Goal: Task Accomplishment & Management: Use online tool/utility

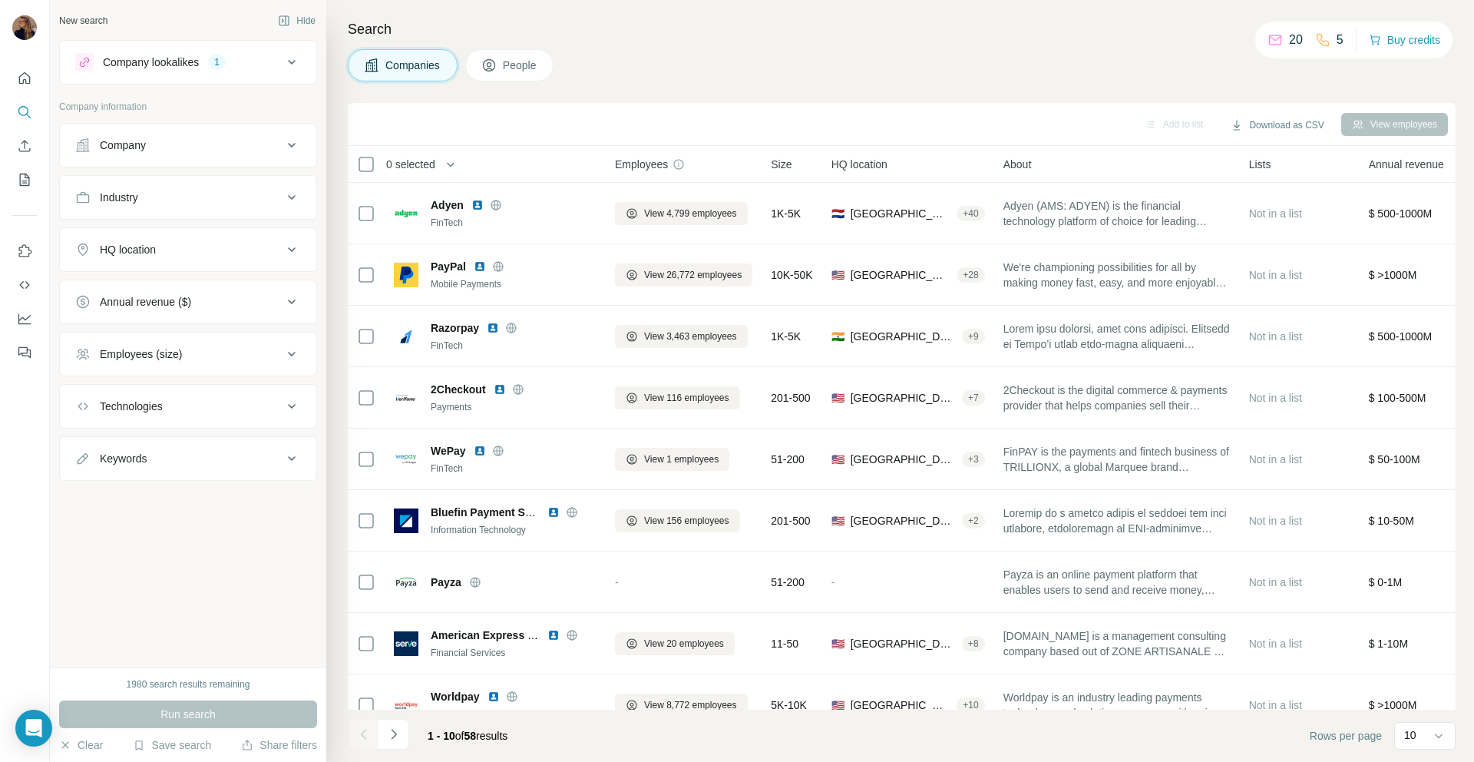
click at [166, 147] on div "Company" at bounding box center [178, 144] width 207 height 15
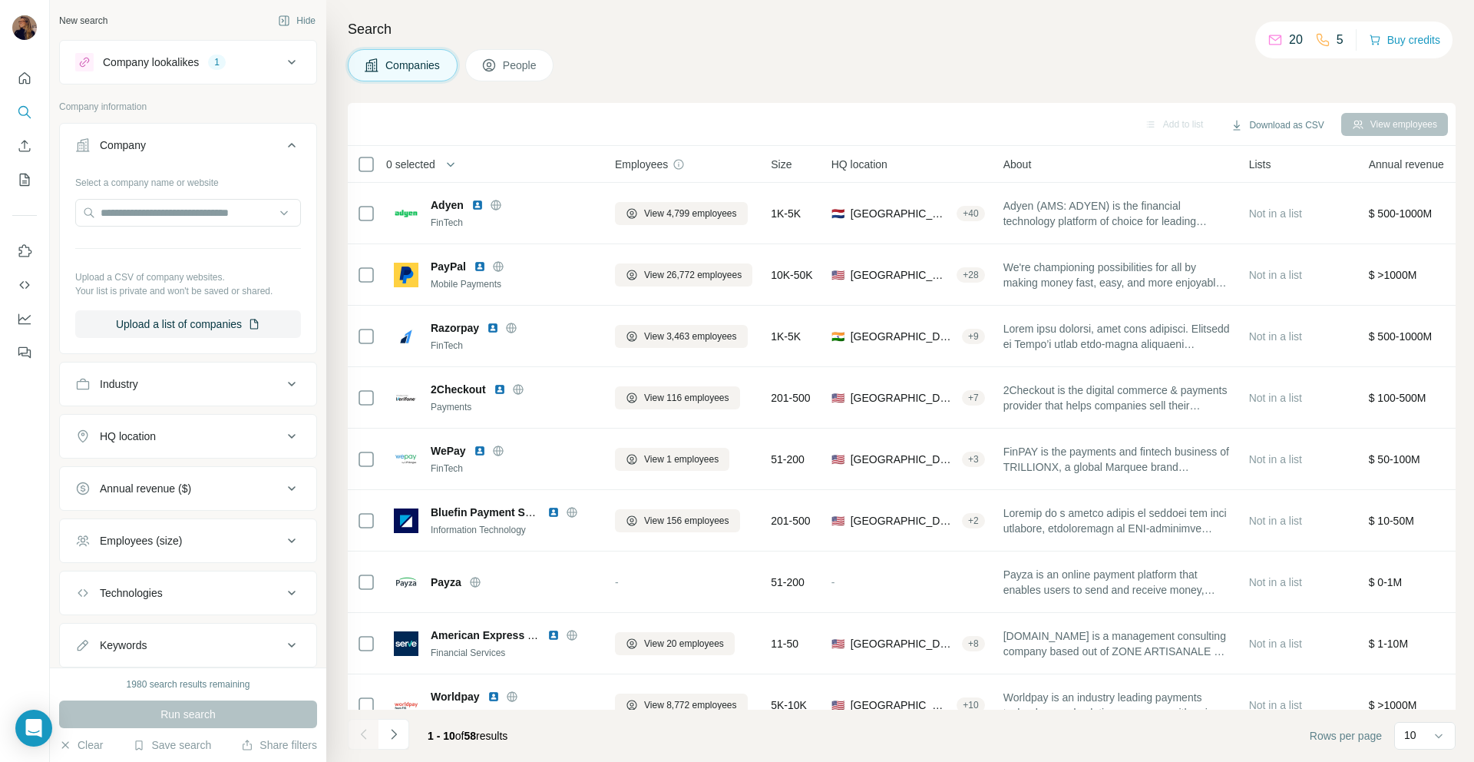
click at [166, 147] on div "Company" at bounding box center [178, 144] width 207 height 15
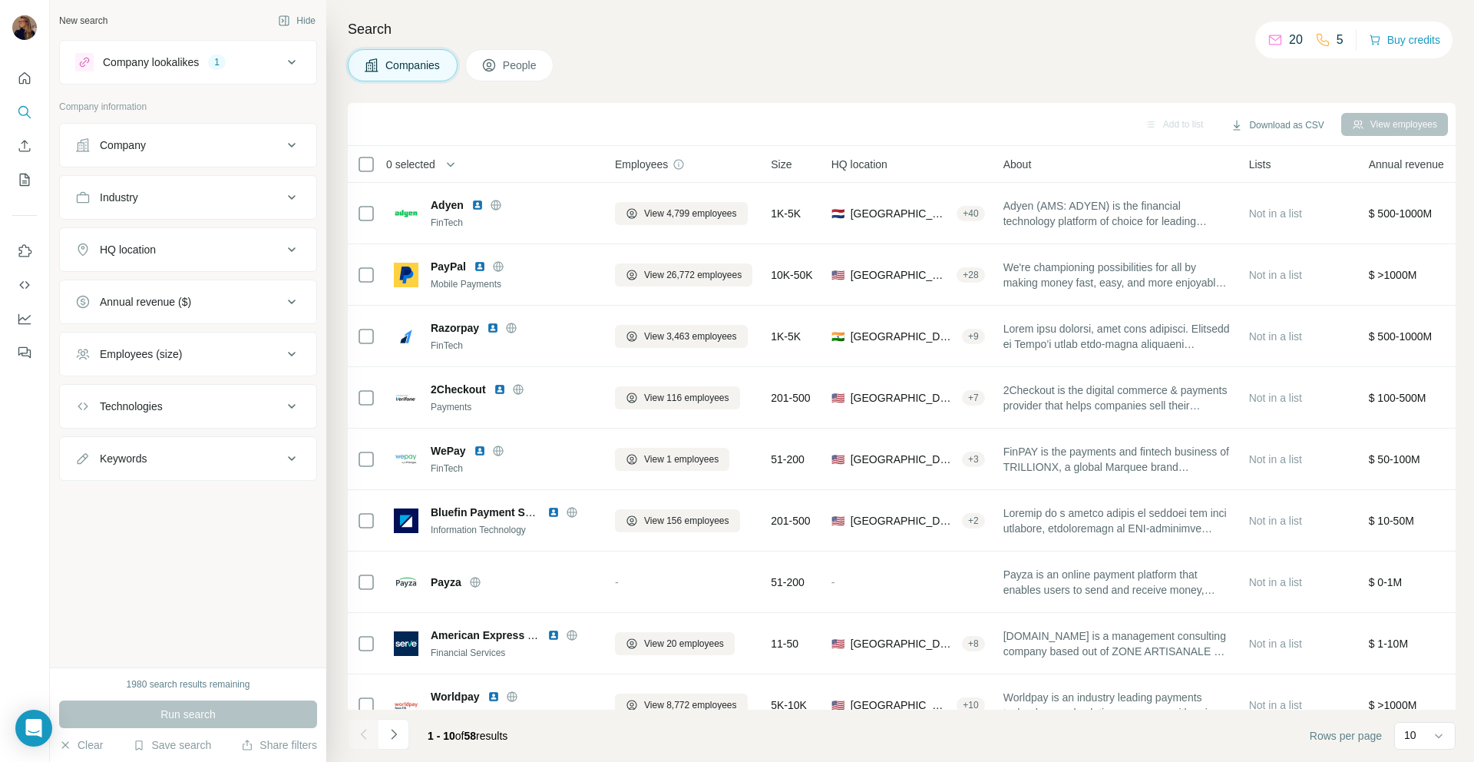
click at [174, 256] on div "HQ location" at bounding box center [178, 249] width 207 height 15
click at [170, 292] on input "text" at bounding box center [188, 288] width 226 height 28
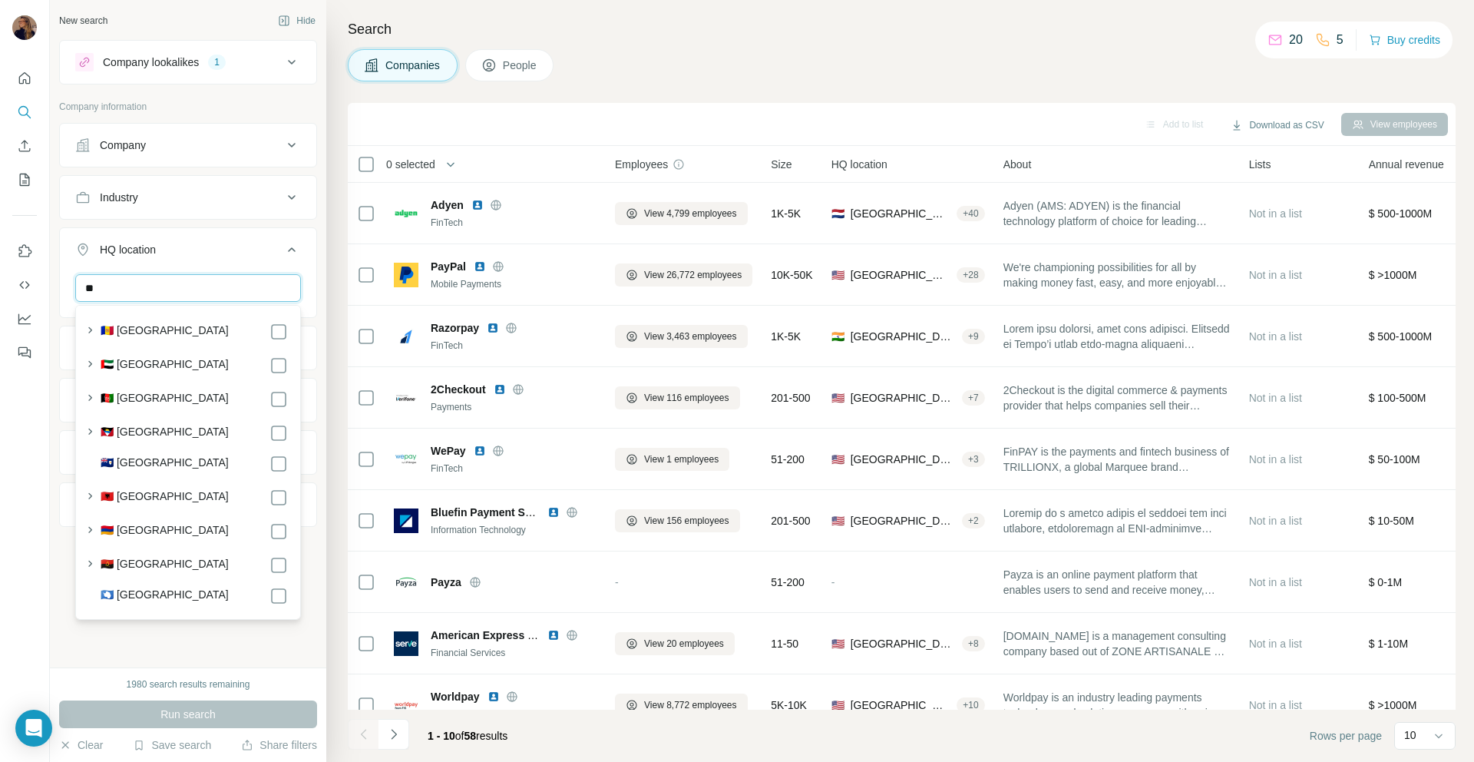
type input "*"
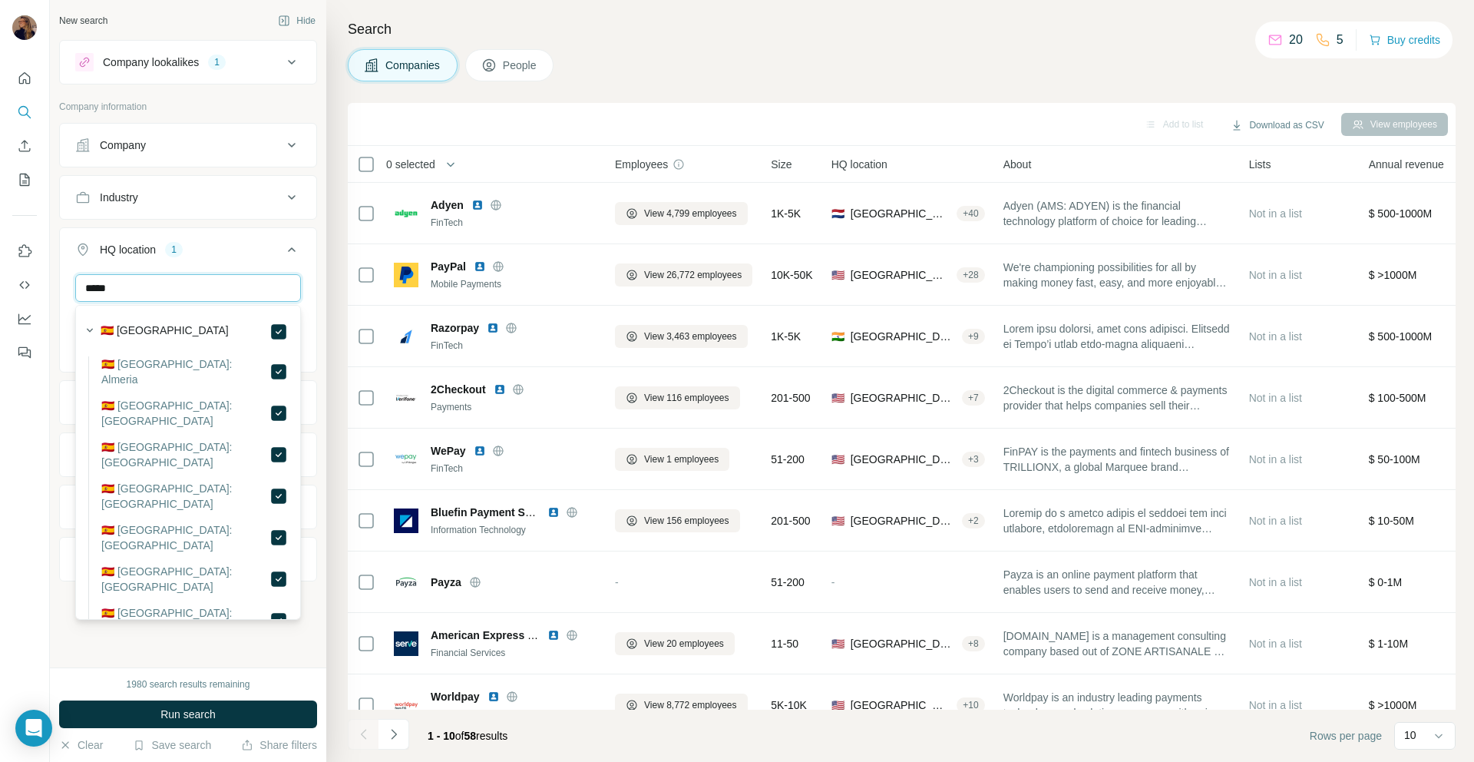
click at [230, 291] on input "*****" at bounding box center [188, 288] width 226 height 28
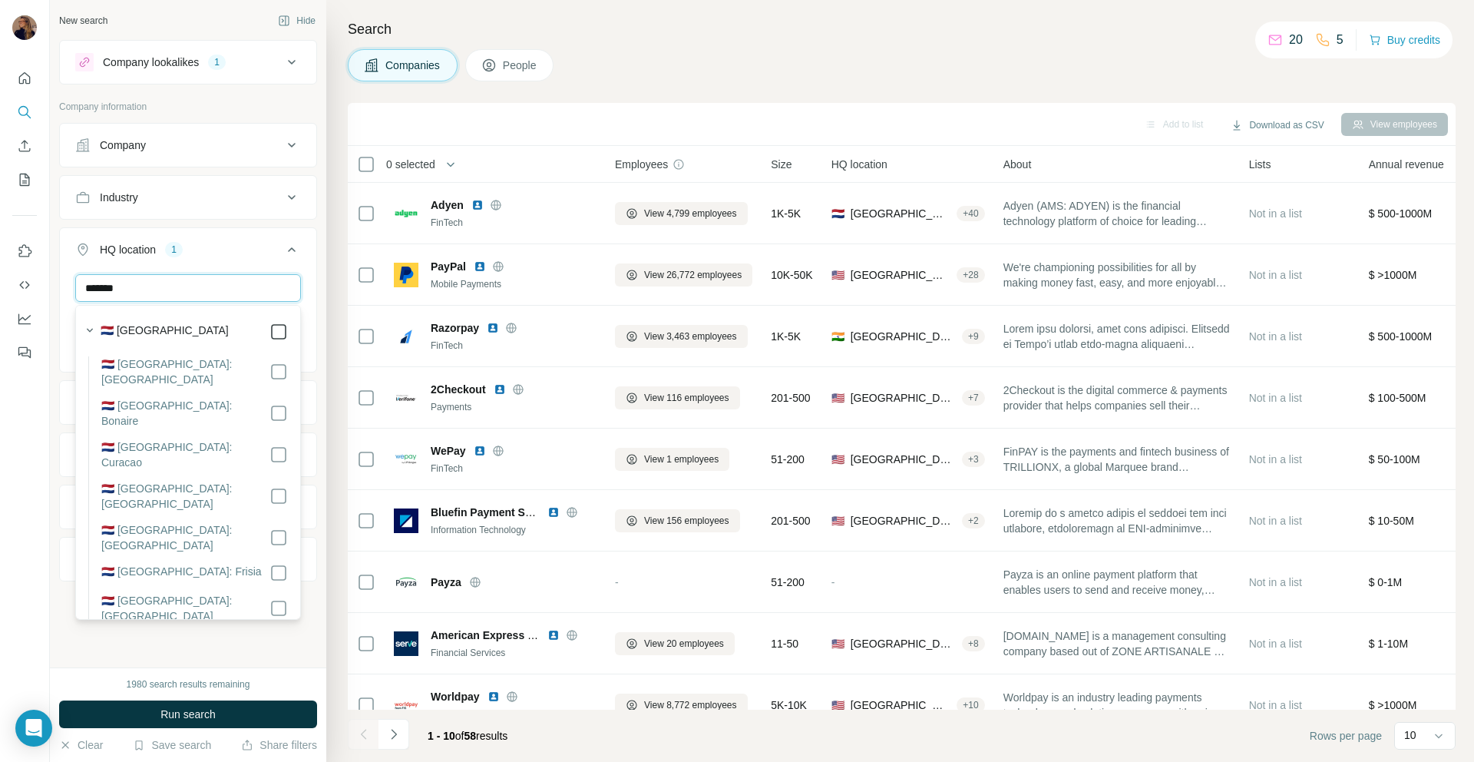
type input "*******"
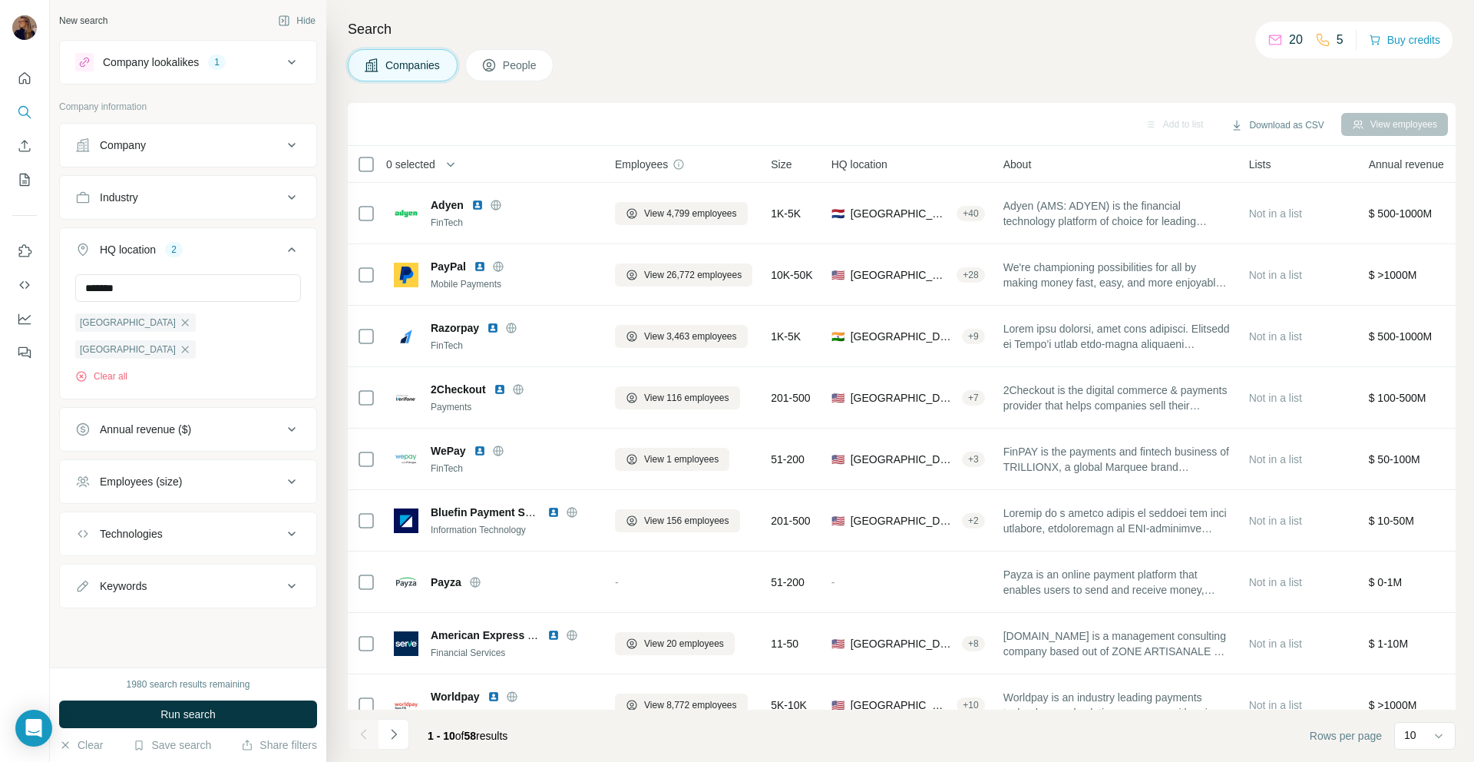
click at [232, 228] on div "HQ location 2 ******* [GEOGRAPHIC_DATA] [GEOGRAPHIC_DATA] Clear all" at bounding box center [188, 313] width 258 height 172
click at [216, 474] on div "Employees (size)" at bounding box center [178, 481] width 207 height 15
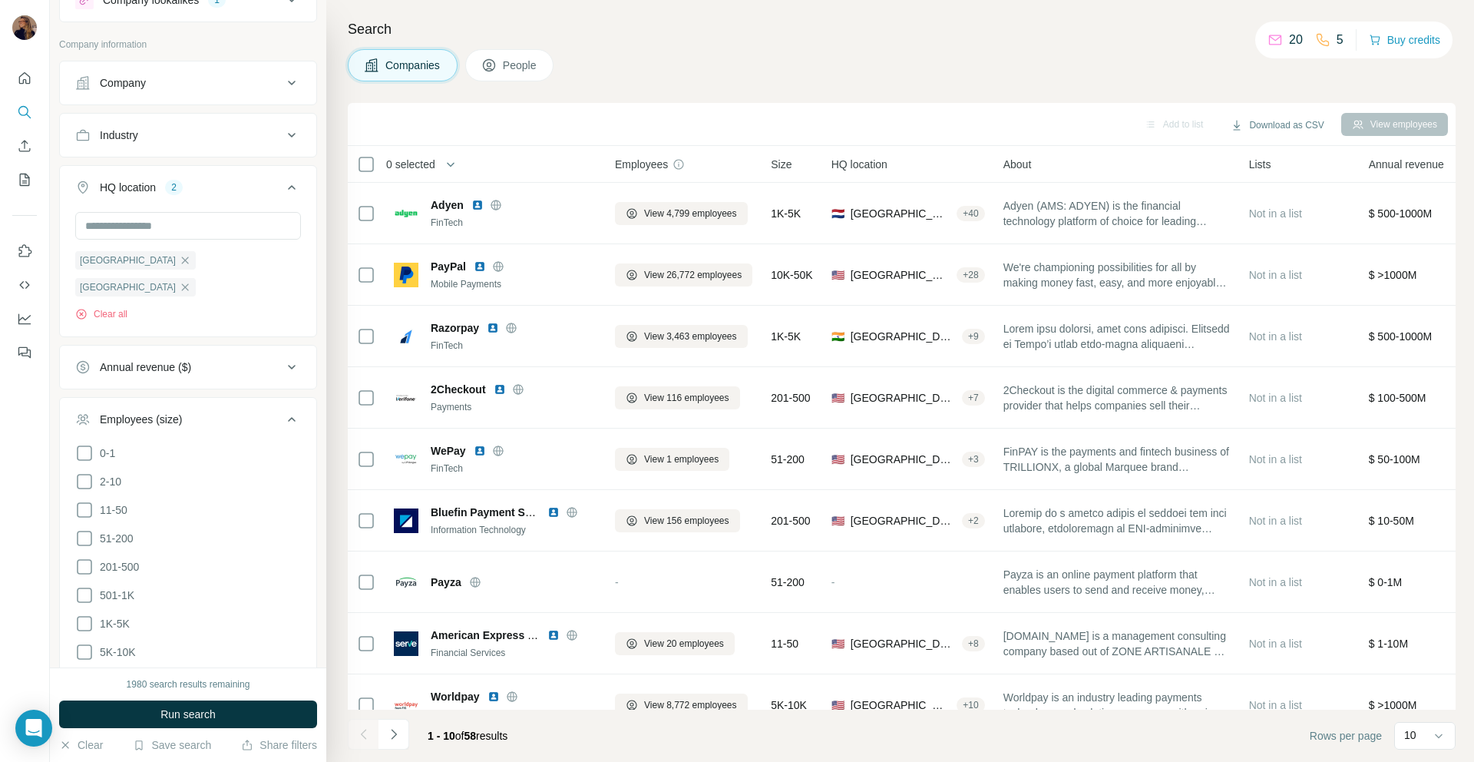
scroll to position [72, 0]
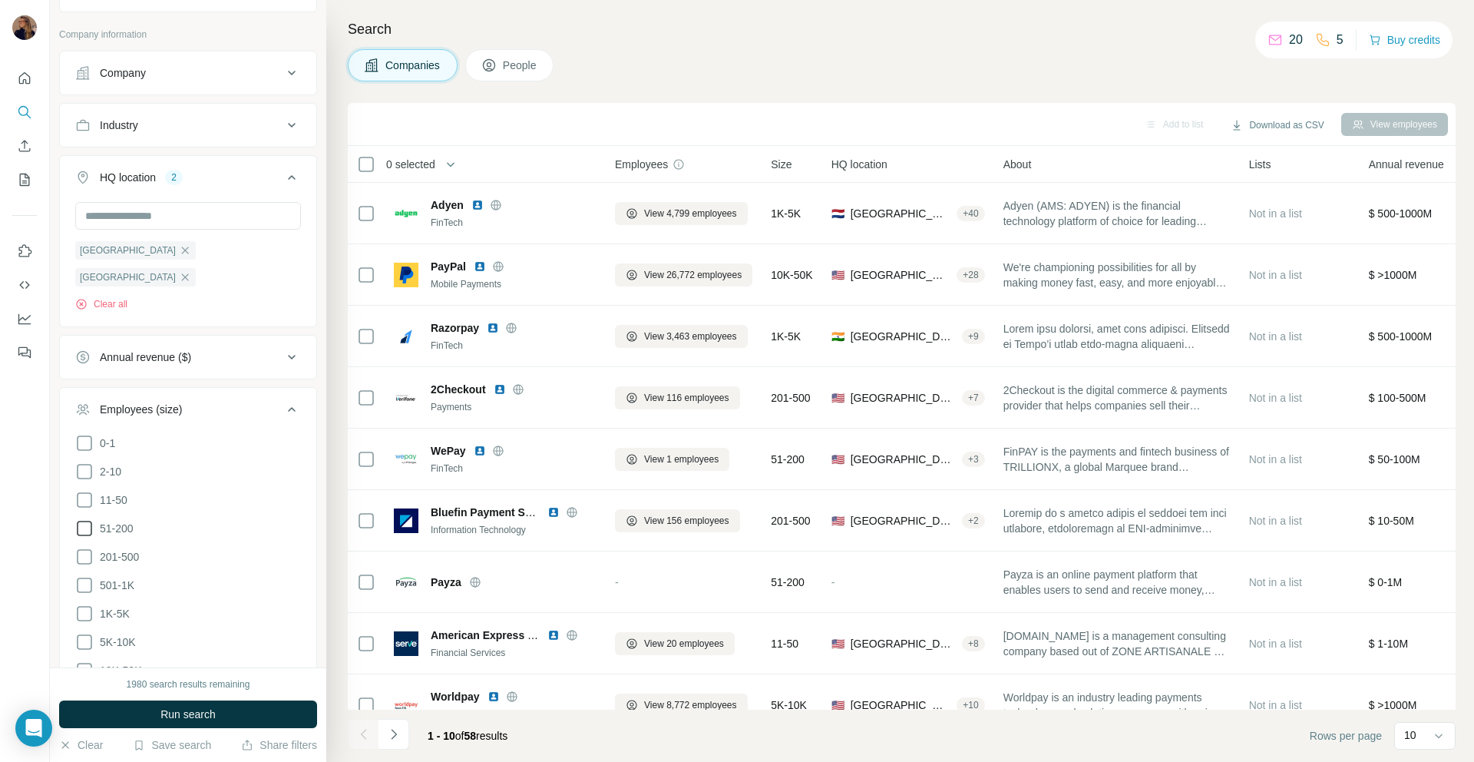
click at [91, 519] on icon at bounding box center [84, 528] width 18 height 18
click at [82, 547] on icon at bounding box center [84, 556] width 18 height 18
click at [84, 576] on icon at bounding box center [84, 585] width 18 height 18
click at [89, 606] on icon at bounding box center [84, 613] width 15 height 15
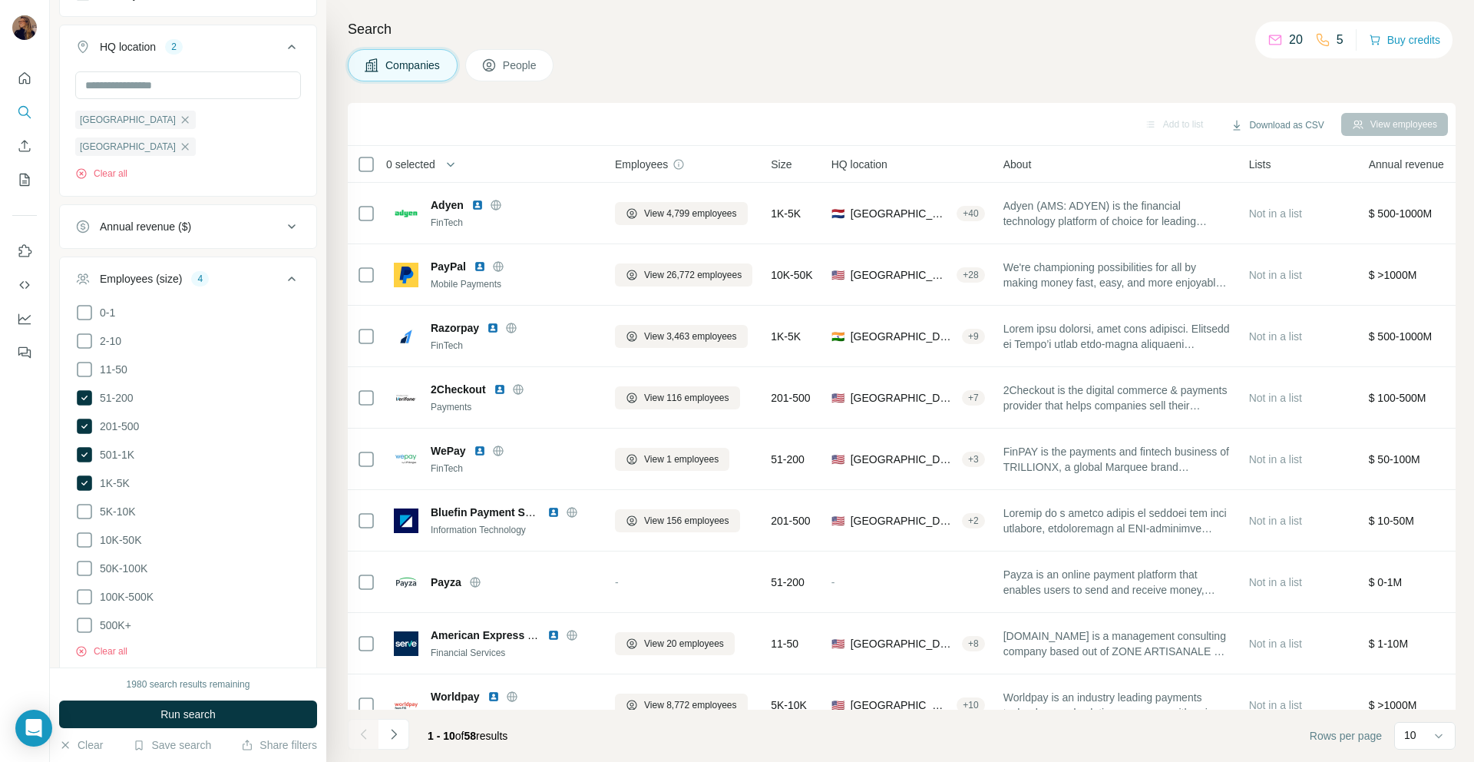
scroll to position [213, 0]
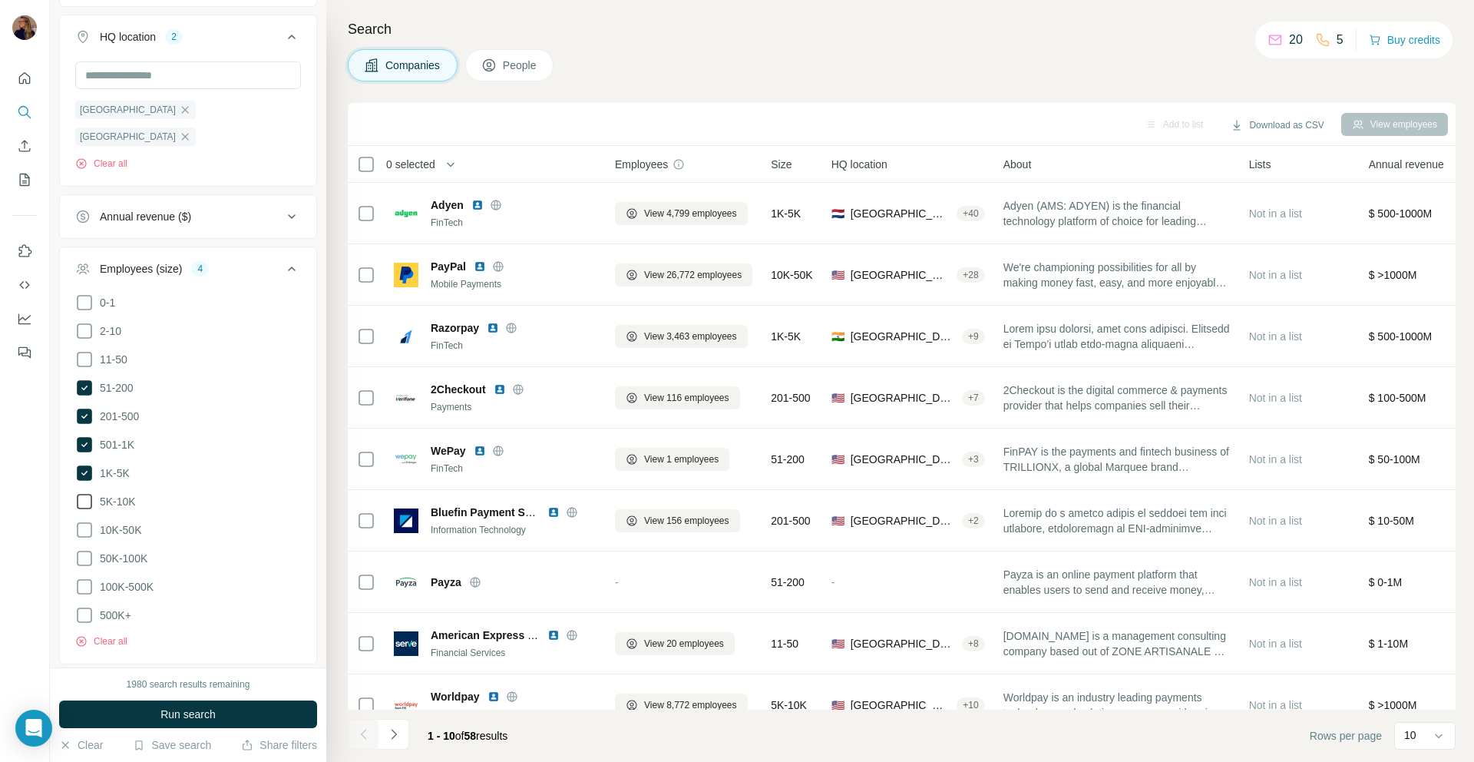
click at [88, 492] on icon at bounding box center [84, 501] width 18 height 18
click at [84, 487] on ul "0-1 2-10 11-50 [PHONE_NUMBER] 501-1K 1K-5K 5K-10K 10K-50K 50K-100K 100K-500K 50…" at bounding box center [188, 459] width 226 height 332
drag, startPoint x: 84, startPoint y: 497, endPoint x: 84, endPoint y: 515, distance: 18.4
click at [84, 521] on icon at bounding box center [84, 530] width 18 height 18
click at [84, 549] on icon at bounding box center [84, 558] width 18 height 18
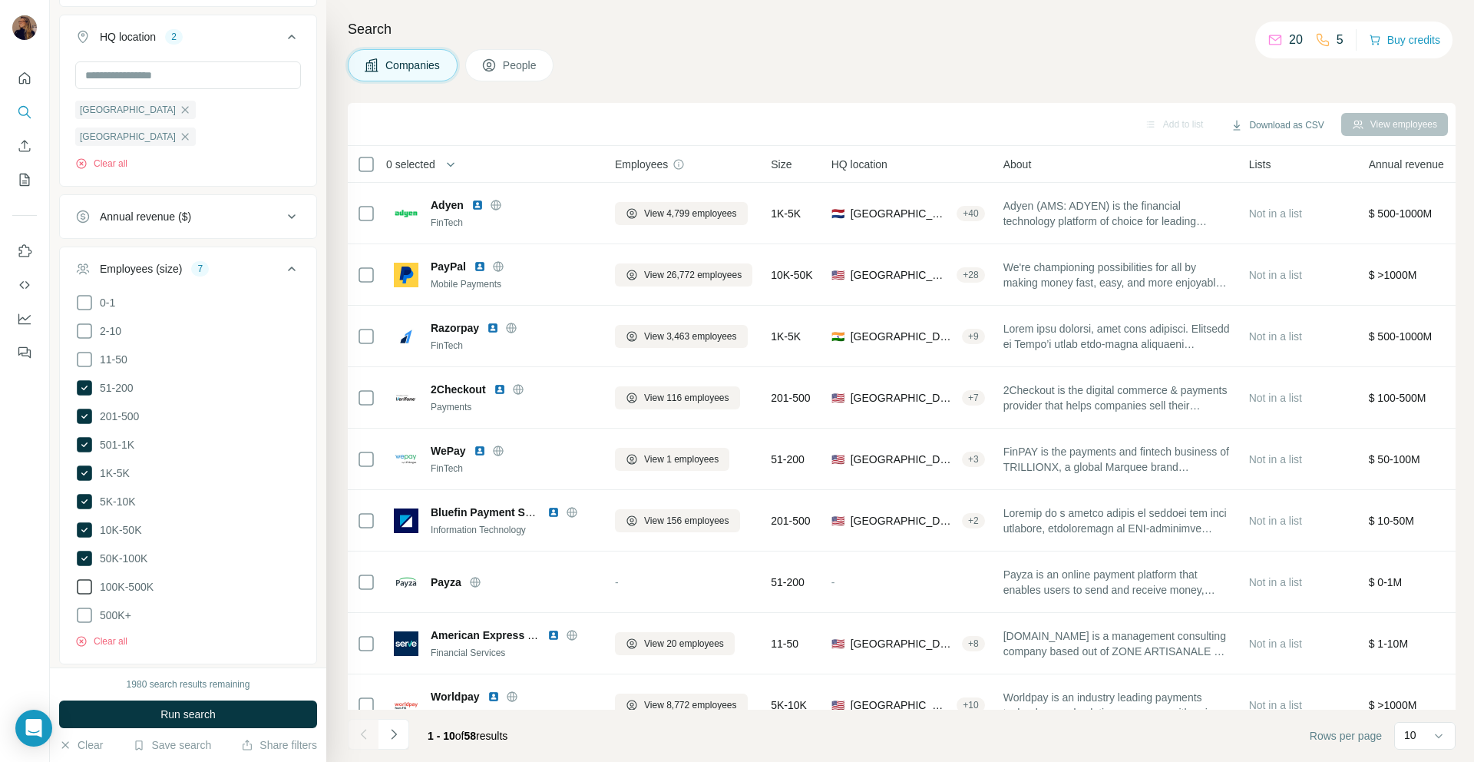
click at [85, 577] on icon at bounding box center [84, 586] width 18 height 18
click at [89, 579] on icon at bounding box center [84, 586] width 15 height 15
click at [200, 635] on ul "Company Industry HQ location 2 [GEOGRAPHIC_DATA] [GEOGRAPHIC_DATA] Clear all An…" at bounding box center [188, 339] width 258 height 858
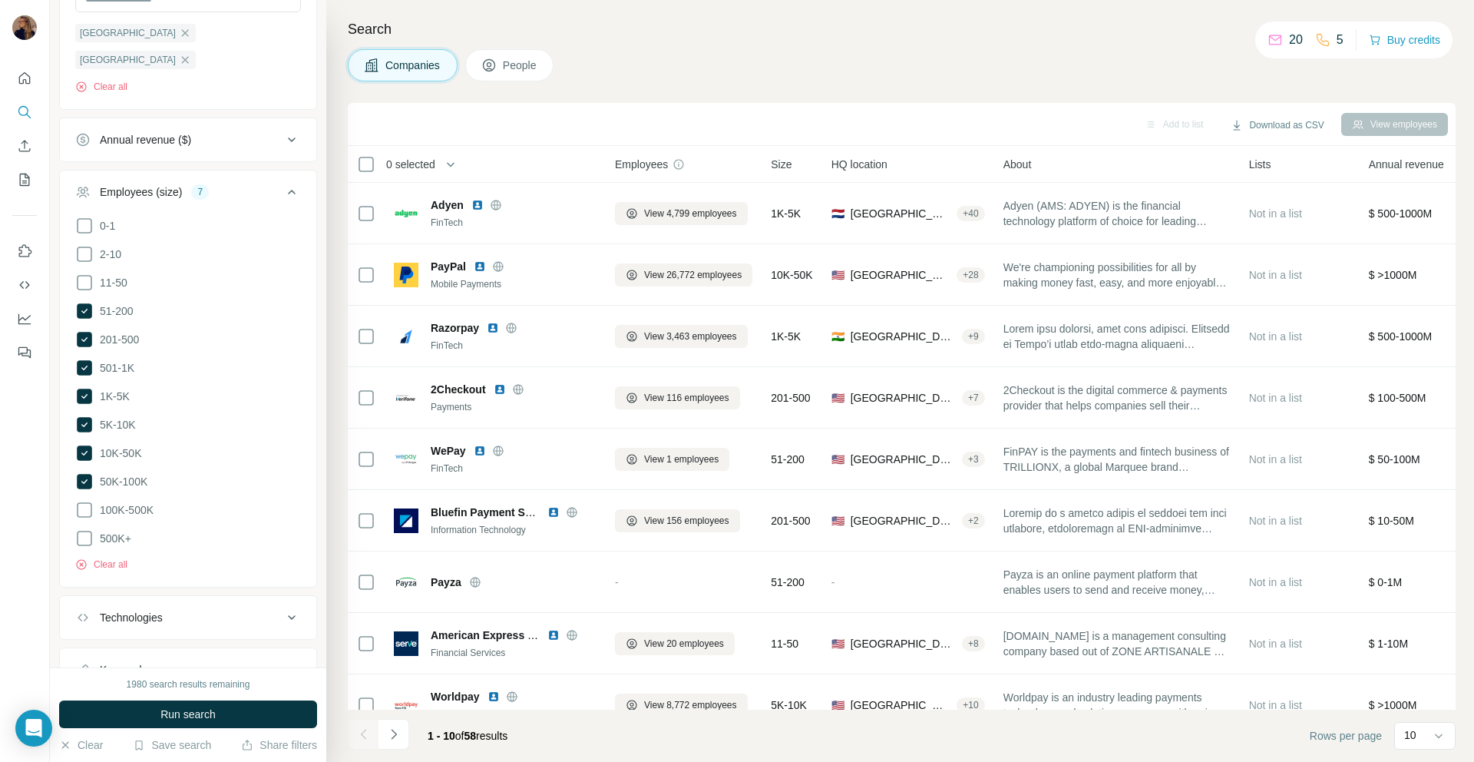
scroll to position [322, 0]
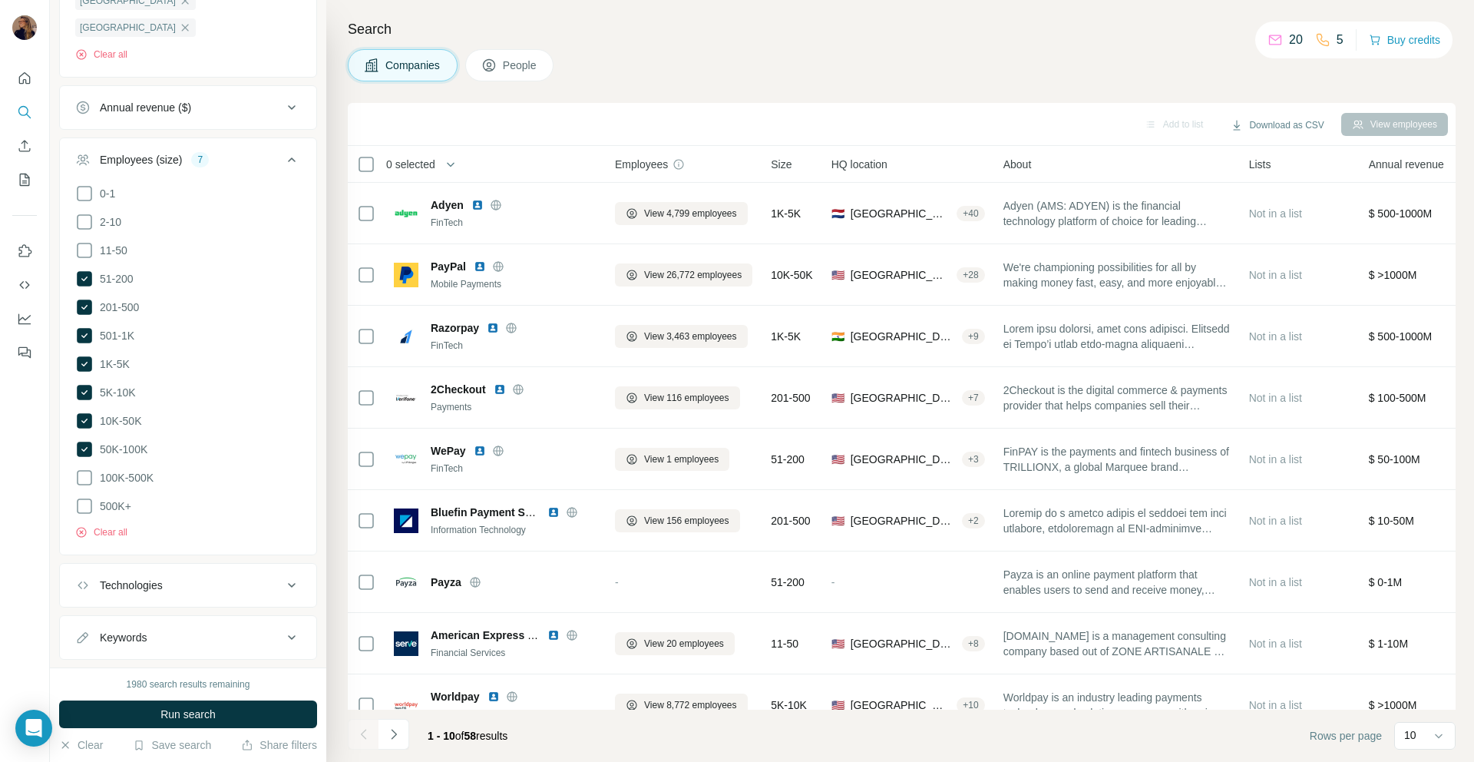
click at [200, 567] on button "Technologies" at bounding box center [188, 585] width 256 height 37
click at [186, 610] on input "text" at bounding box center [188, 624] width 226 height 28
click at [247, 521] on ul "Company Industry HQ location 2 [GEOGRAPHIC_DATA] [GEOGRAPHIC_DATA] Clear all An…" at bounding box center [188, 253] width 258 height 904
click at [217, 721] on button "Run search" at bounding box center [188, 714] width 258 height 28
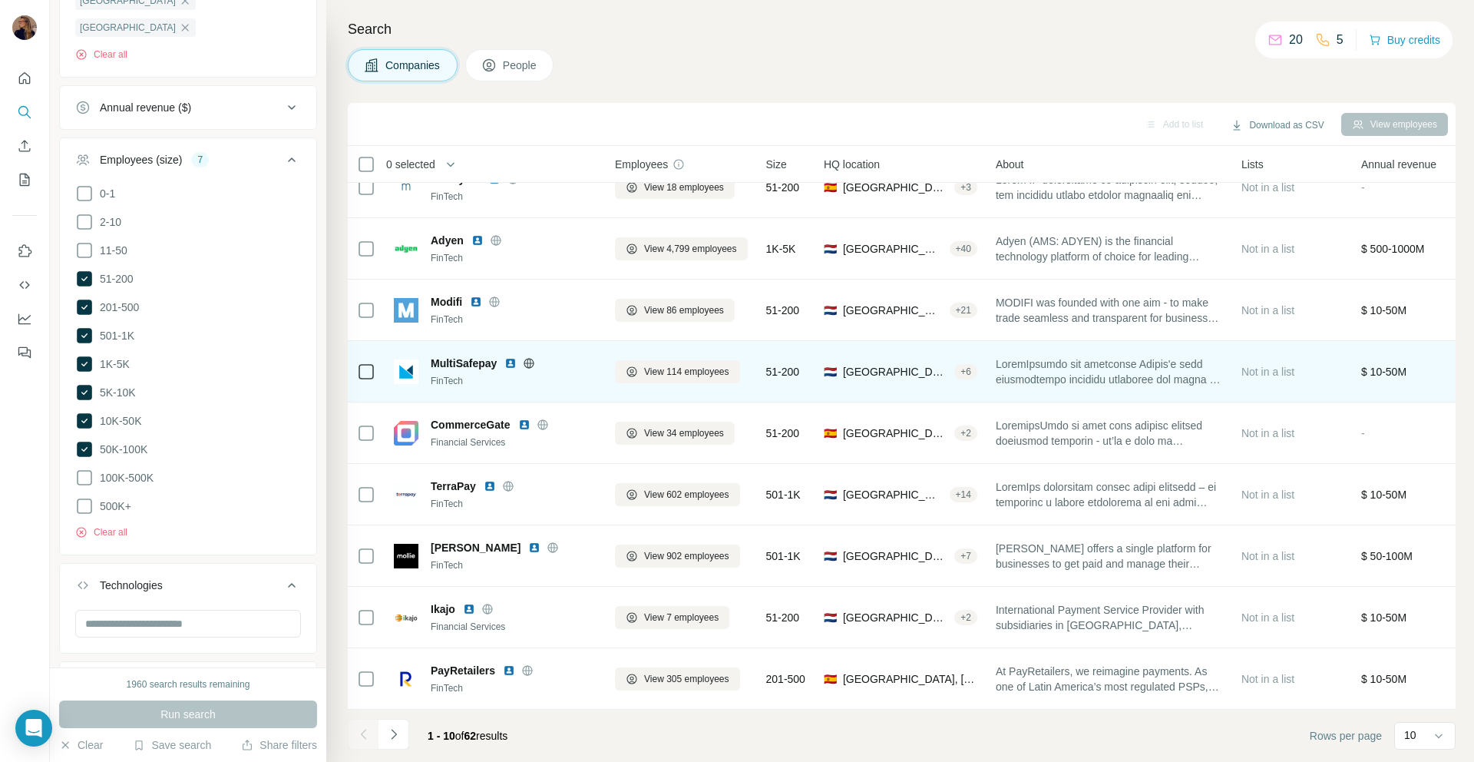
scroll to position [0, 0]
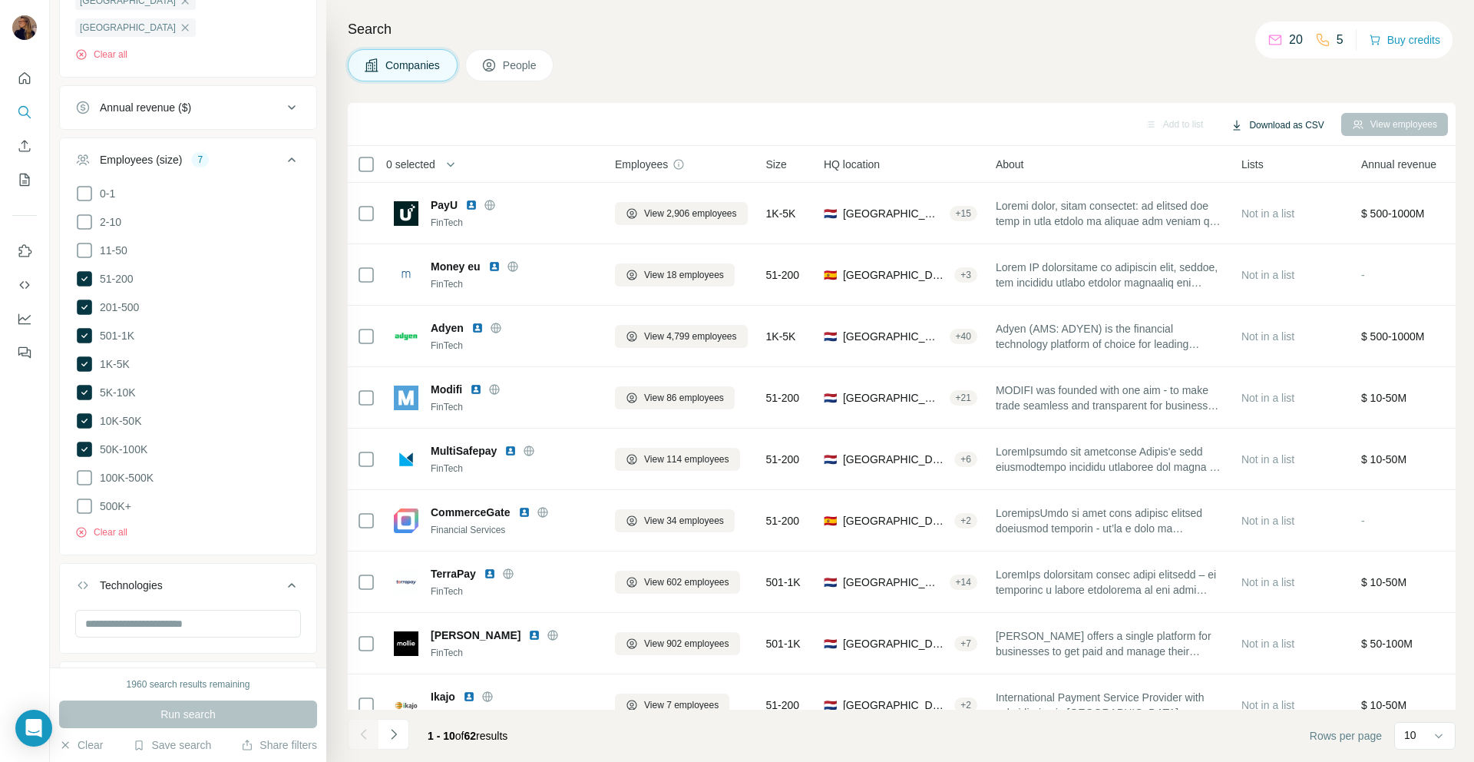
click at [1275, 123] on button "Download as CSV" at bounding box center [1277, 125] width 114 height 23
click at [1044, 124] on div "Add to list Download as CSV View employees" at bounding box center [901, 124] width 1092 height 27
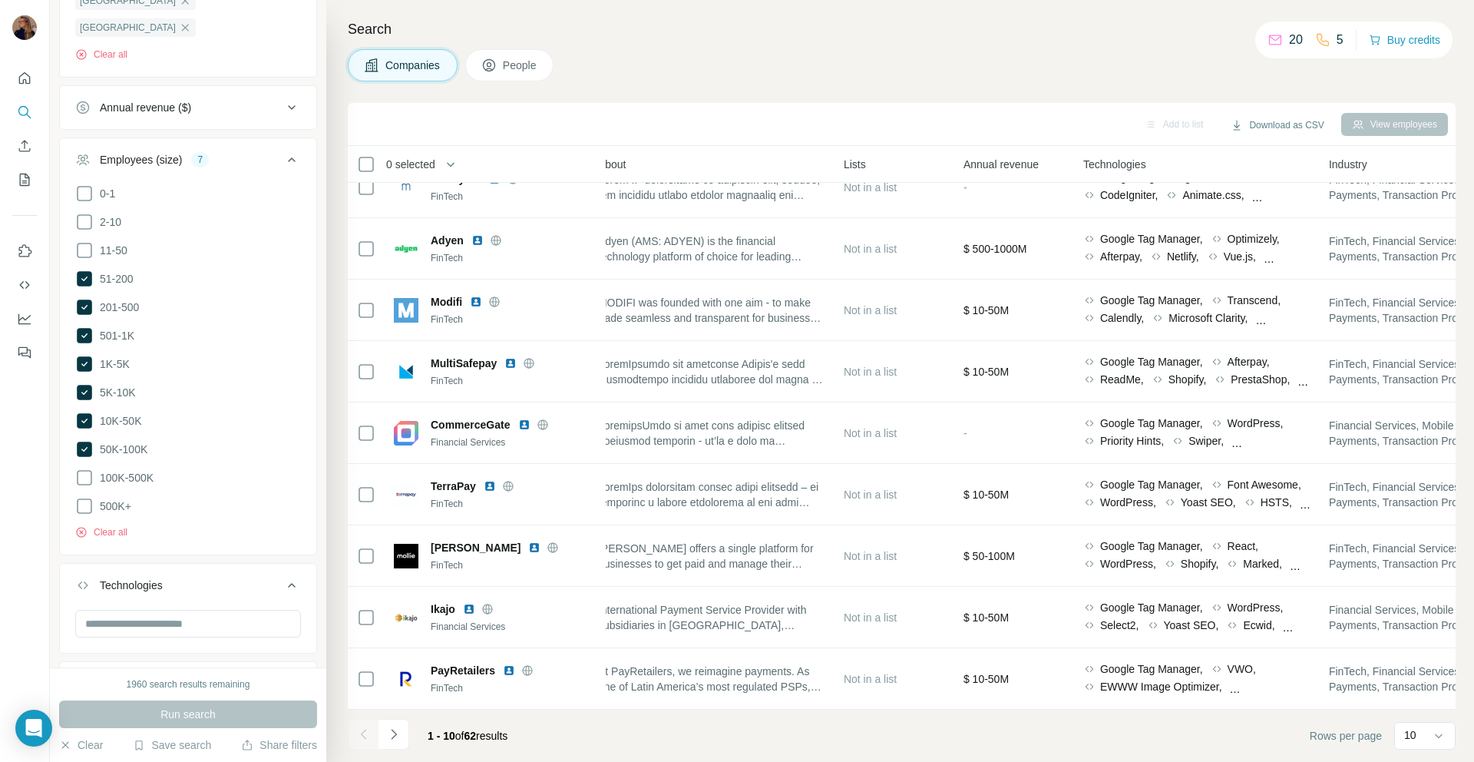
scroll to position [96, 0]
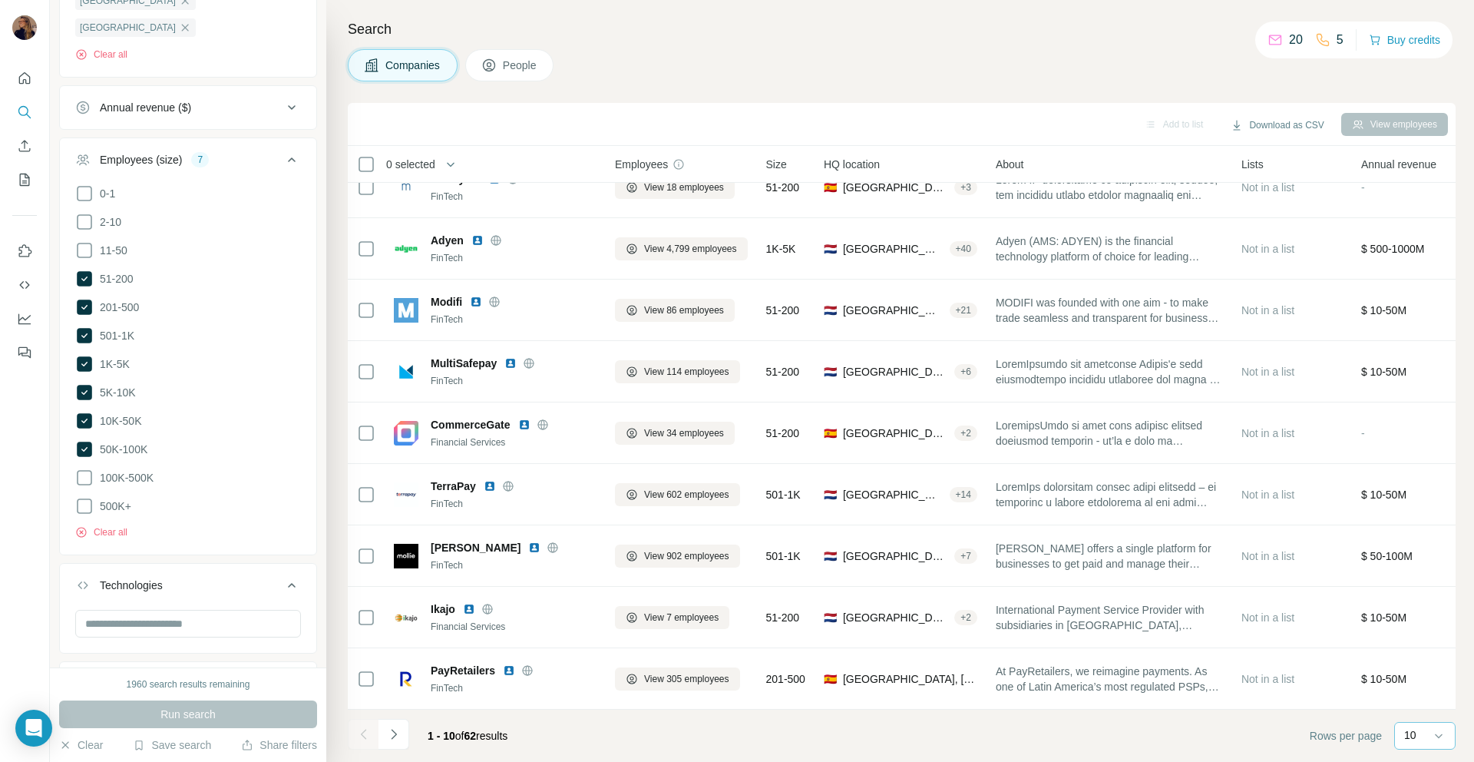
click at [1429, 734] on div "10" at bounding box center [1423, 734] width 38 height 15
click at [1431, 623] on div "60" at bounding box center [1424, 617] width 35 height 15
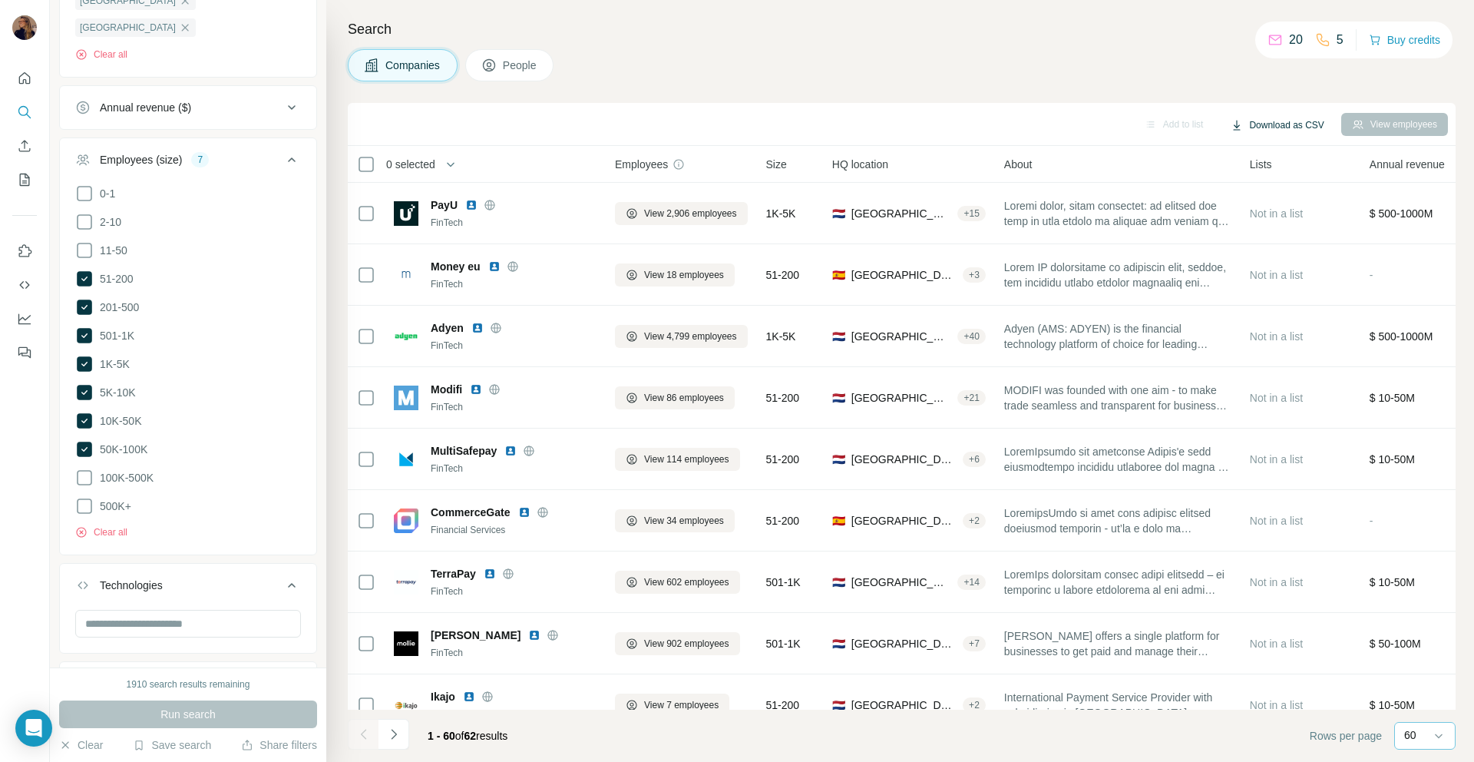
click at [1271, 114] on button "Download as CSV" at bounding box center [1277, 125] width 114 height 23
click at [1257, 155] on div "Only current page (60)" at bounding box center [1287, 158] width 144 height 28
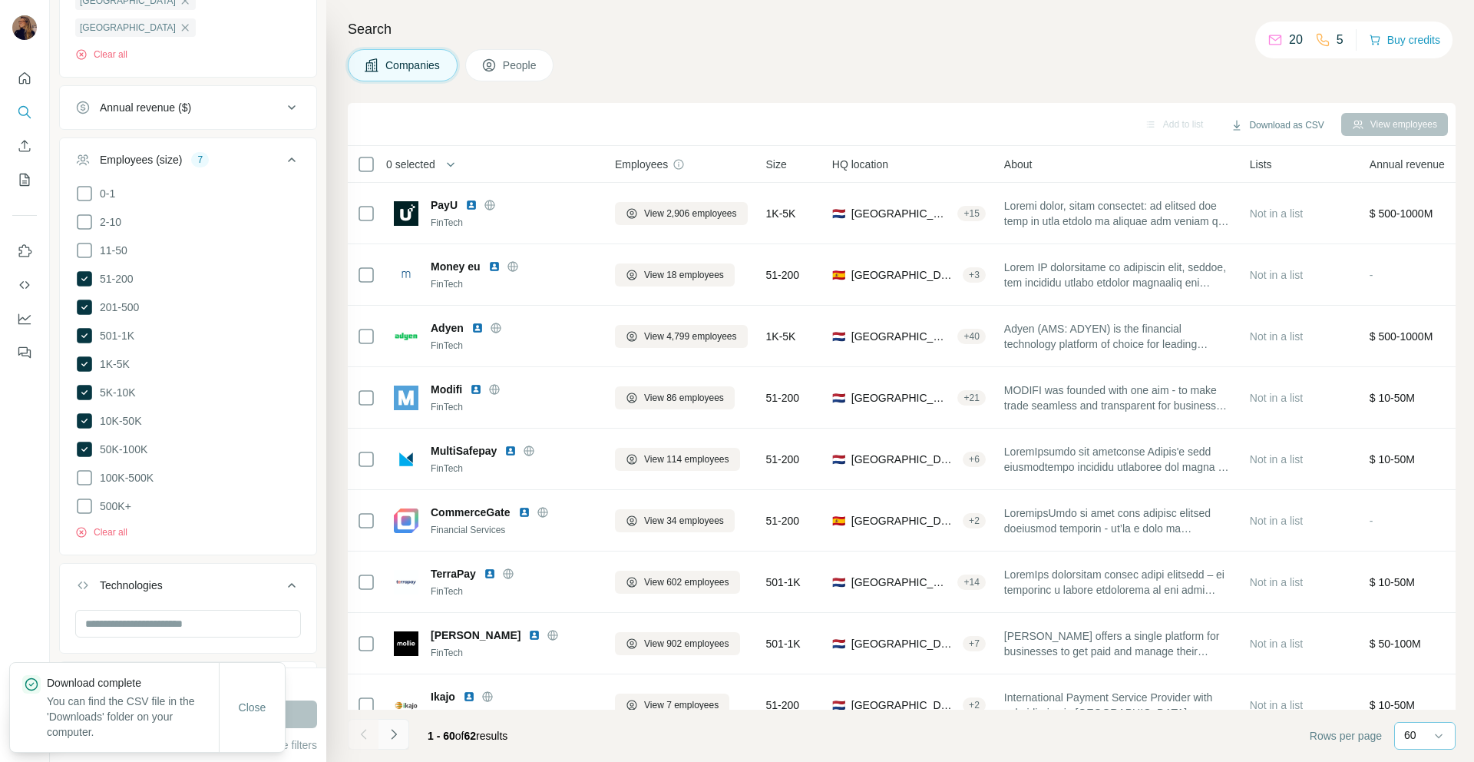
click at [402, 737] on button "Navigate to next page" at bounding box center [393, 734] width 31 height 31
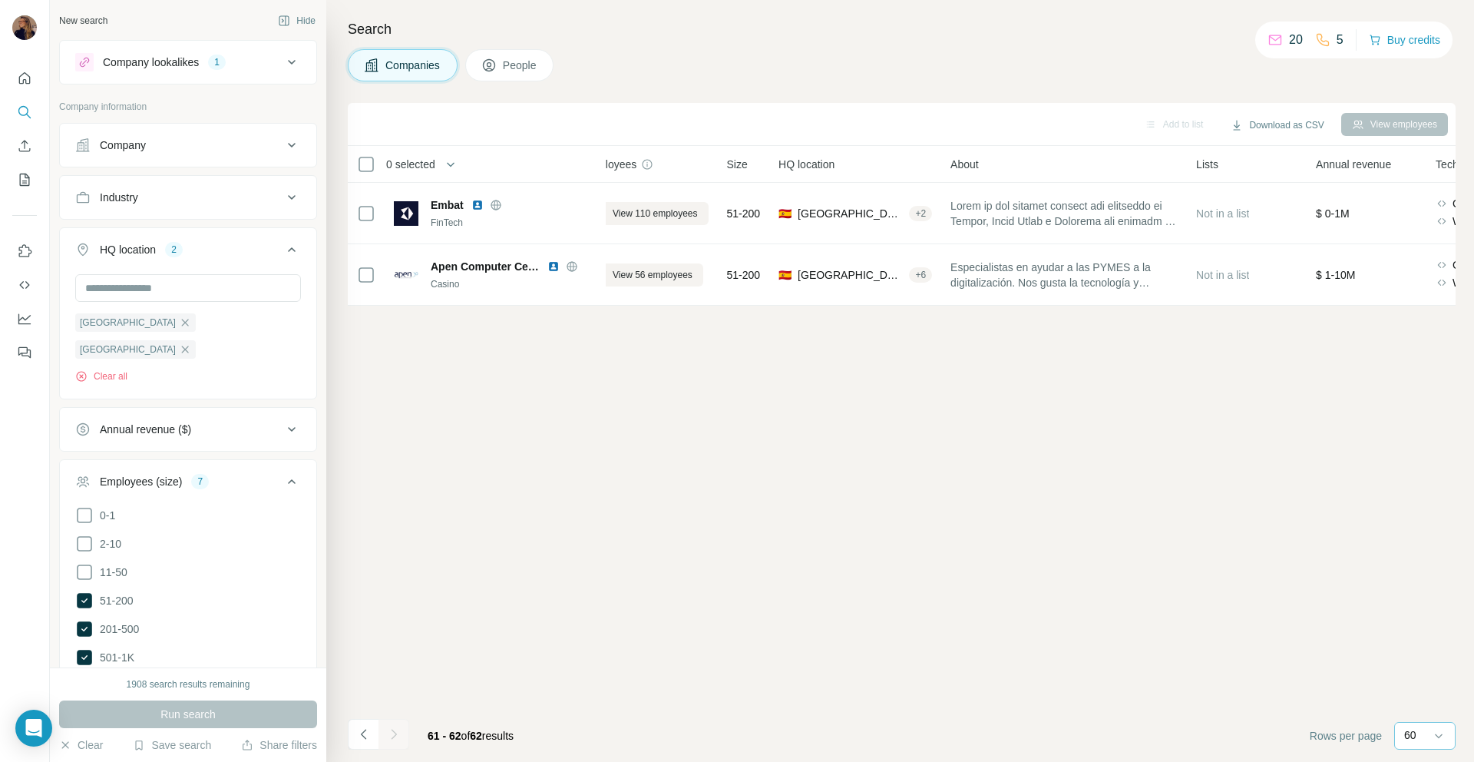
click at [144, 190] on div "Industry" at bounding box center [178, 197] width 207 height 15
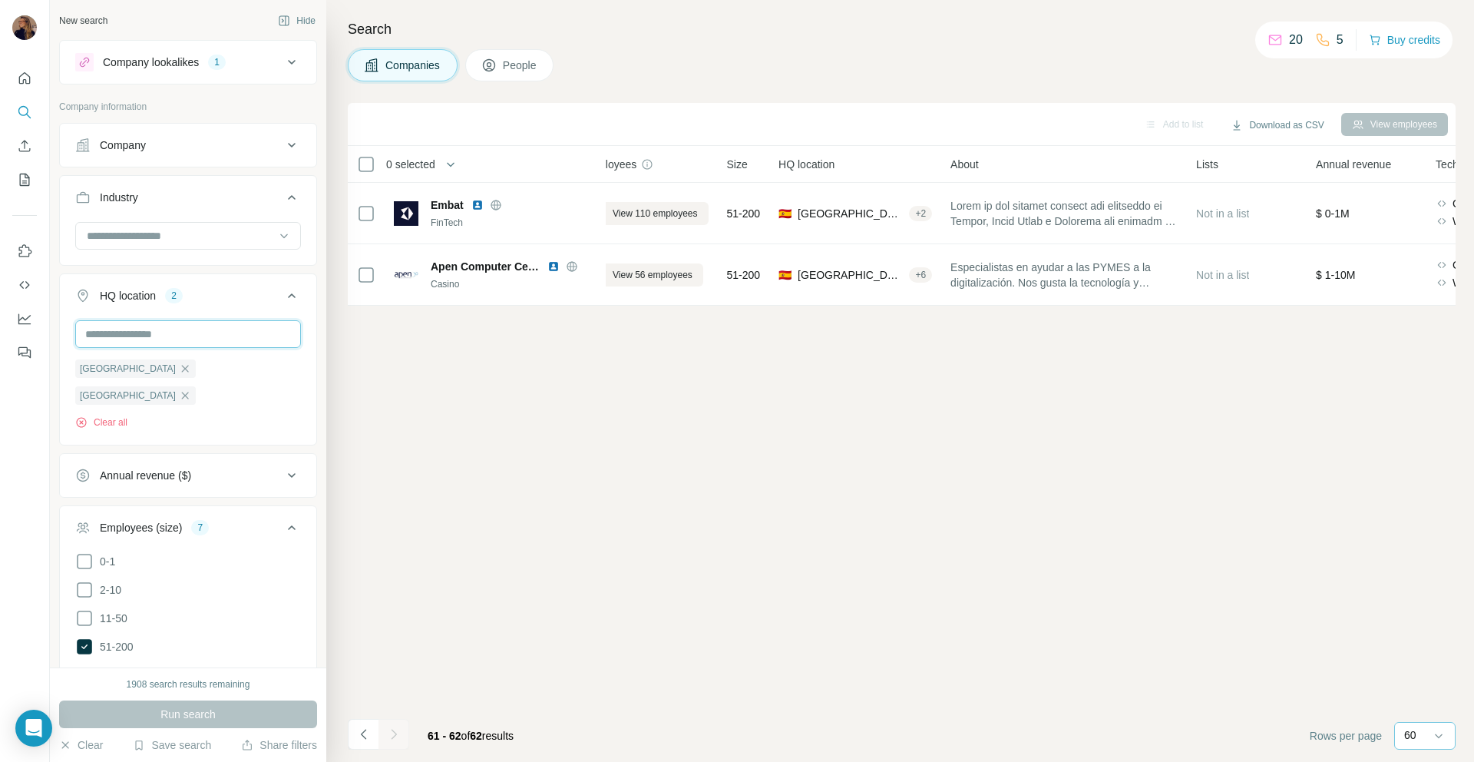
click at [160, 333] on input "text" at bounding box center [188, 334] width 226 height 28
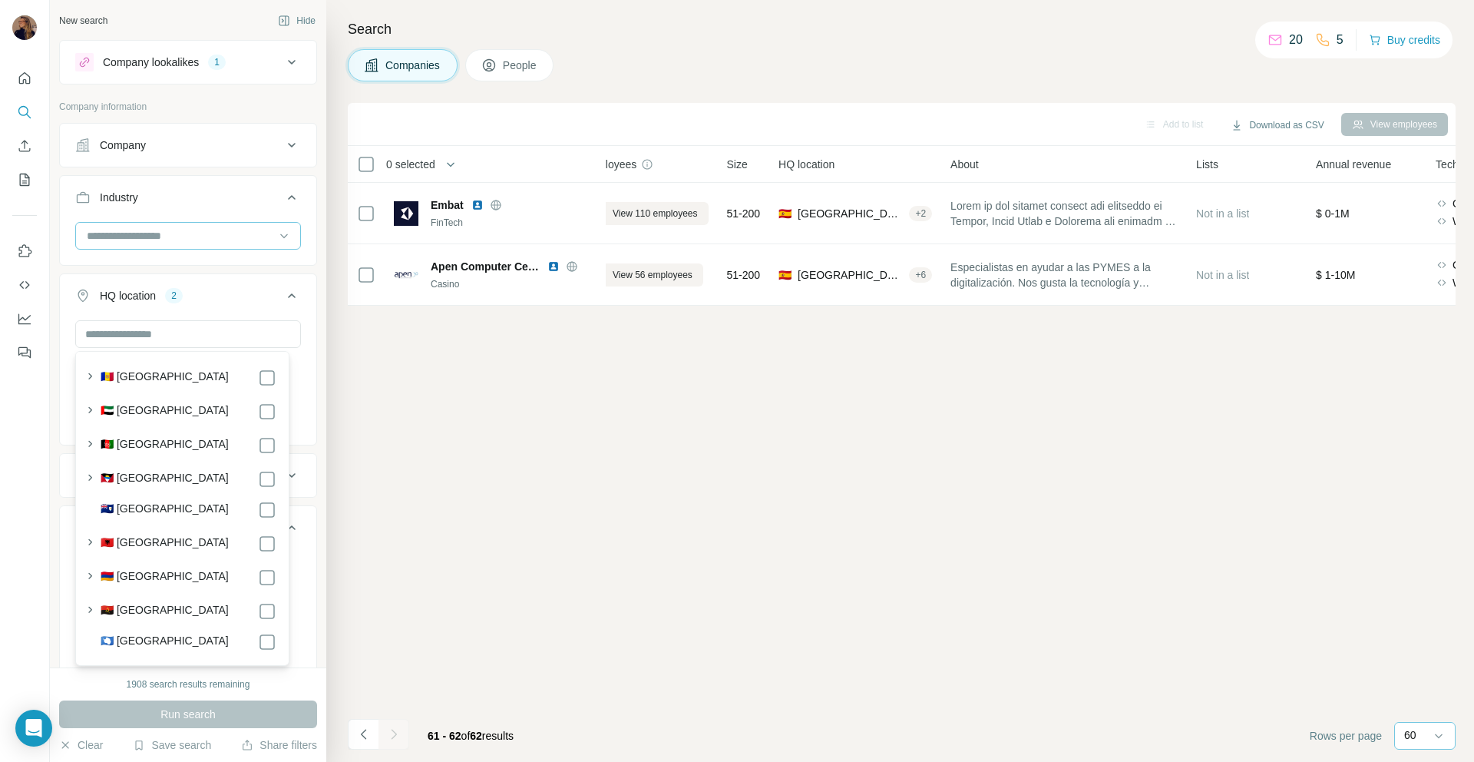
click at [220, 243] on input at bounding box center [180, 235] width 190 height 17
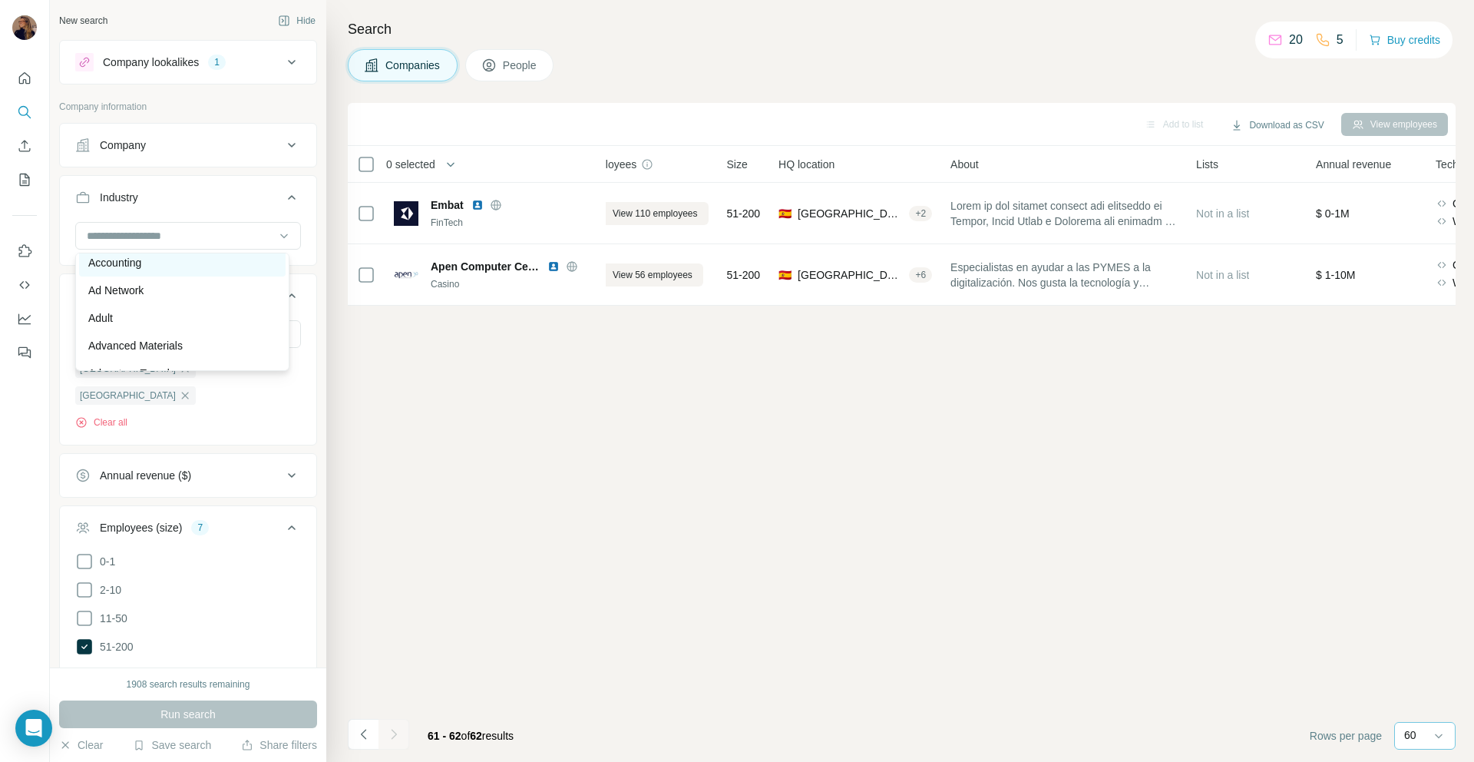
scroll to position [155, 0]
click at [196, 223] on div at bounding box center [180, 236] width 190 height 26
click at [194, 228] on input at bounding box center [180, 235] width 190 height 17
type input "***"
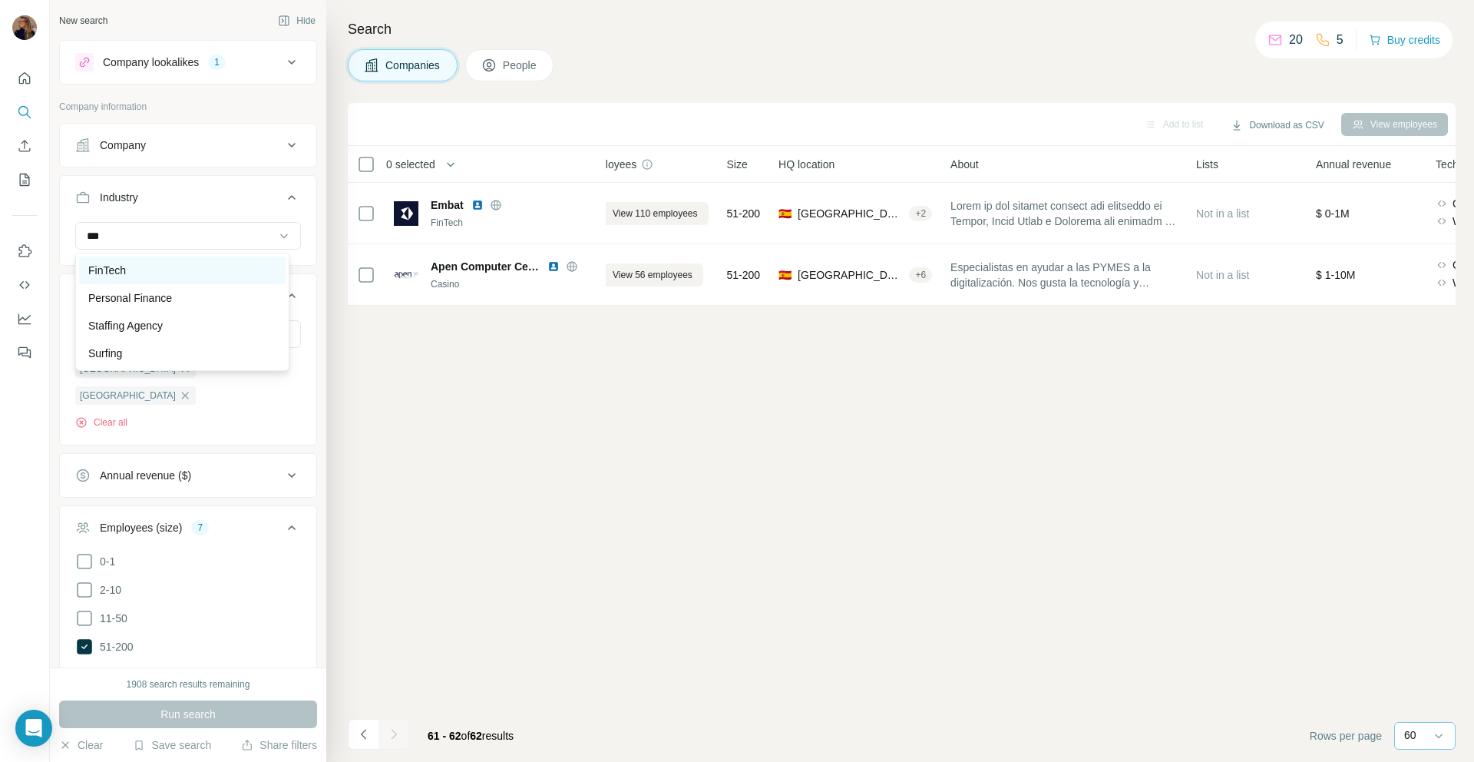
click at [198, 266] on div "FinTech" at bounding box center [182, 270] width 188 height 15
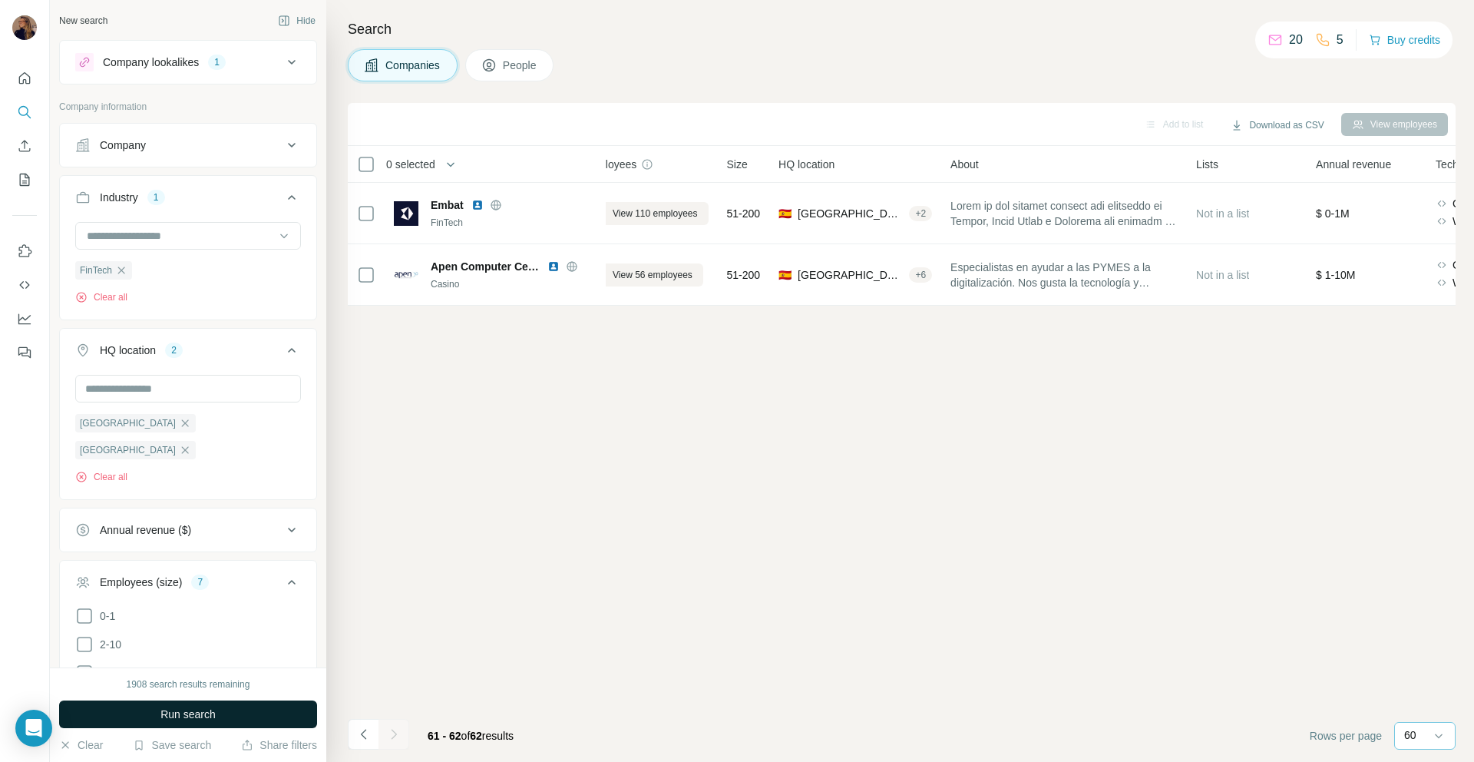
click at [209, 725] on button "Run search" at bounding box center [188, 714] width 258 height 28
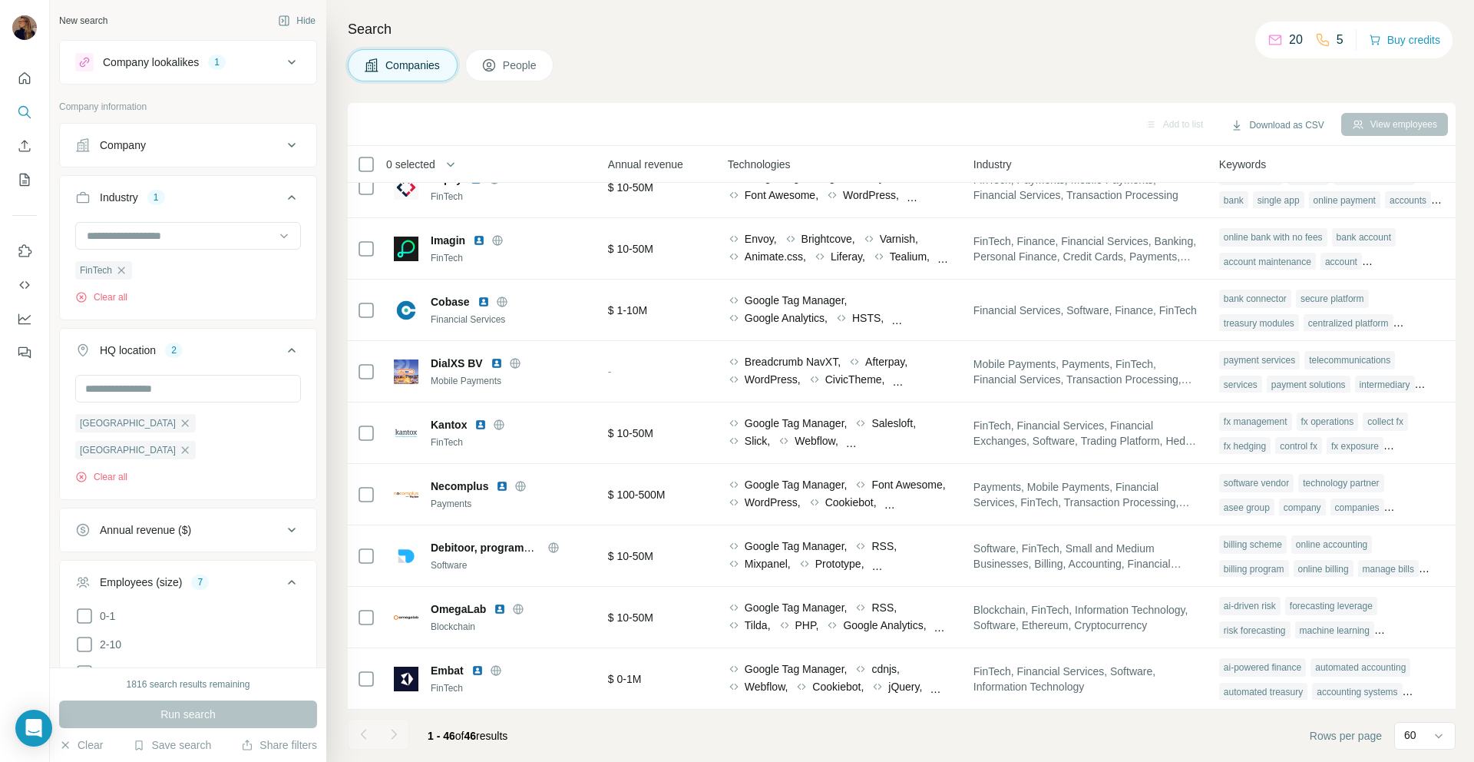
scroll to position [2307, 0]
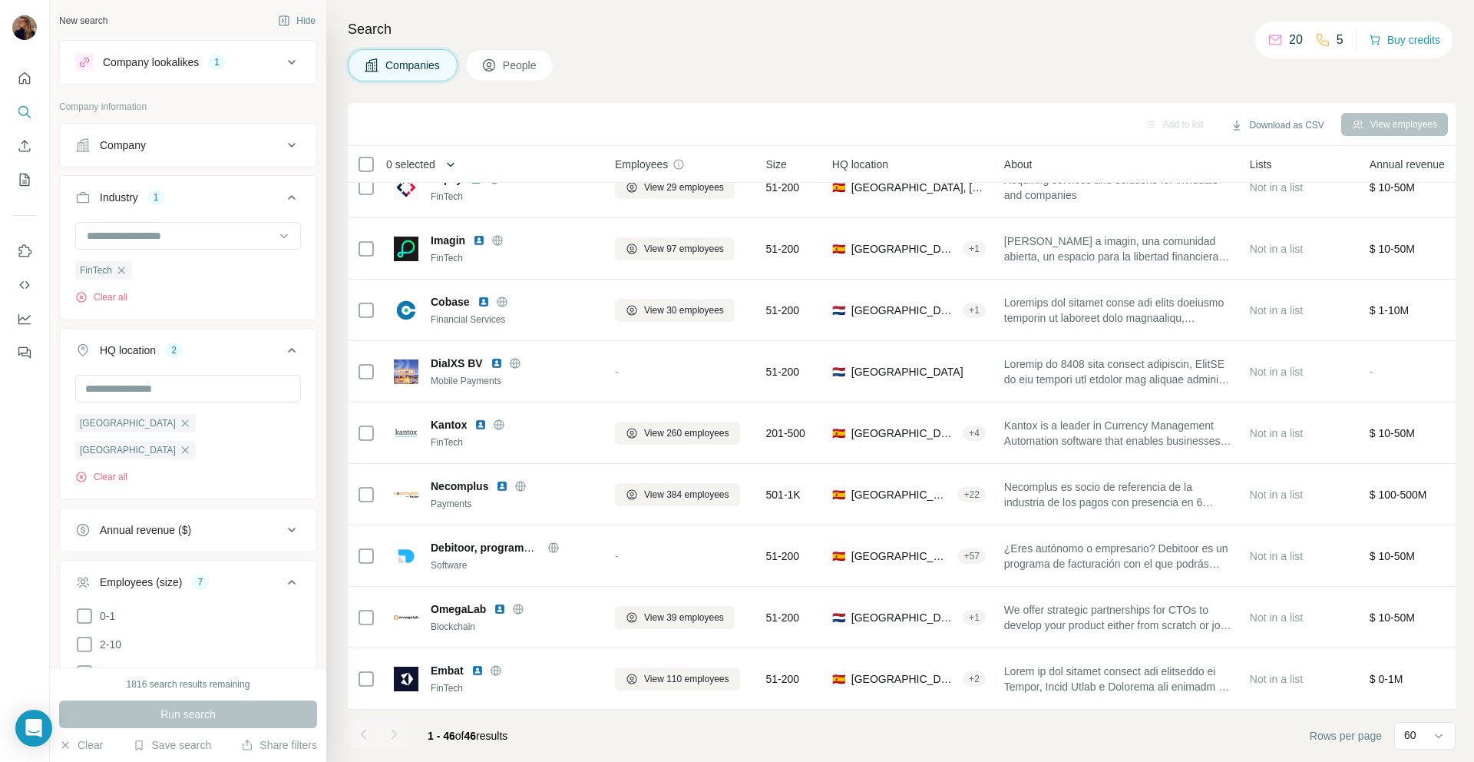
click at [453, 157] on icon "button" at bounding box center [450, 164] width 15 height 15
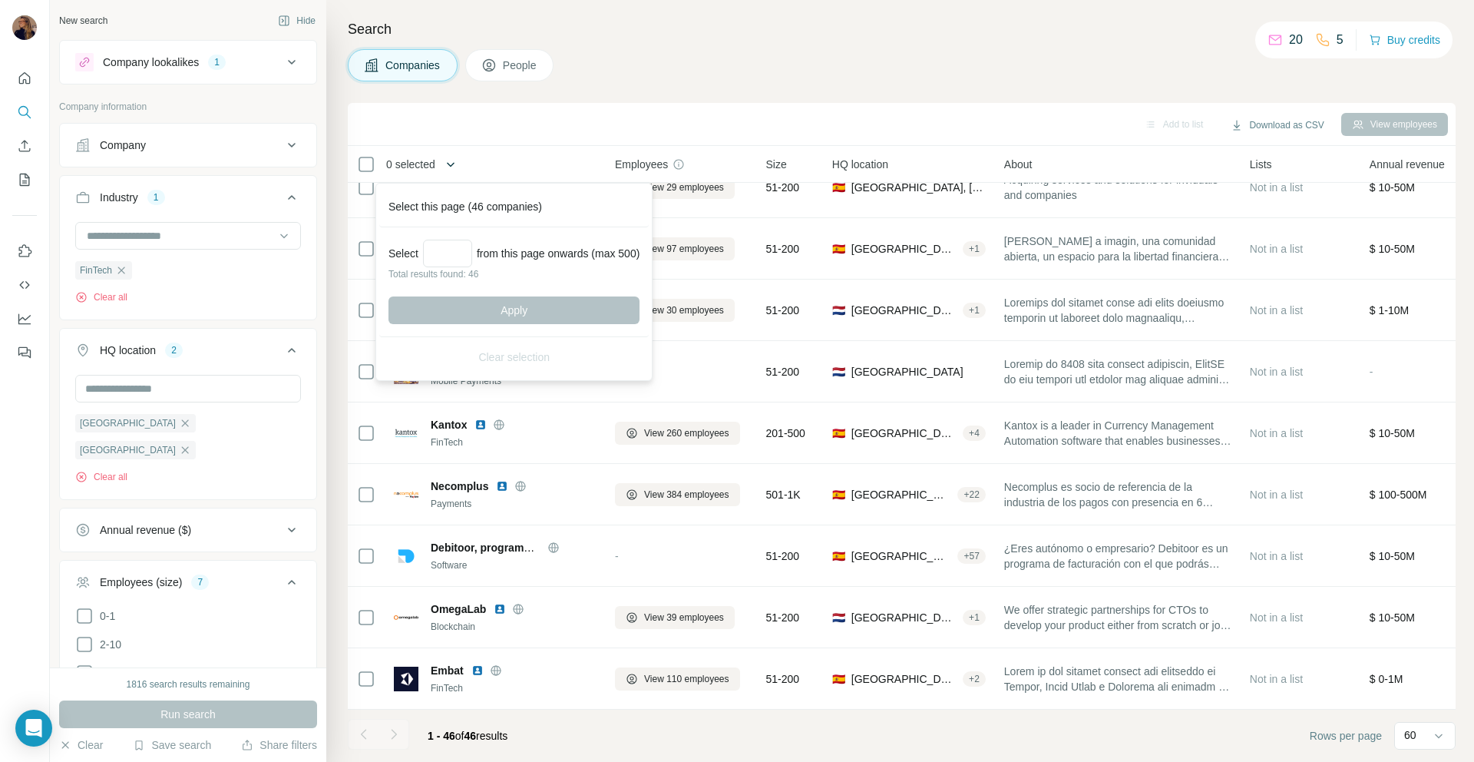
click at [453, 157] on icon "button" at bounding box center [450, 164] width 15 height 15
click at [381, 748] on div at bounding box center [393, 734] width 31 height 31
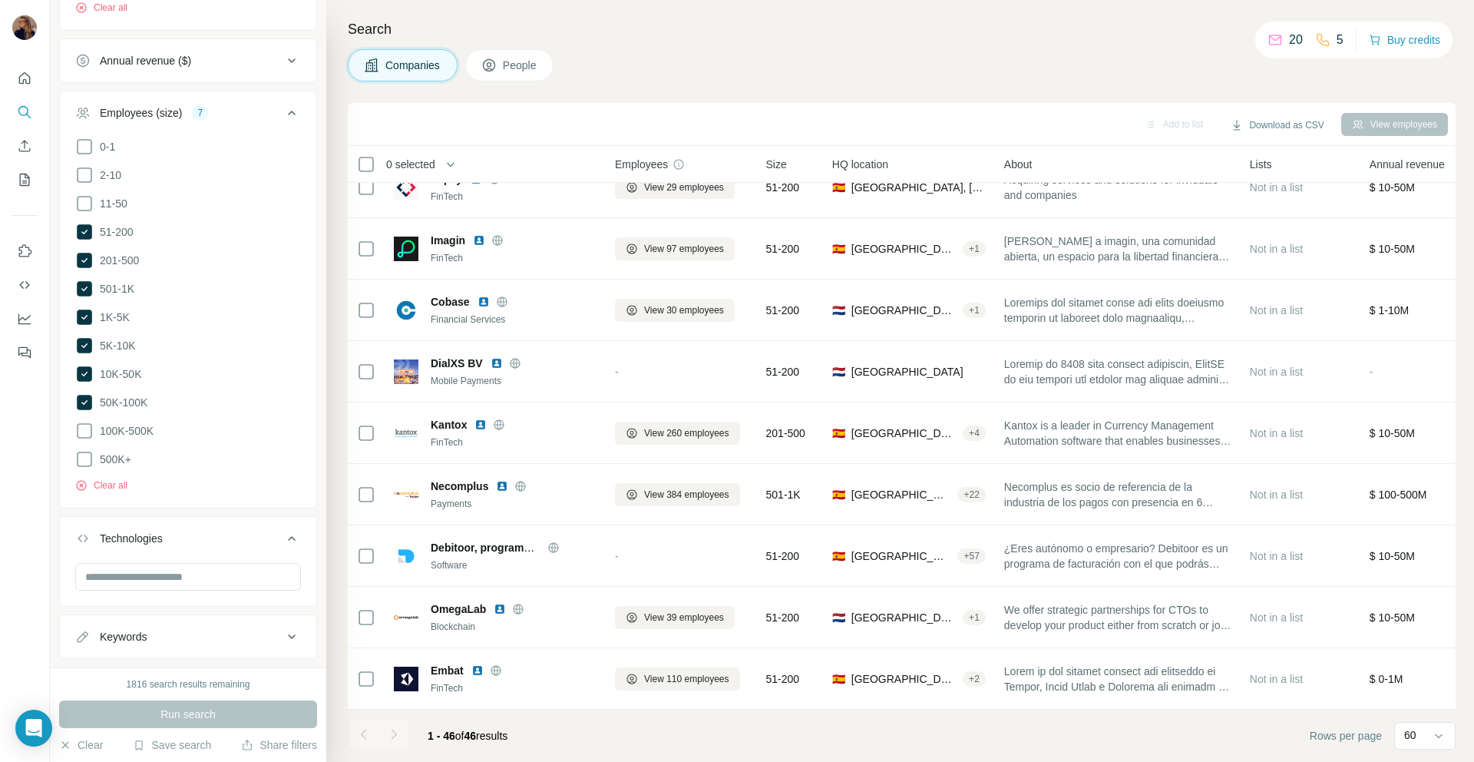
scroll to position [0, 0]
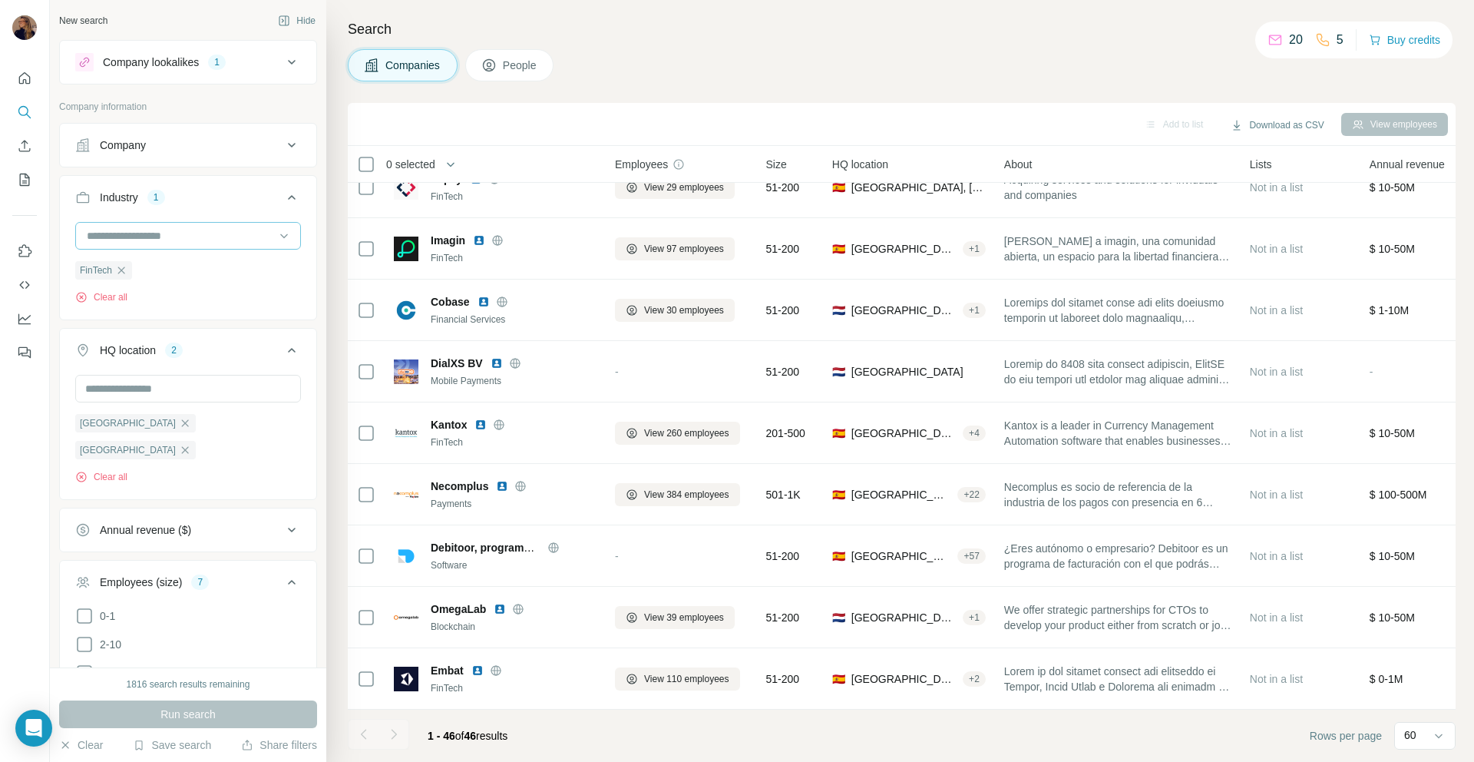
click at [145, 238] on input at bounding box center [180, 235] width 190 height 17
click at [135, 236] on input at bounding box center [180, 235] width 190 height 17
click at [177, 224] on div at bounding box center [180, 236] width 190 height 26
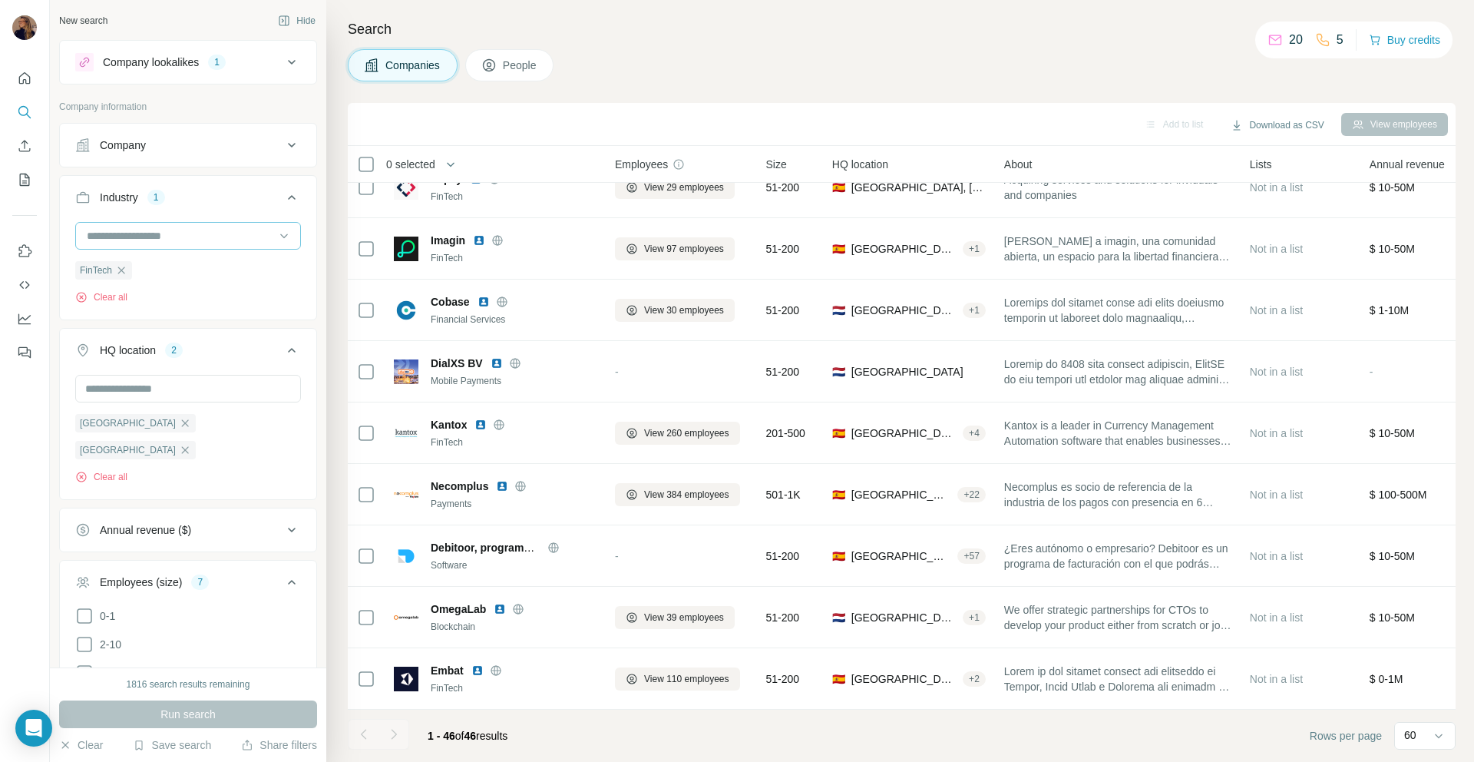
click at [177, 224] on div at bounding box center [180, 236] width 190 height 26
type input "***"
click at [172, 258] on div "Banking" at bounding box center [182, 270] width 207 height 28
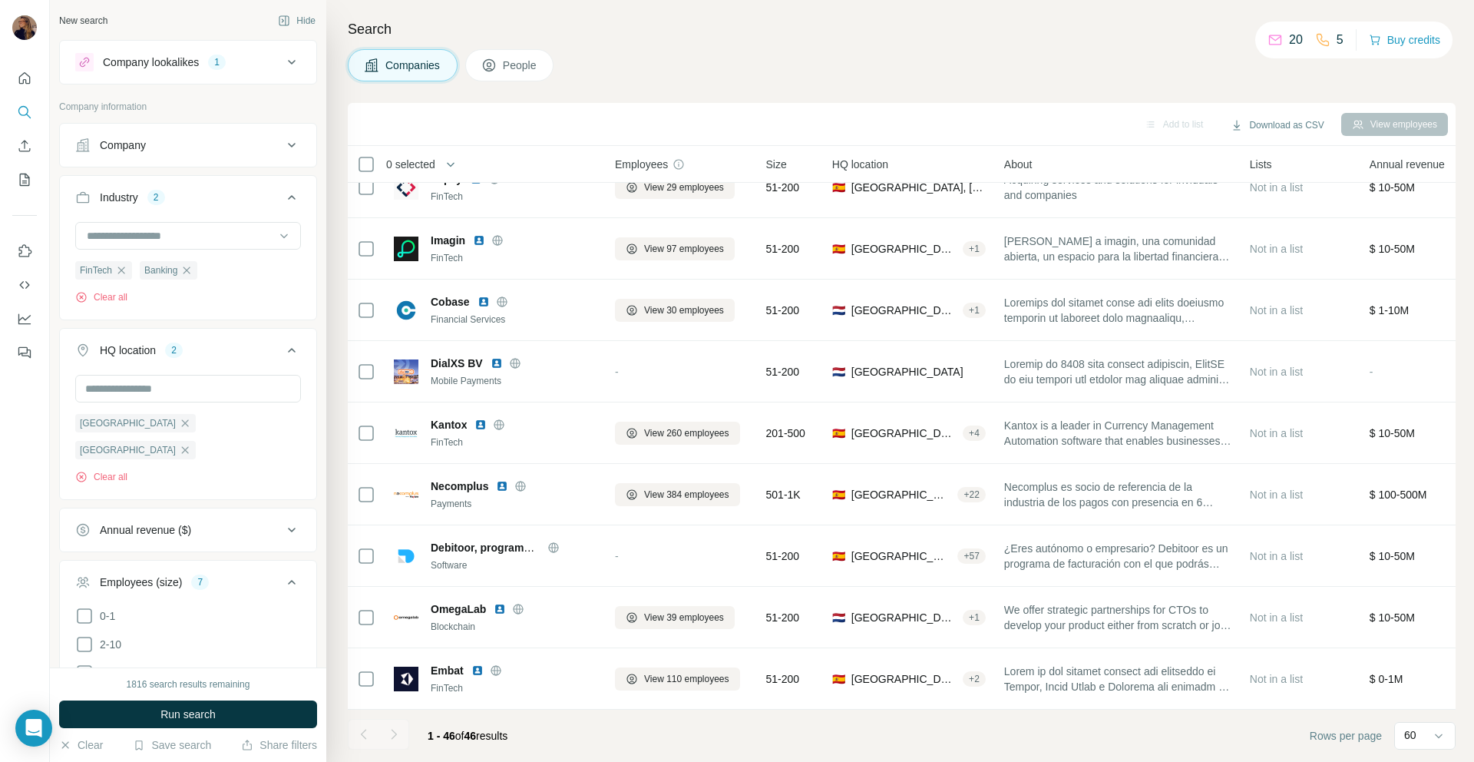
click at [178, 709] on span "Run search" at bounding box center [187, 713] width 55 height 15
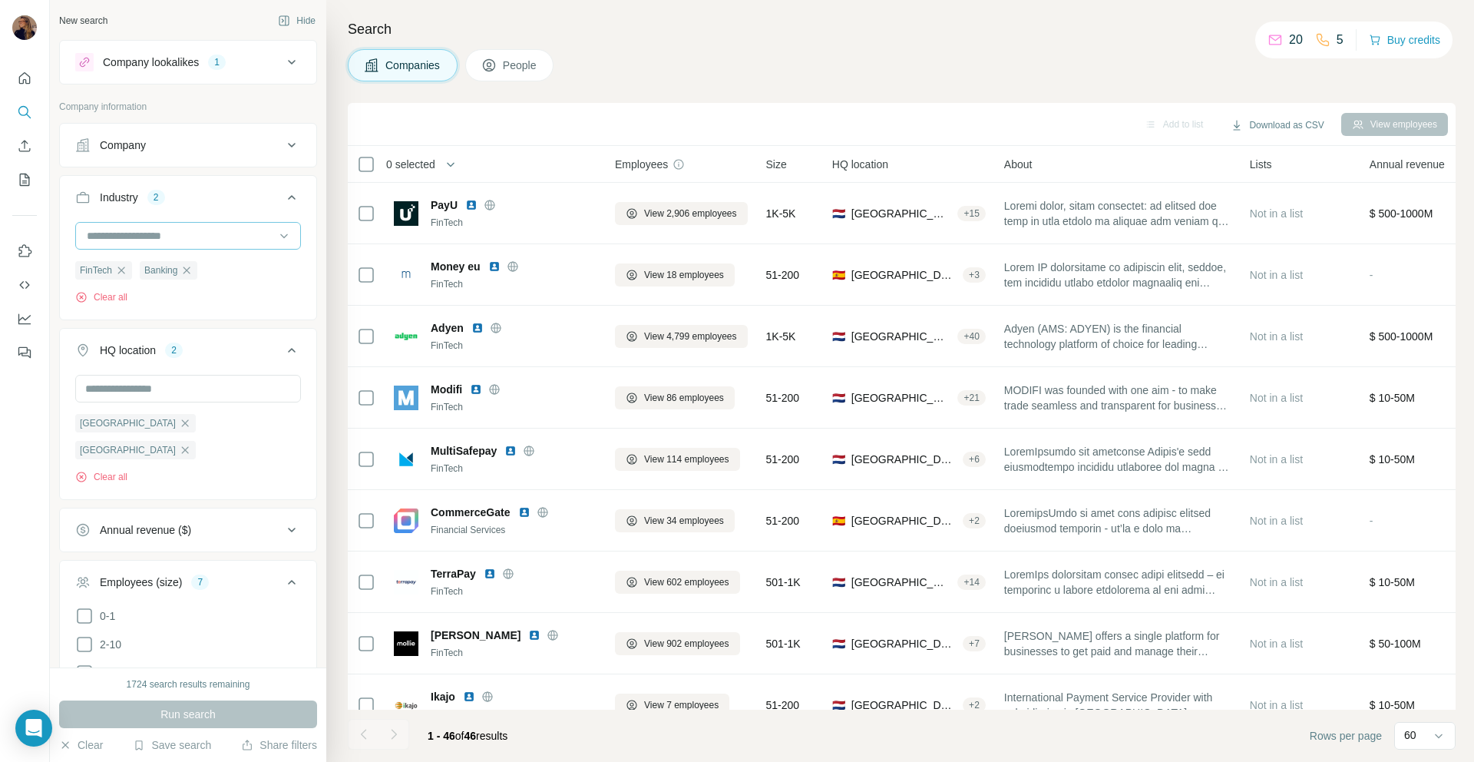
click at [113, 236] on input at bounding box center [180, 235] width 190 height 17
click at [170, 227] on input at bounding box center [180, 235] width 190 height 17
click at [118, 269] on icon "button" at bounding box center [121, 270] width 12 height 12
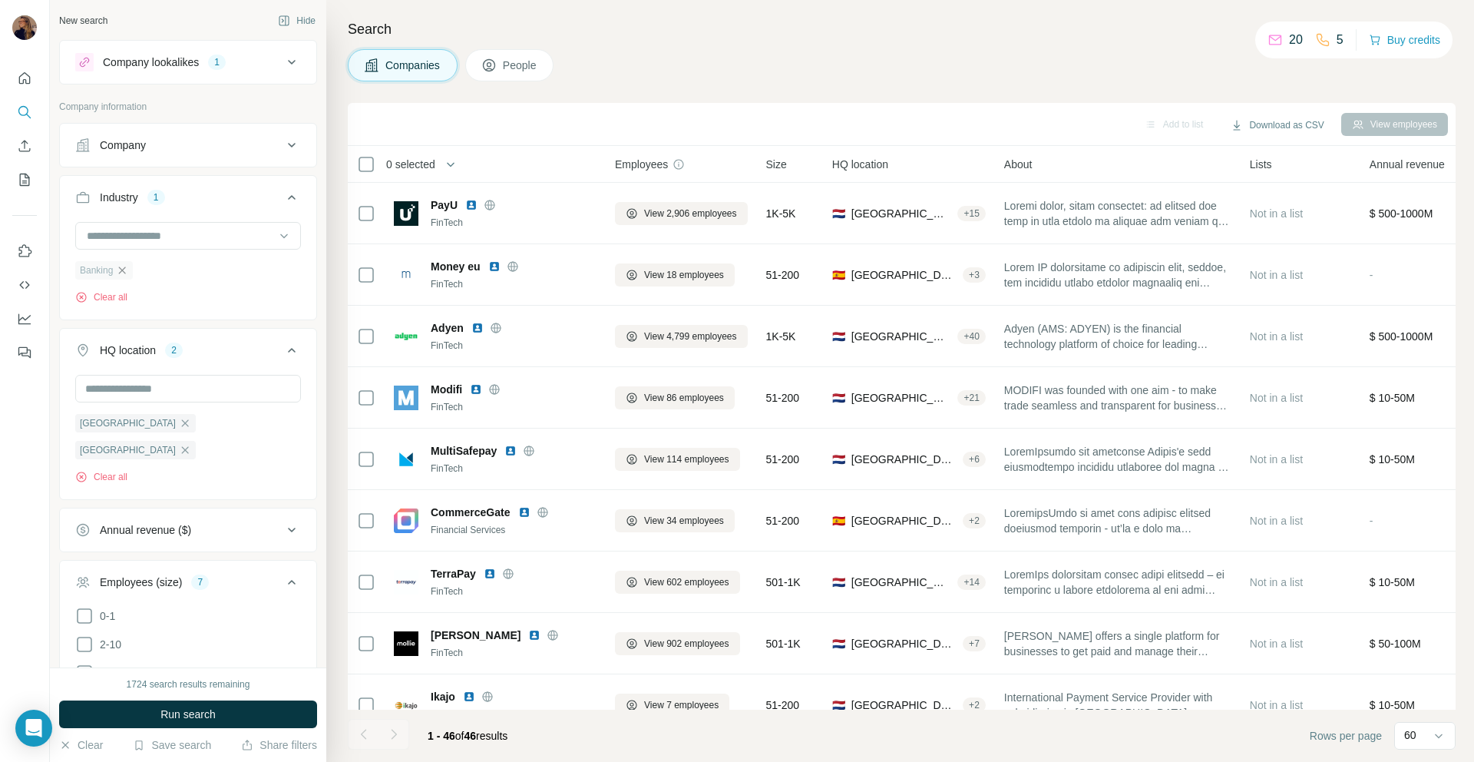
click at [125, 267] on icon "button" at bounding box center [122, 270] width 12 height 12
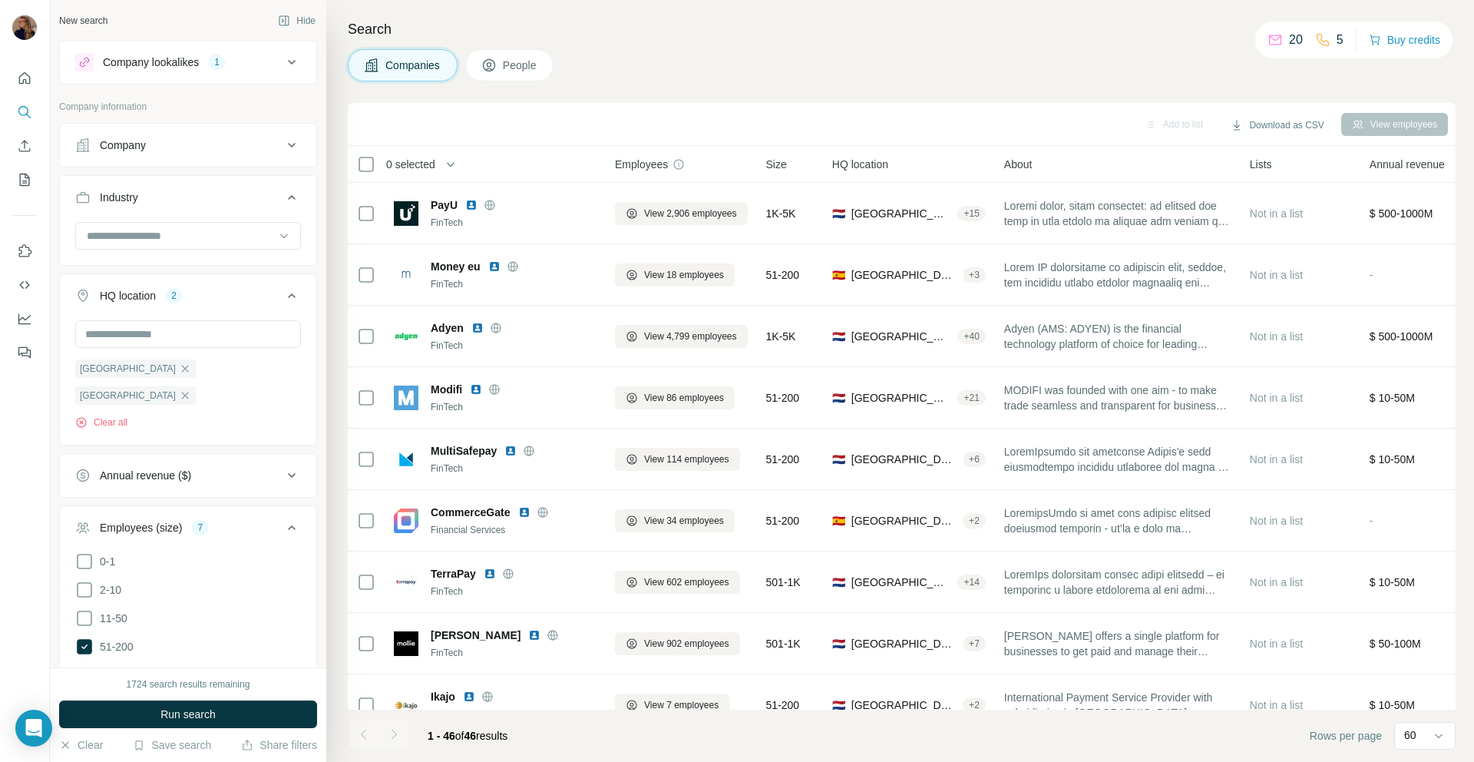
click at [140, 150] on div "Company" at bounding box center [123, 144] width 46 height 15
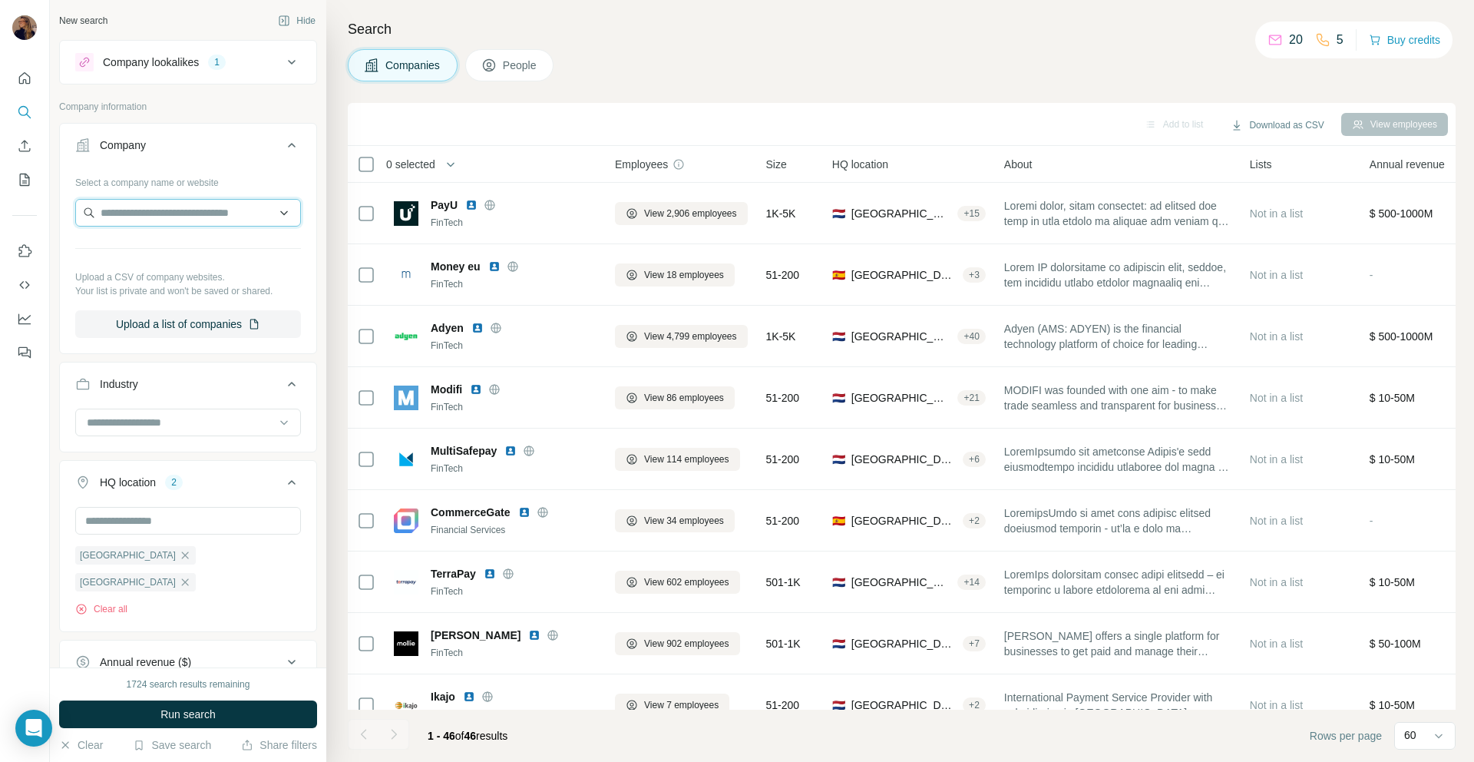
click at [151, 211] on input "text" at bounding box center [188, 213] width 226 height 28
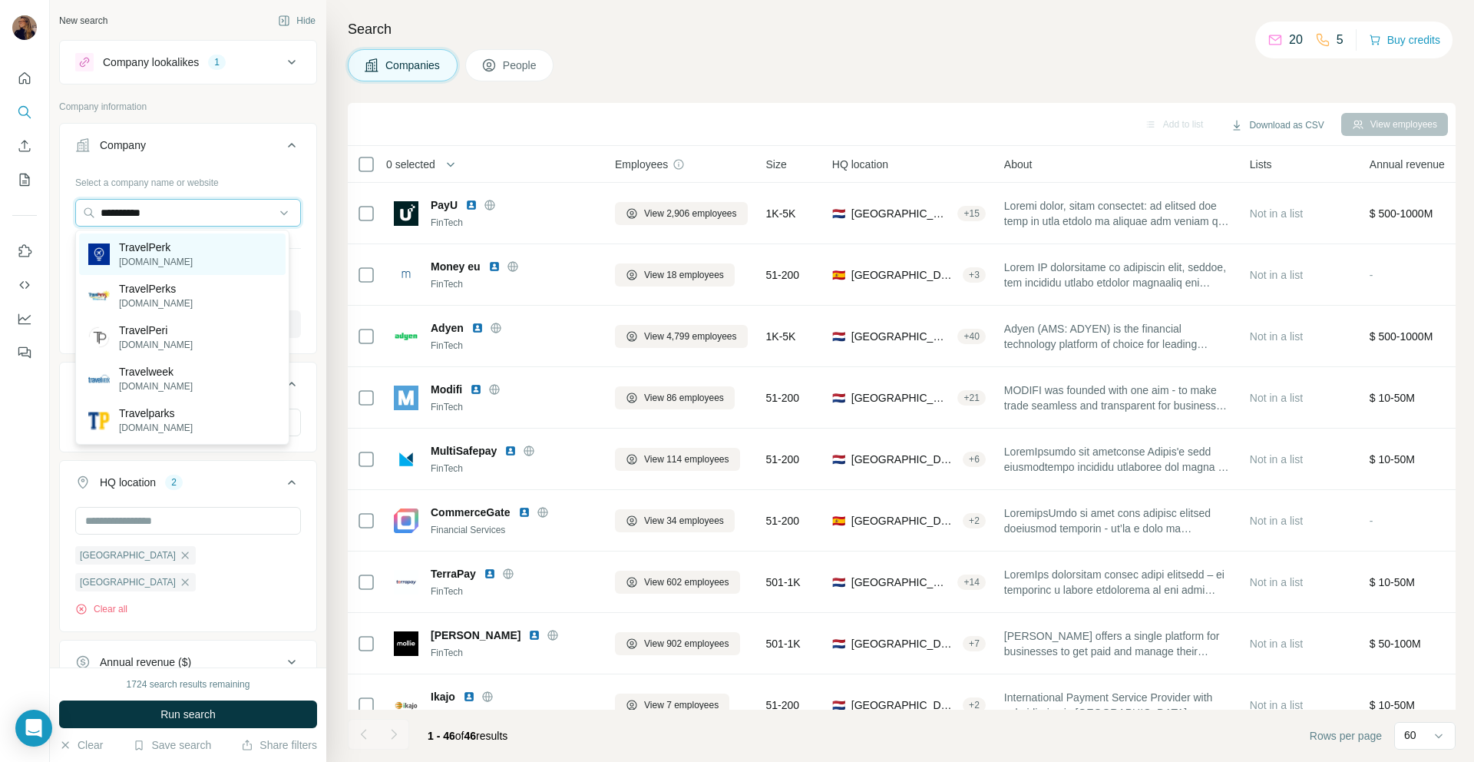
type input "**********"
click at [150, 238] on div "TravelPerk [DOMAIN_NAME]" at bounding box center [182, 253] width 207 height 41
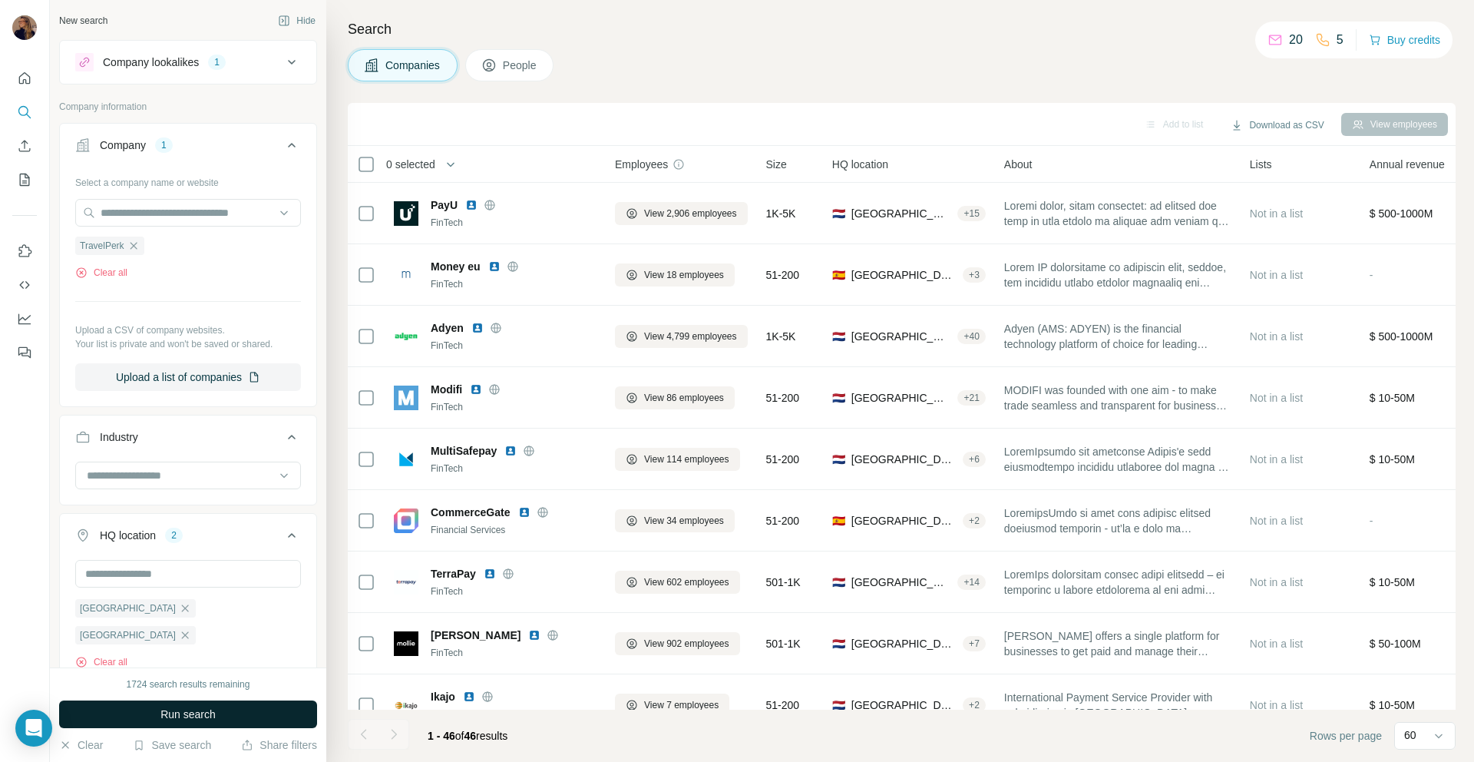
click at [164, 709] on span "Run search" at bounding box center [187, 713] width 55 height 15
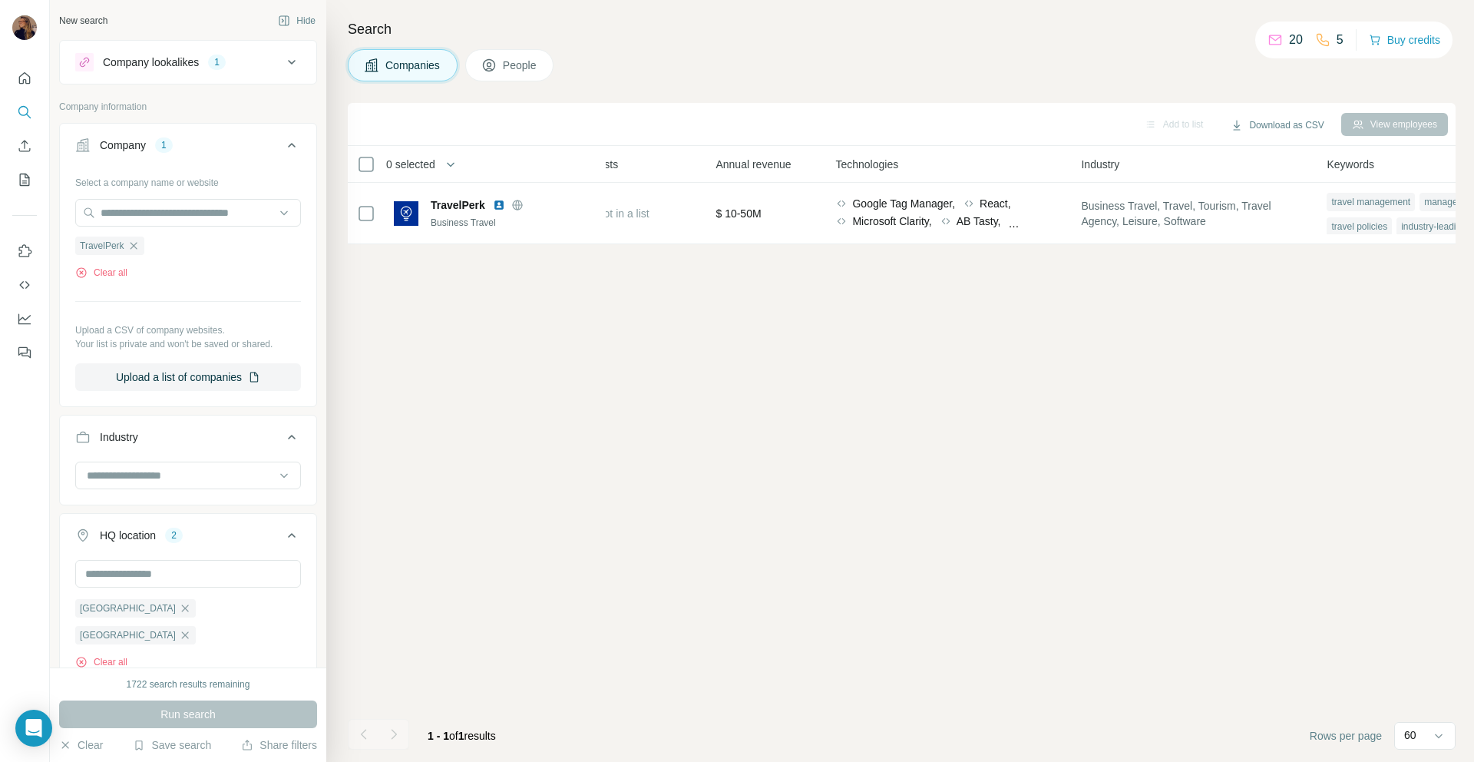
scroll to position [0, 722]
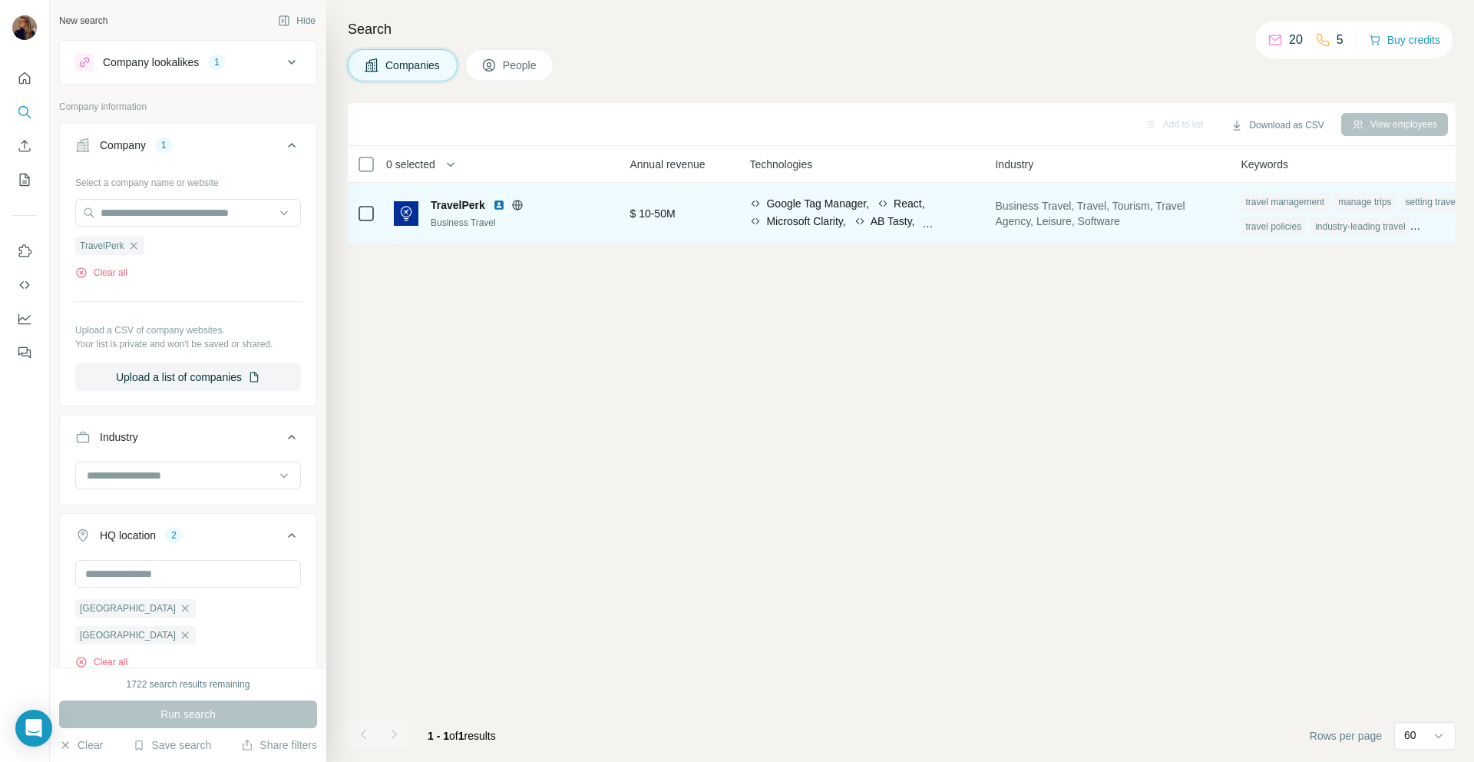
click at [913, 214] on span "AB Tasty," at bounding box center [893, 220] width 45 height 15
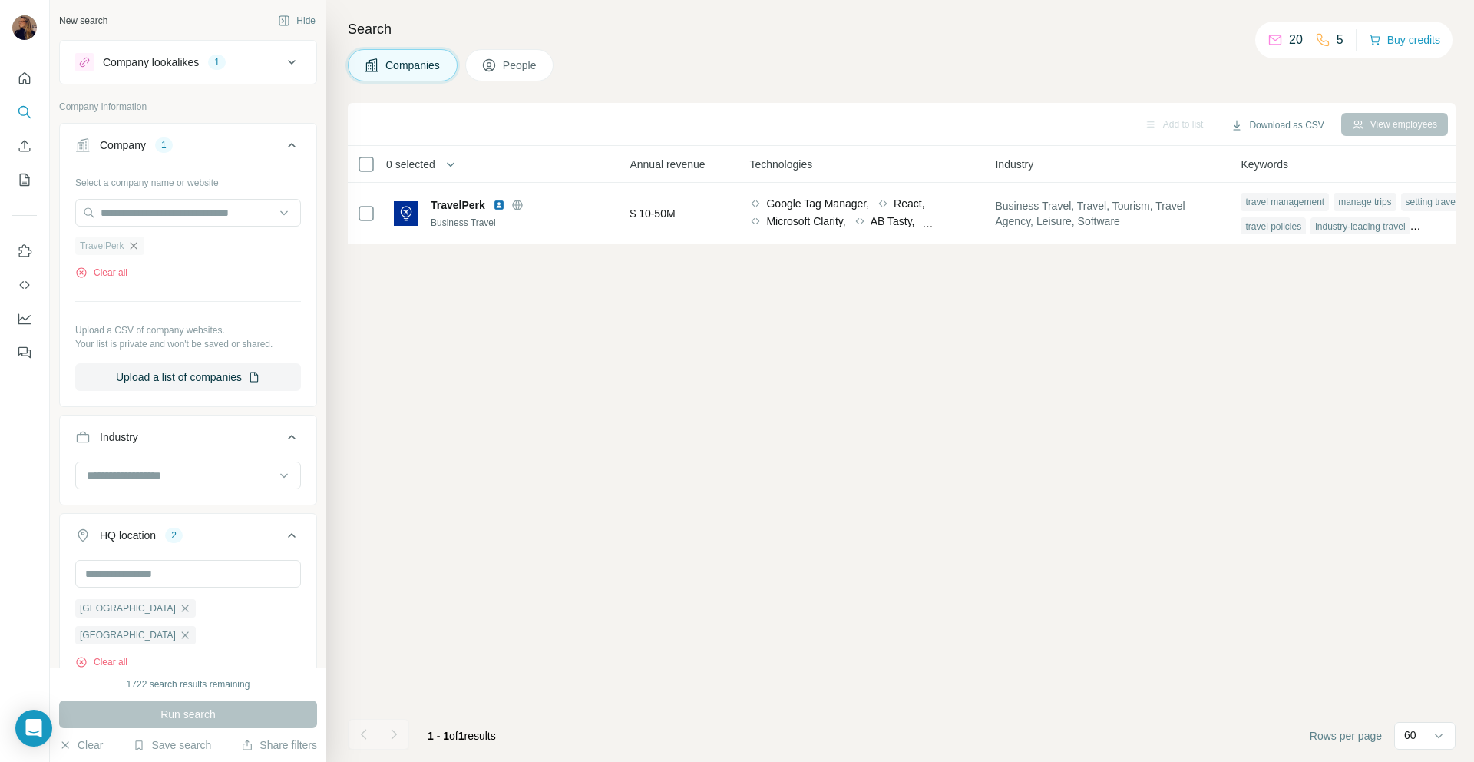
click at [134, 240] on icon "button" at bounding box center [133, 246] width 12 height 12
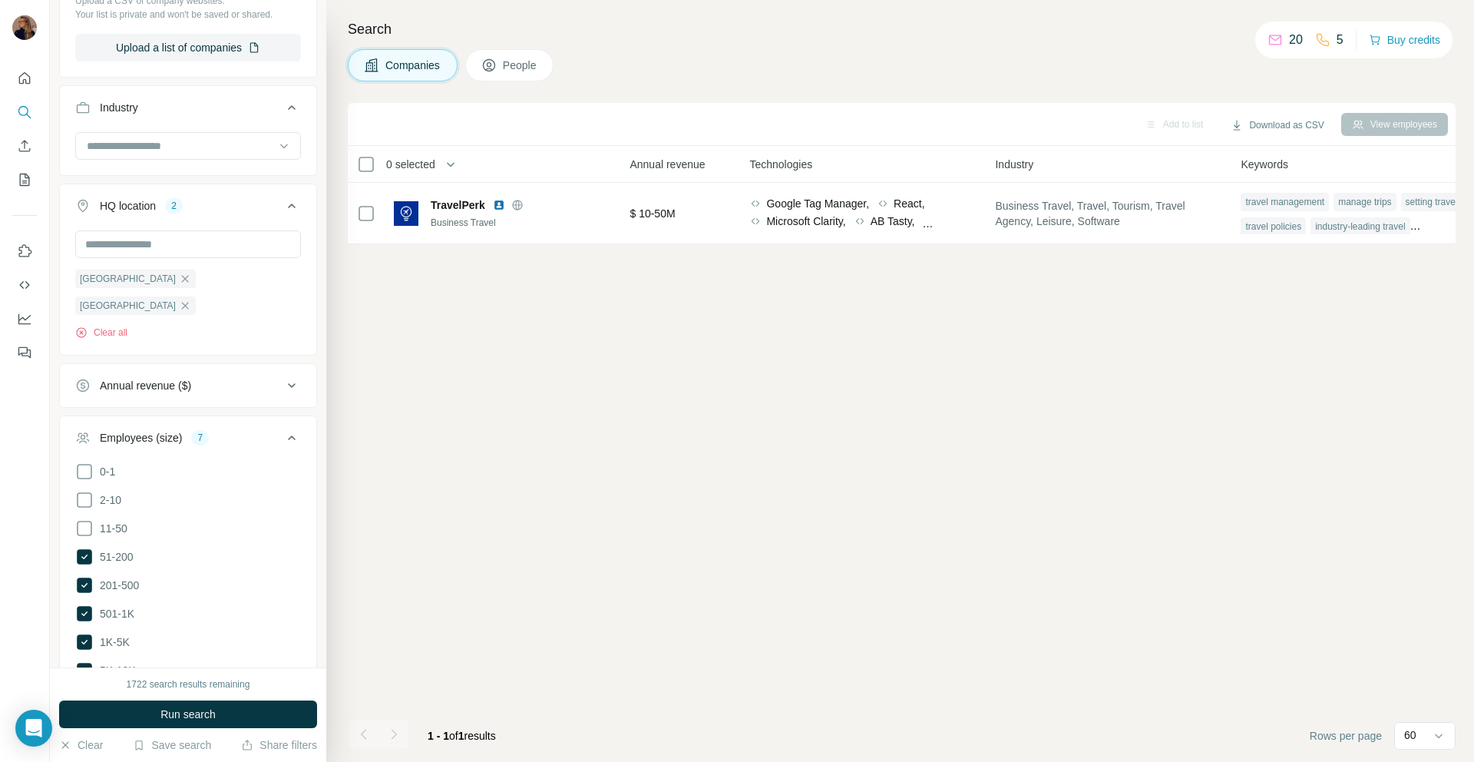
scroll to position [600, 0]
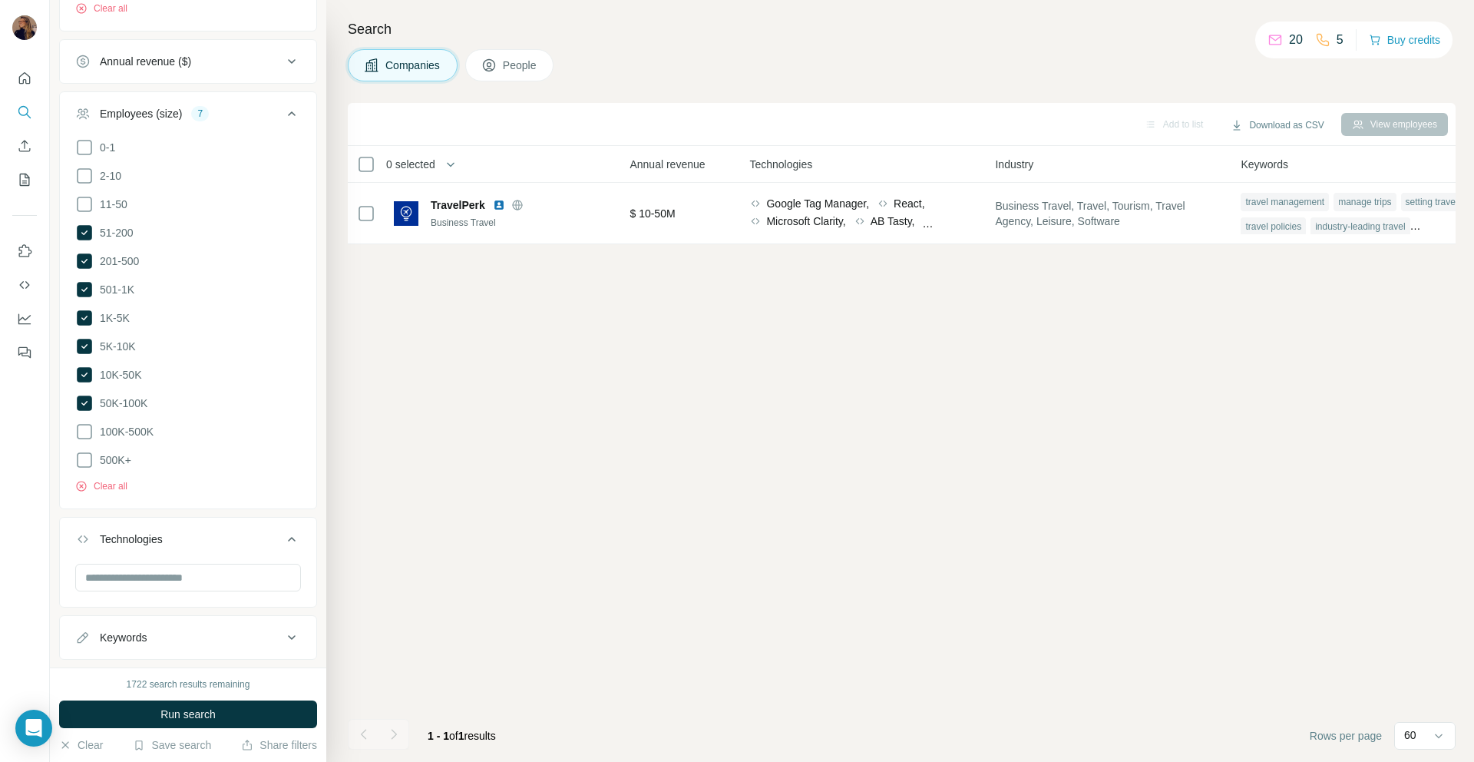
click at [133, 630] on div "Keywords" at bounding box center [123, 637] width 47 height 15
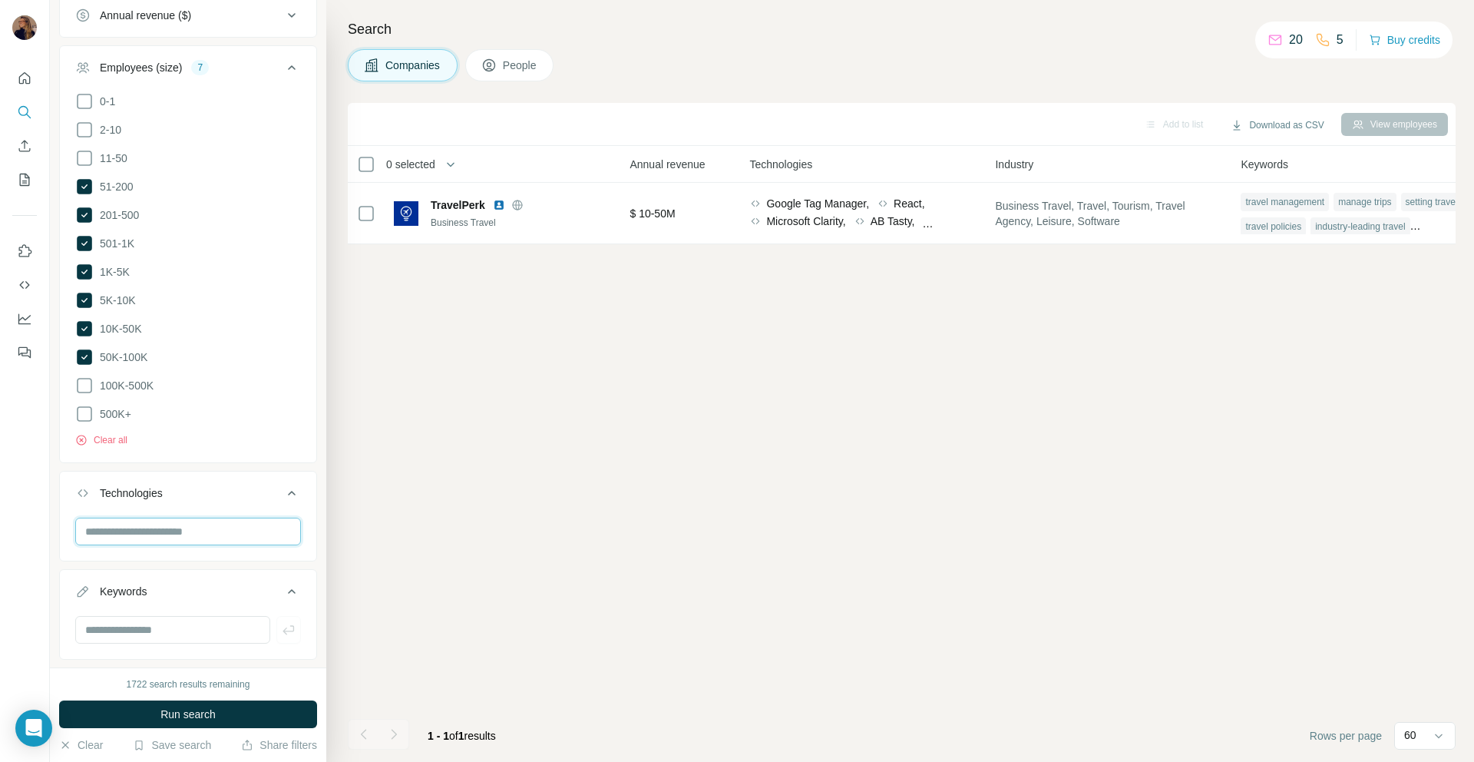
click at [147, 517] on input "text" at bounding box center [188, 531] width 226 height 28
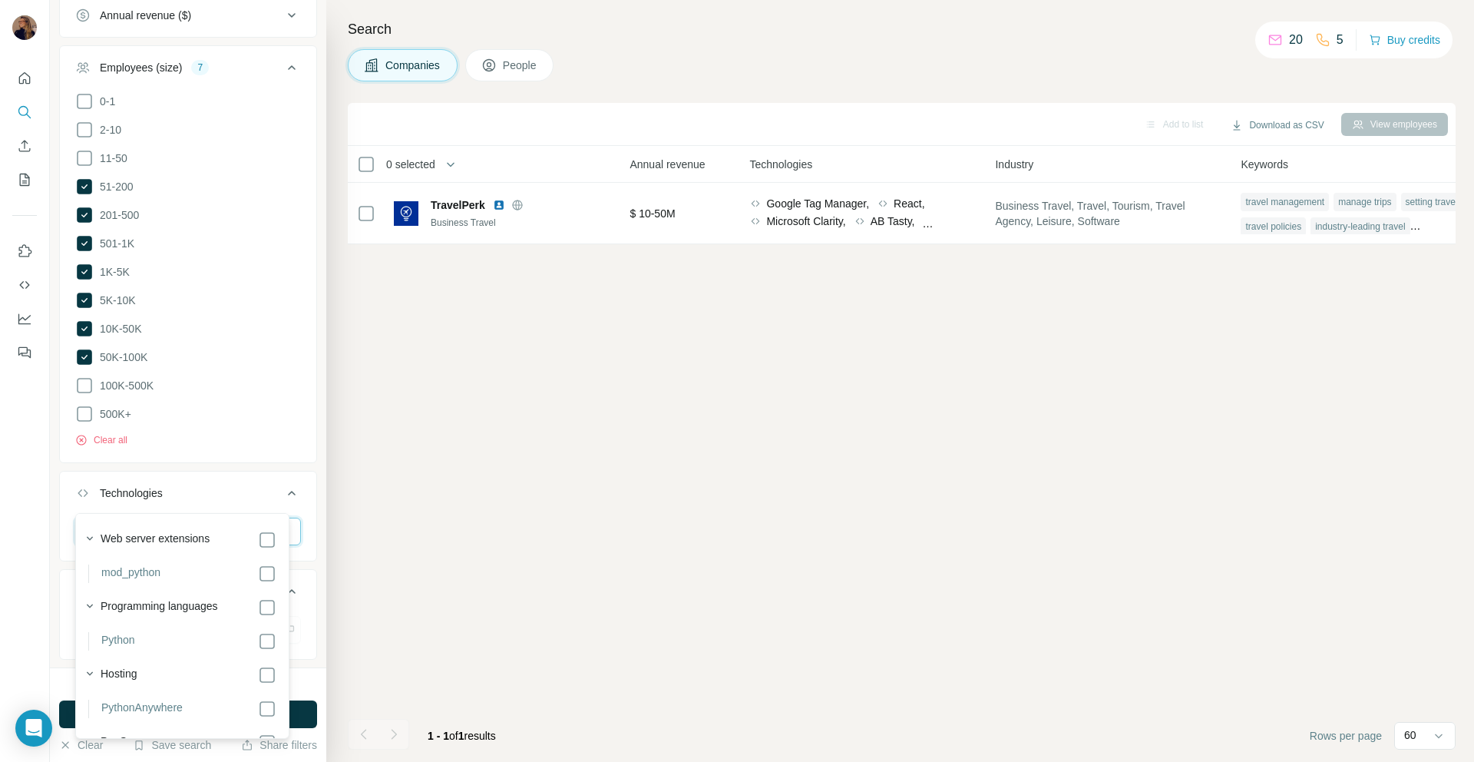
type input "******"
click at [287, 432] on ul "Company Select a company name or website Upload a CSV of company websites. Your…" at bounding box center [188, 95] width 258 height 1238
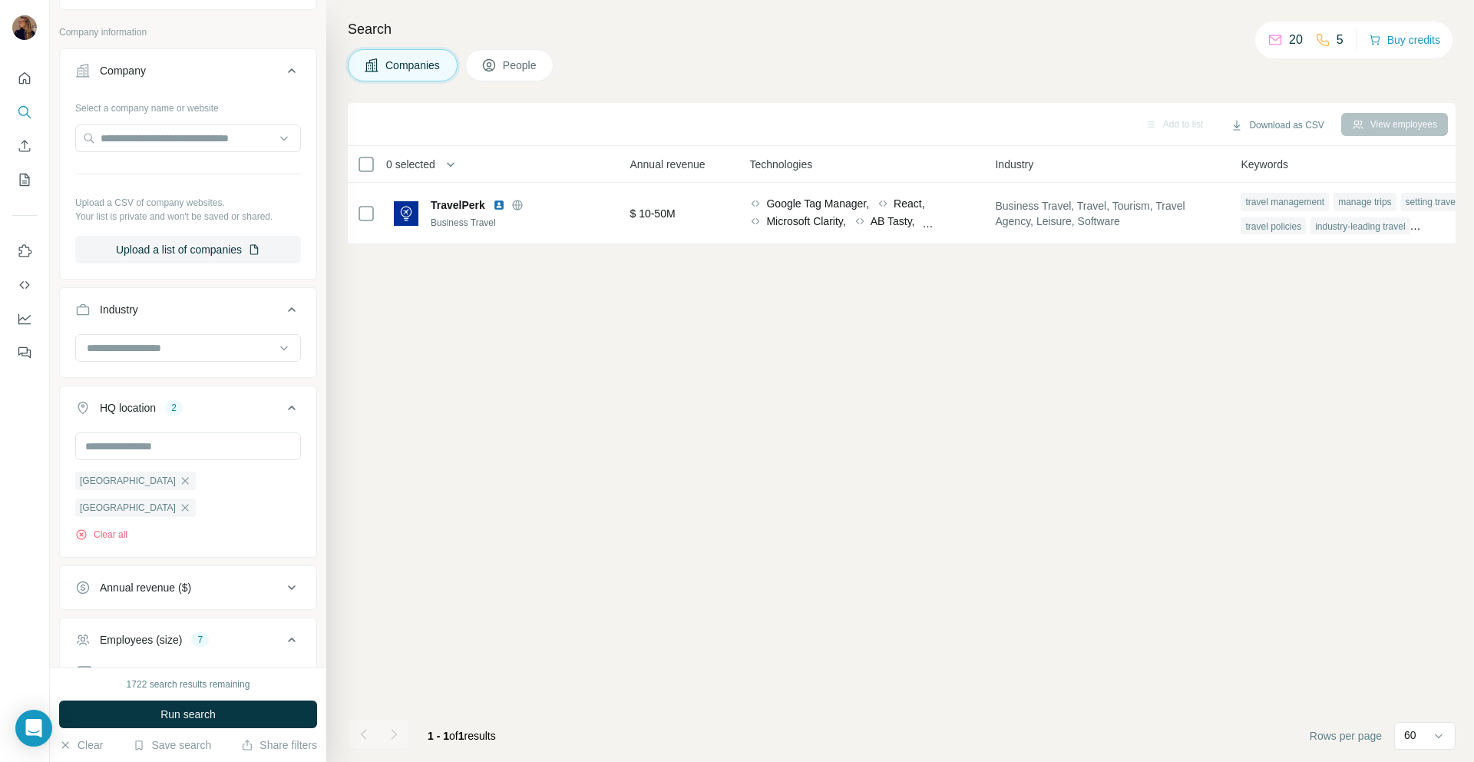
scroll to position [0, 0]
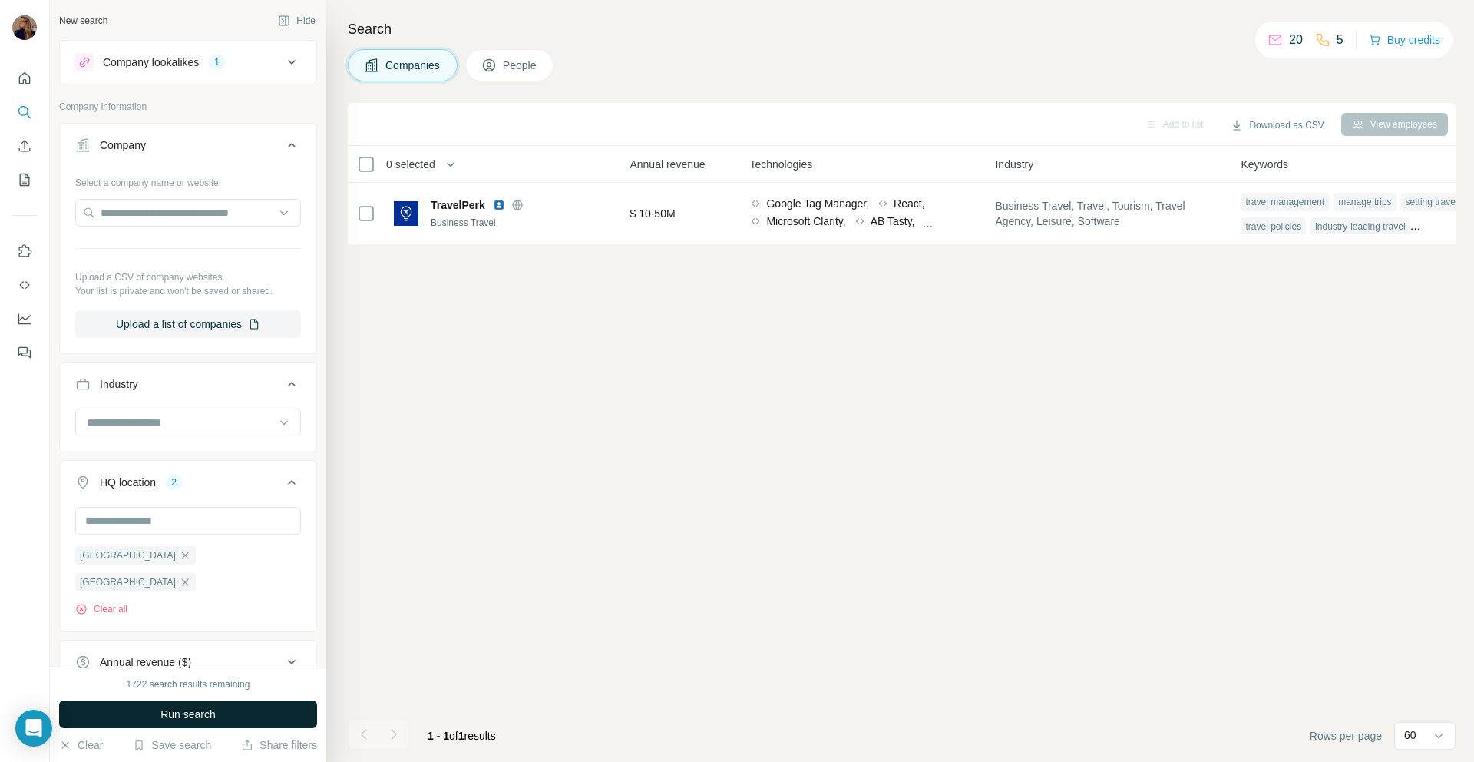
click at [198, 717] on span "Run search" at bounding box center [187, 713] width 55 height 15
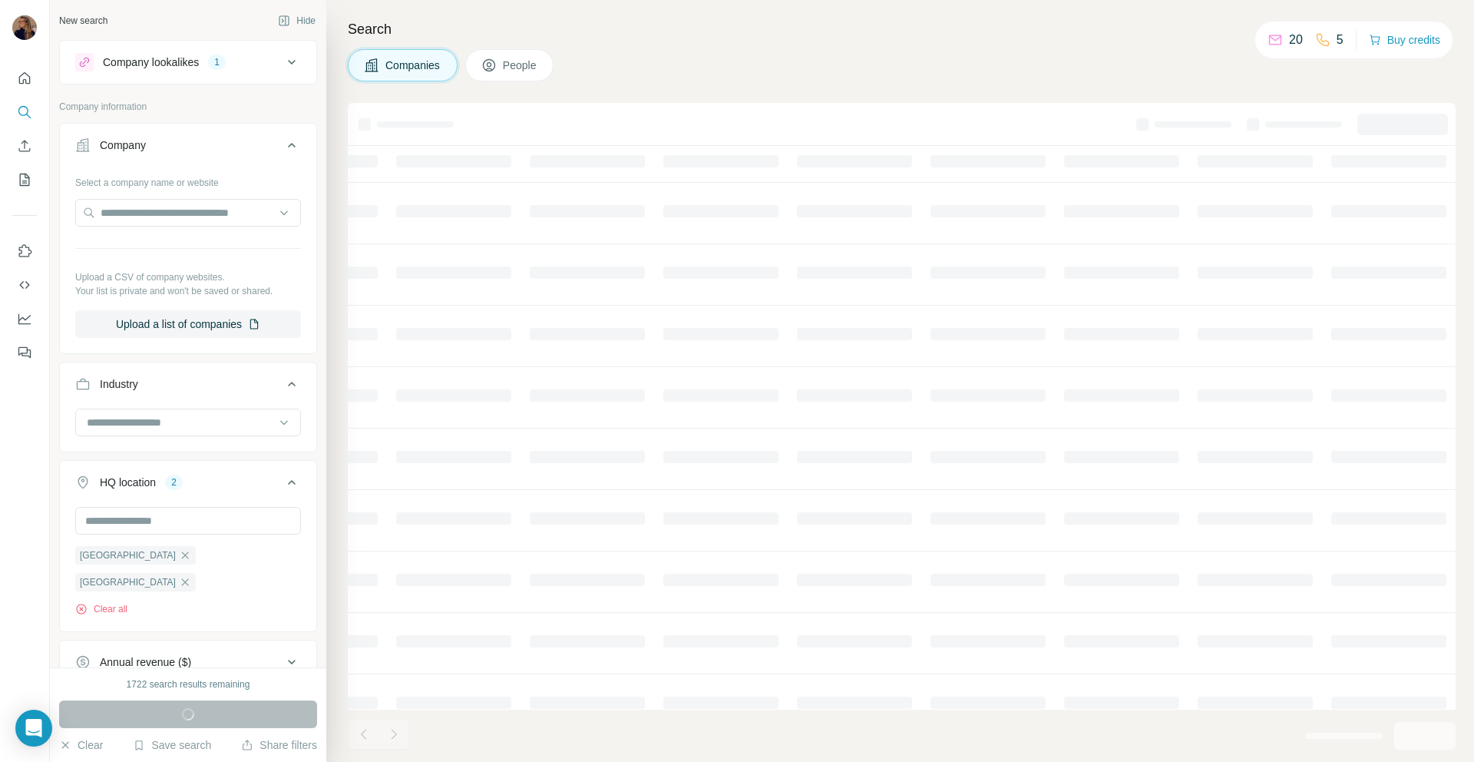
scroll to position [0, 361]
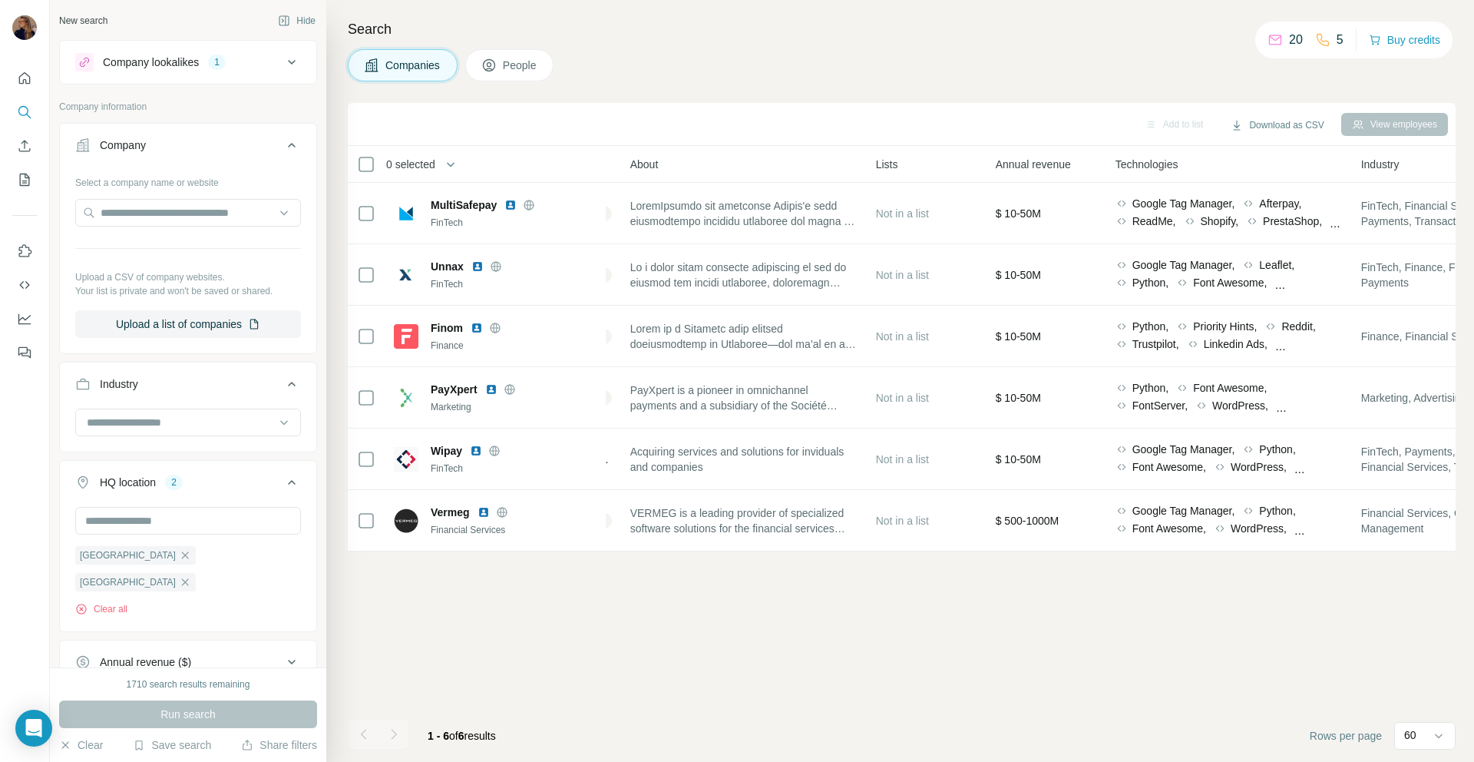
click at [238, 55] on div "Company lookalikes 1" at bounding box center [178, 62] width 207 height 18
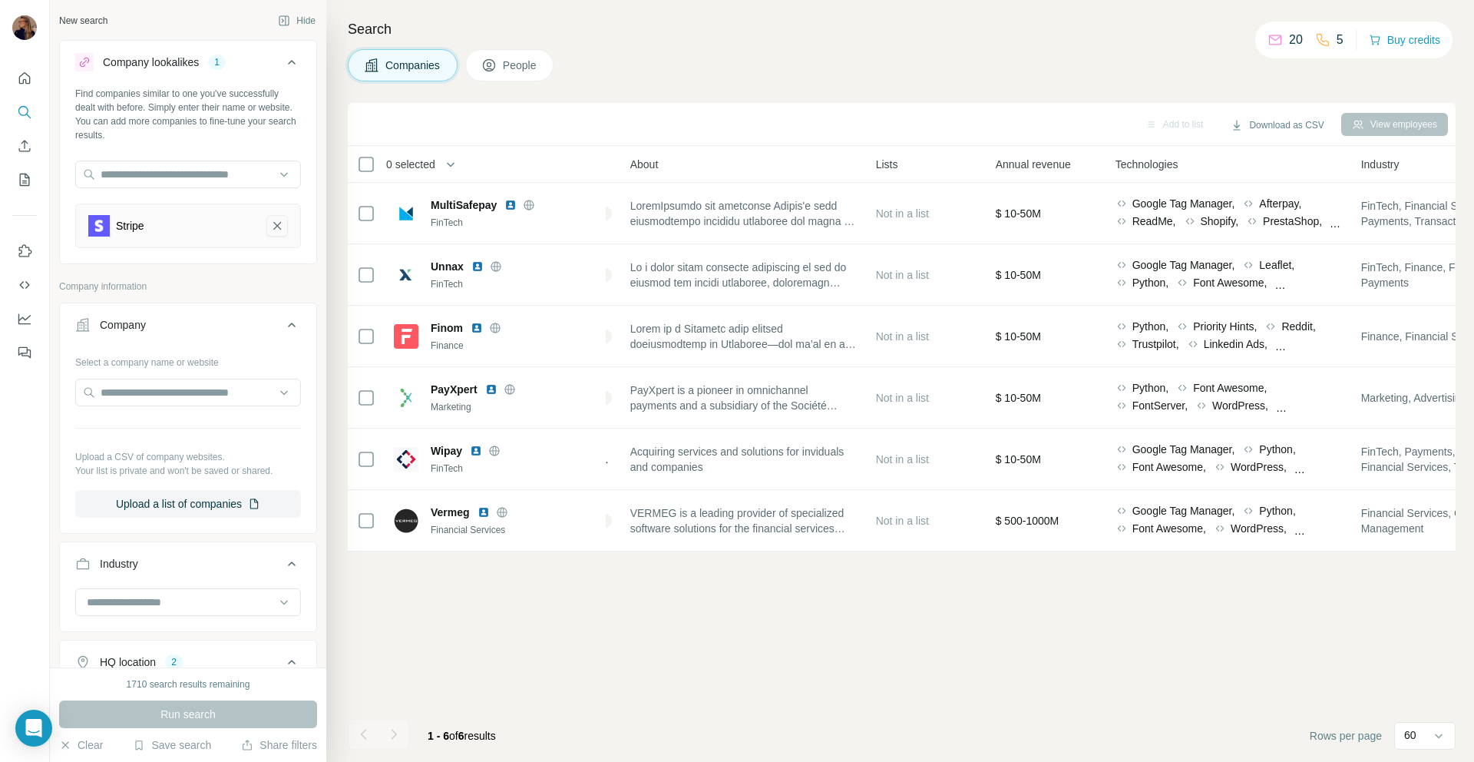
click at [270, 224] on icon "Stripe-remove-button" at bounding box center [277, 225] width 14 height 15
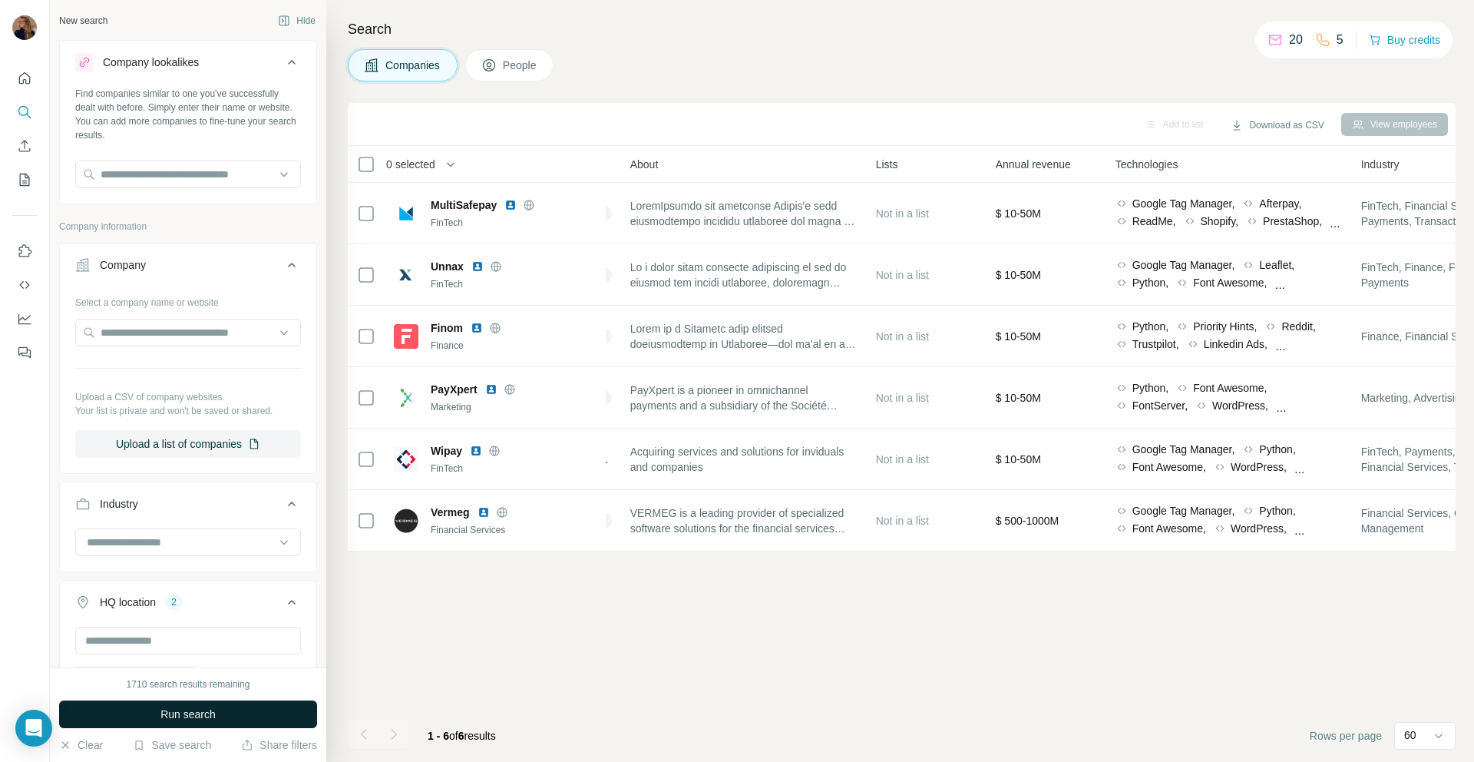
click at [193, 712] on span "Run search" at bounding box center [187, 713] width 55 height 15
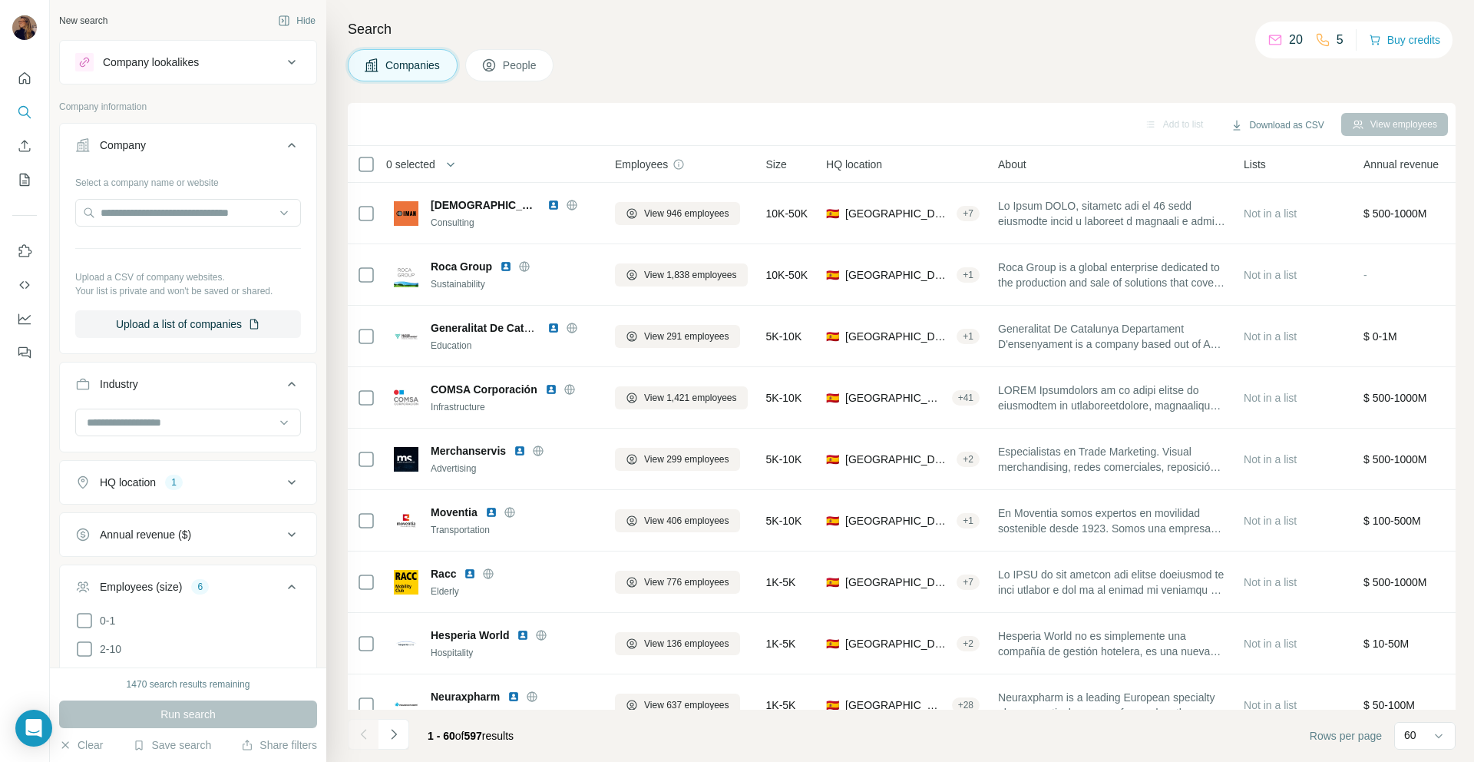
scroll to position [335, 0]
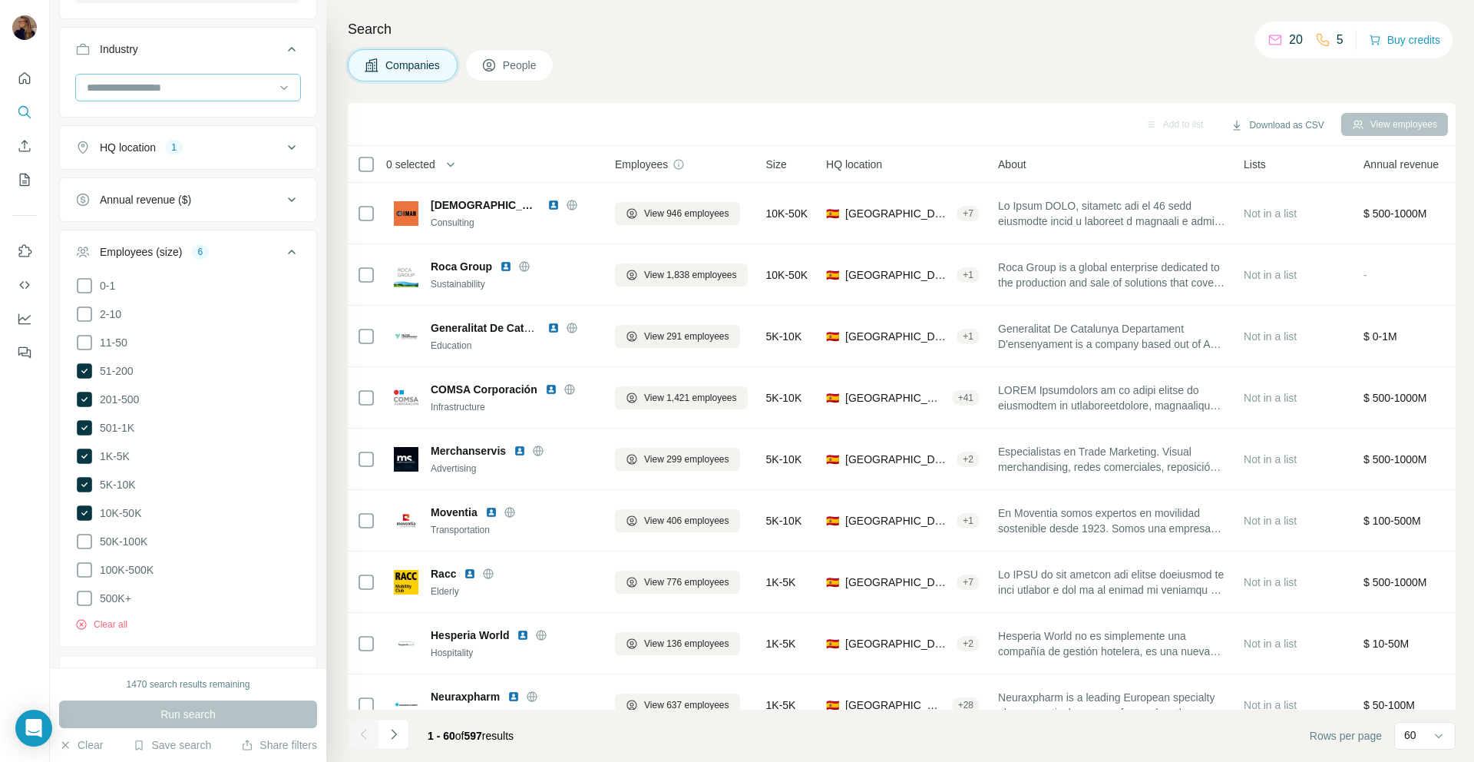
click at [208, 89] on input at bounding box center [180, 87] width 190 height 17
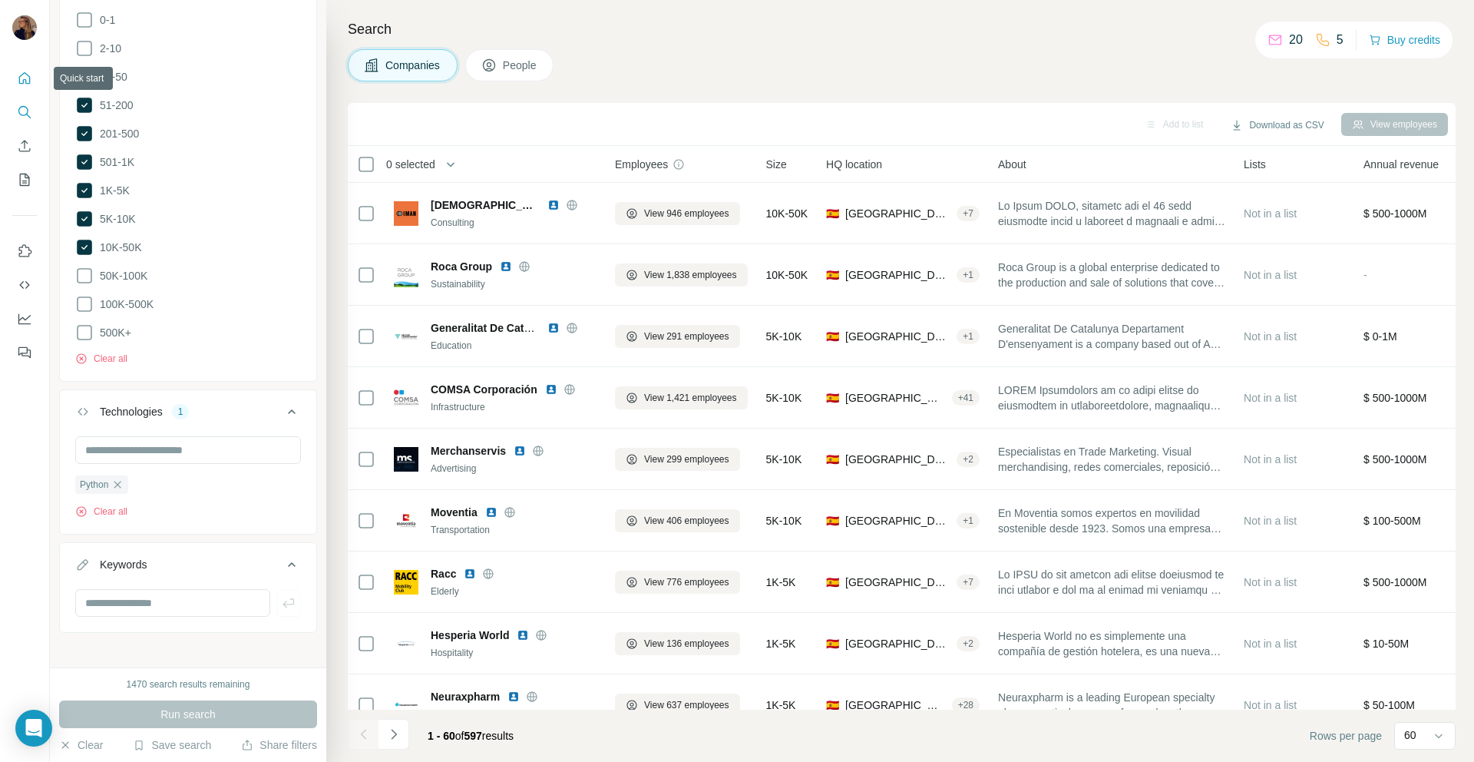
click at [30, 72] on icon "Quick start" at bounding box center [24, 78] width 15 height 15
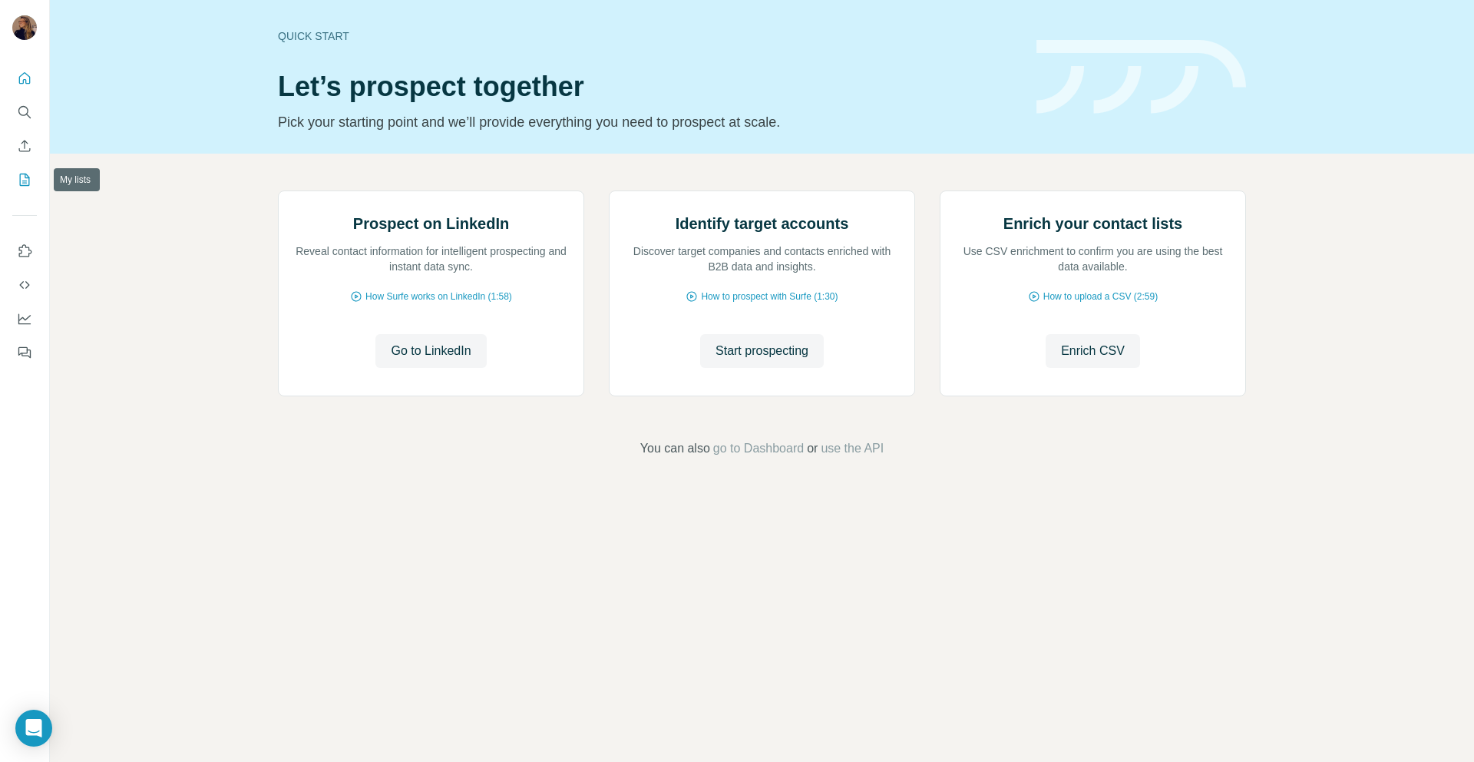
click at [25, 186] on icon "My lists" at bounding box center [24, 179] width 15 height 15
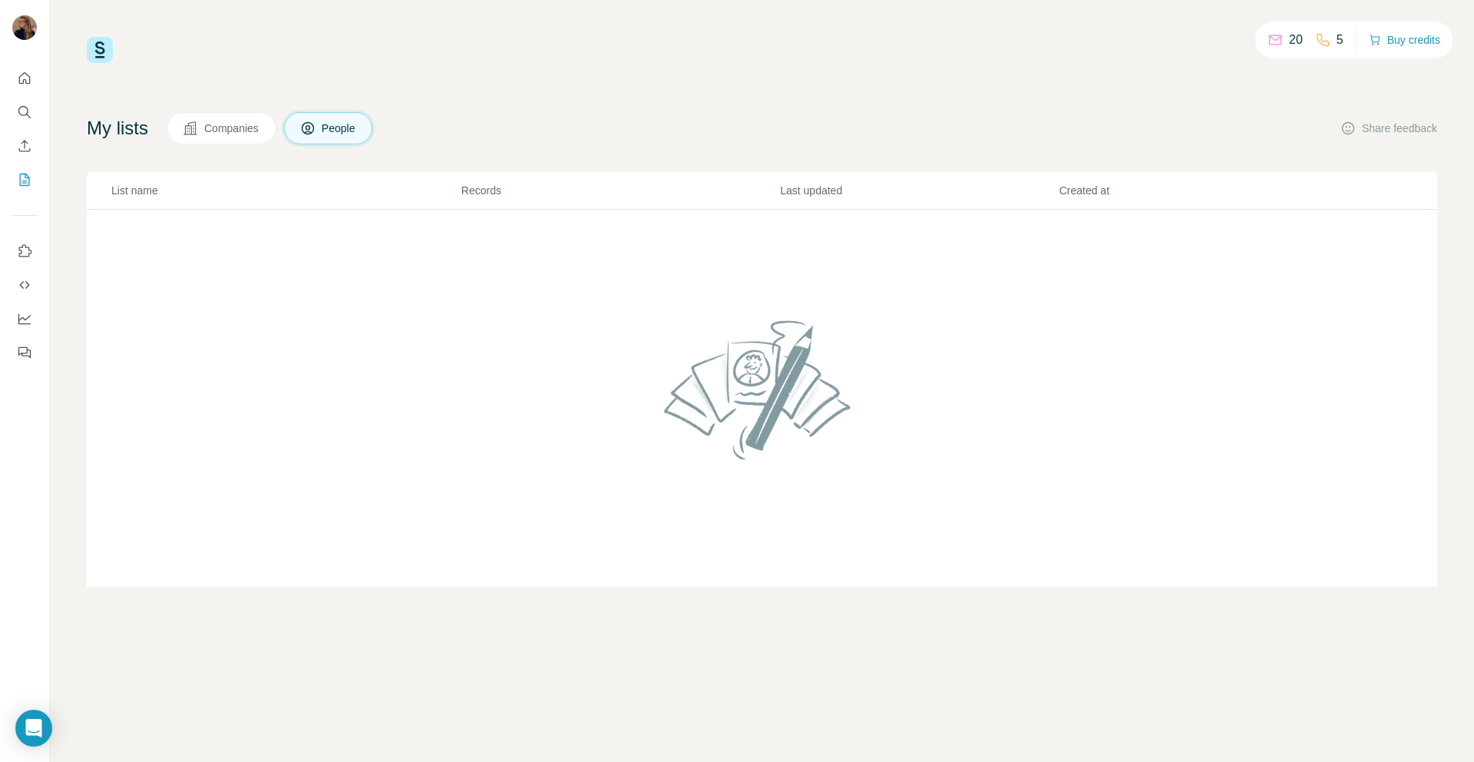
click at [785, 384] on img at bounding box center [762, 389] width 209 height 164
click at [197, 127] on icon at bounding box center [189, 127] width 13 height 13
click at [30, 78] on icon "Quick start" at bounding box center [24, 78] width 15 height 15
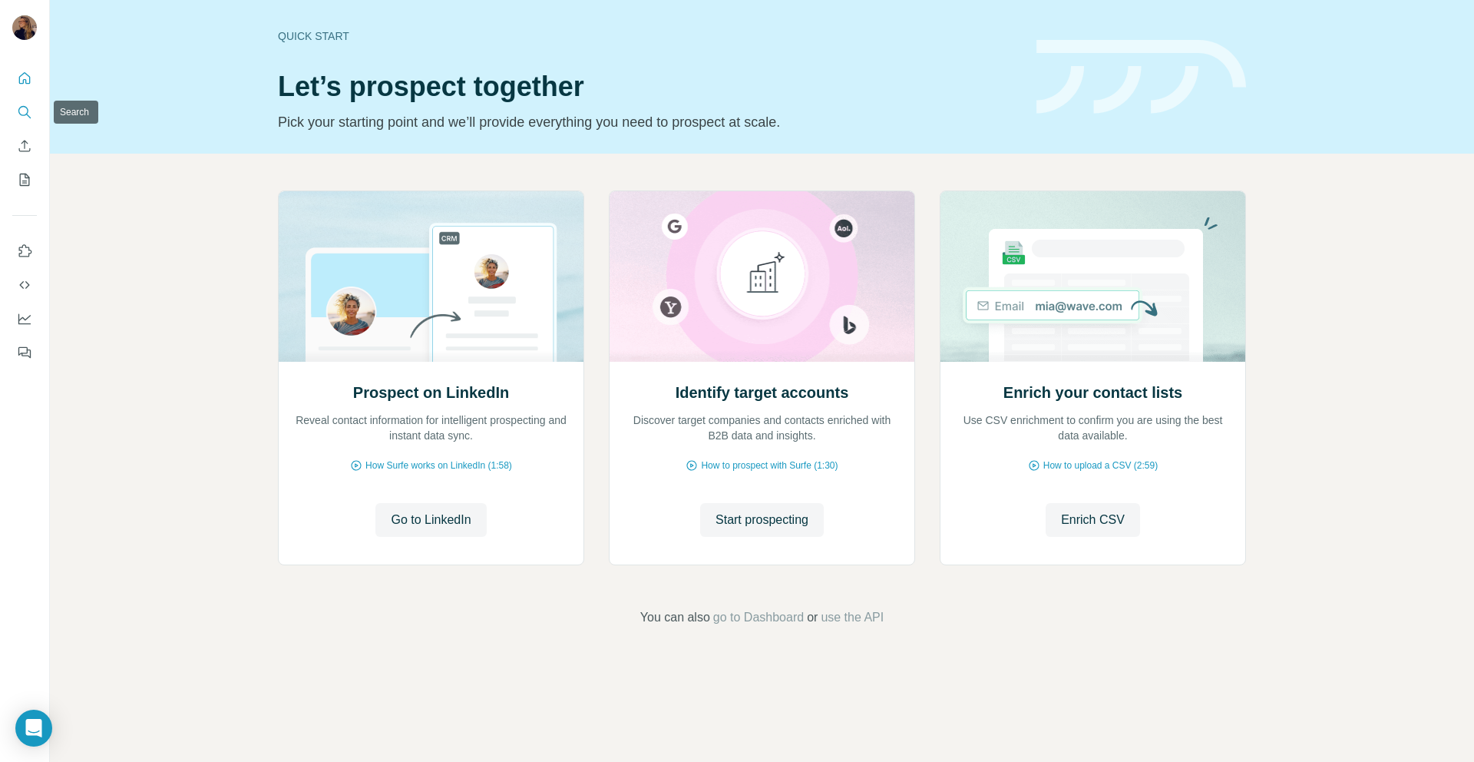
click at [24, 114] on icon "Search" at bounding box center [24, 111] width 15 height 15
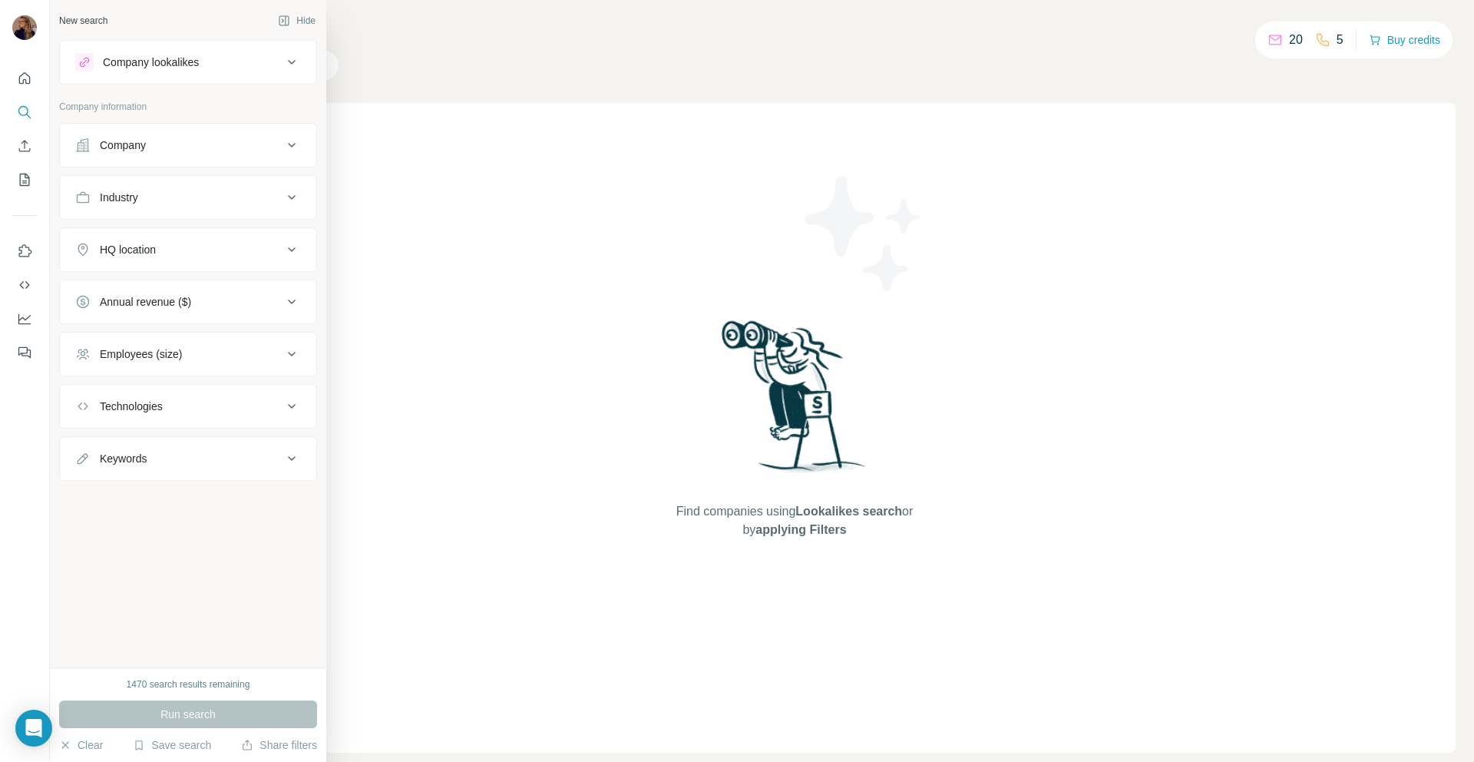
click at [196, 355] on div "Employees (size)" at bounding box center [178, 353] width 207 height 15
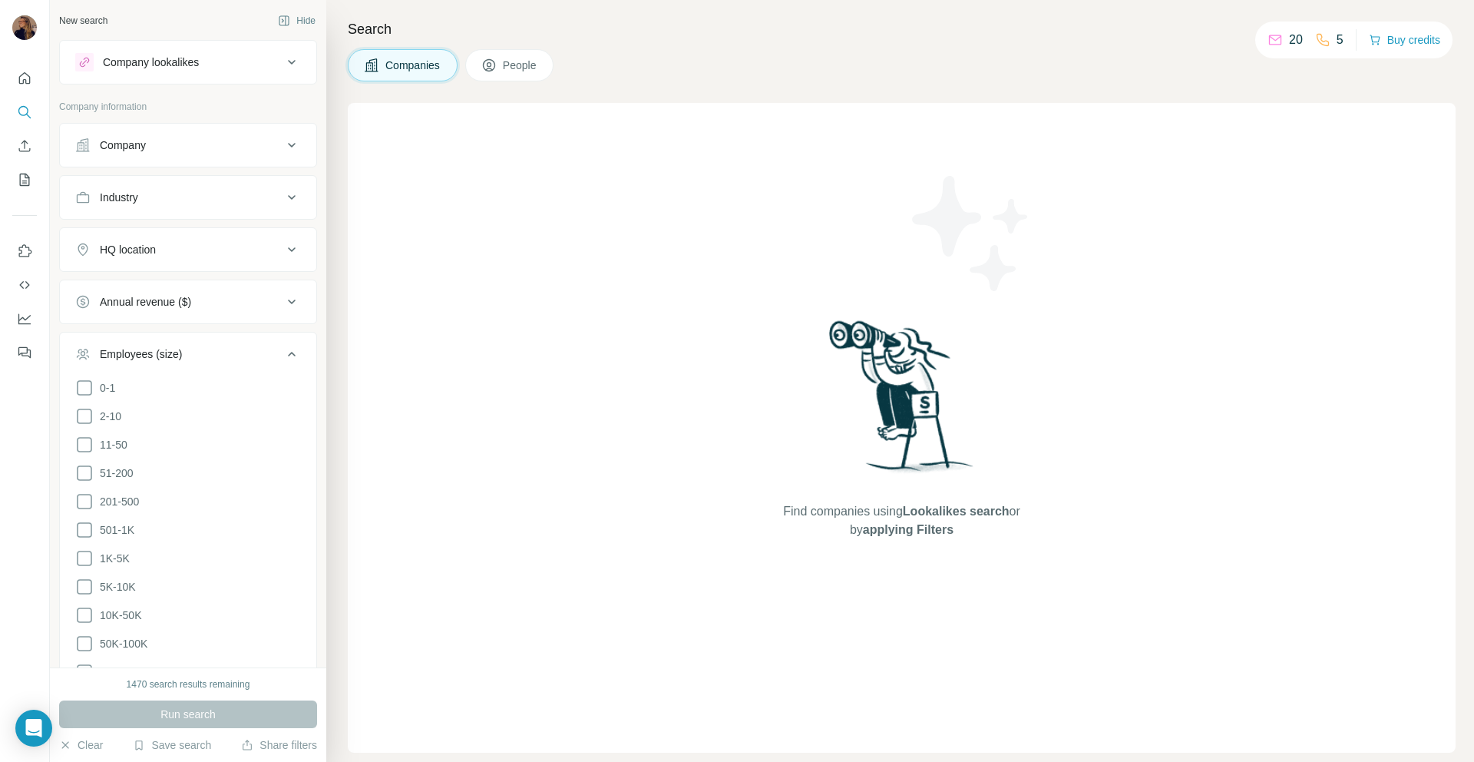
click at [161, 196] on div "Industry" at bounding box center [178, 197] width 207 height 15
click at [163, 240] on input at bounding box center [180, 235] width 190 height 17
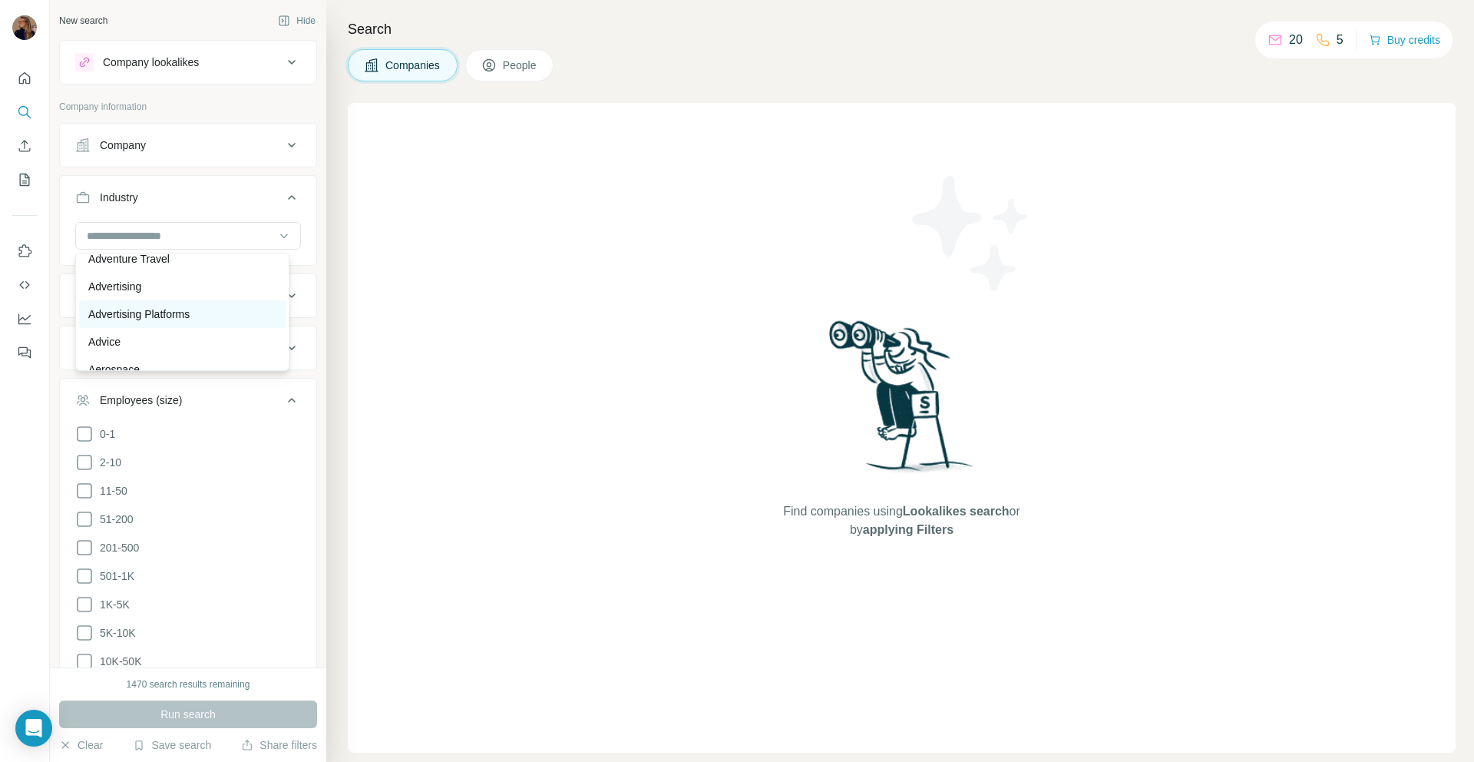
scroll to position [197, 0]
click at [186, 232] on input at bounding box center [180, 235] width 190 height 17
click at [121, 150] on div "Company" at bounding box center [123, 144] width 46 height 15
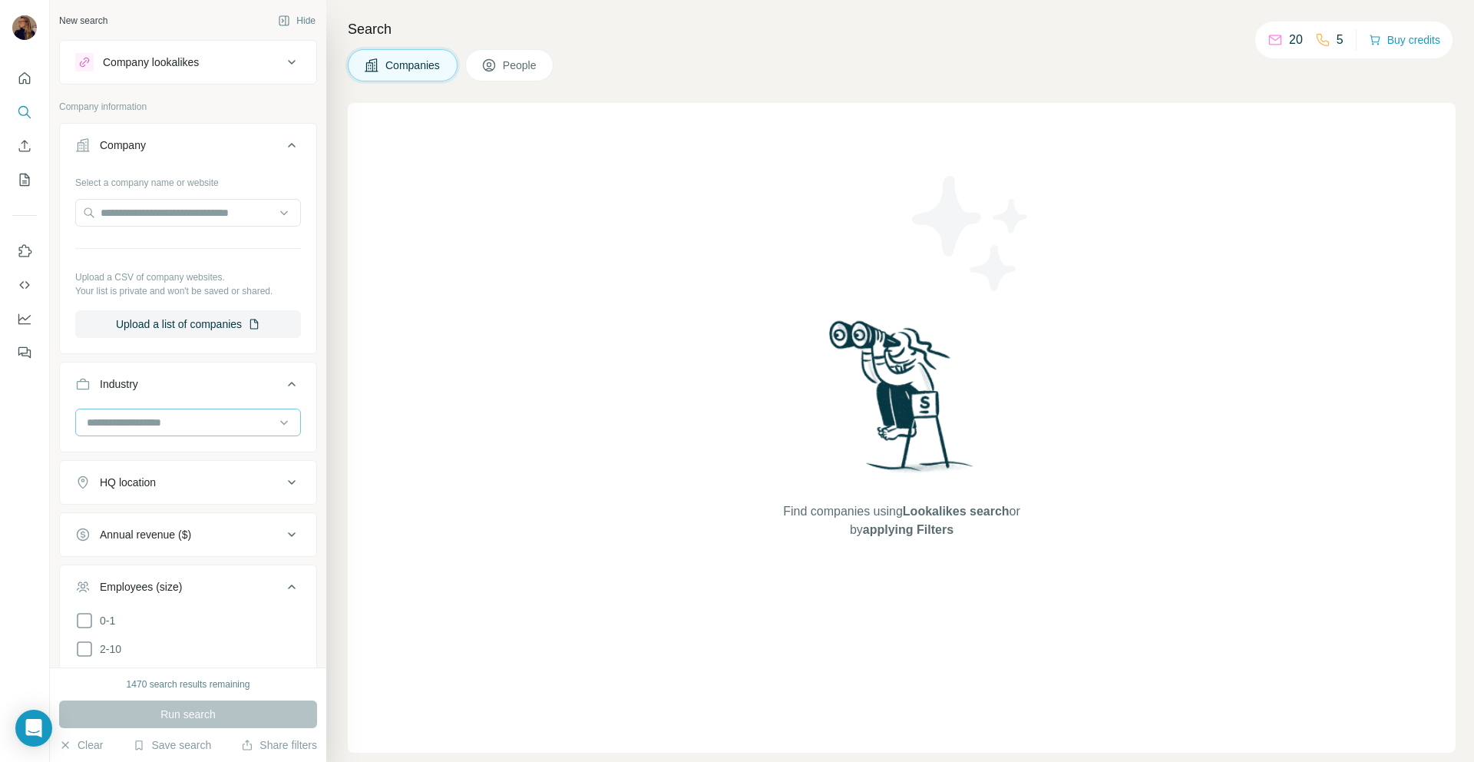
scroll to position [430, 0]
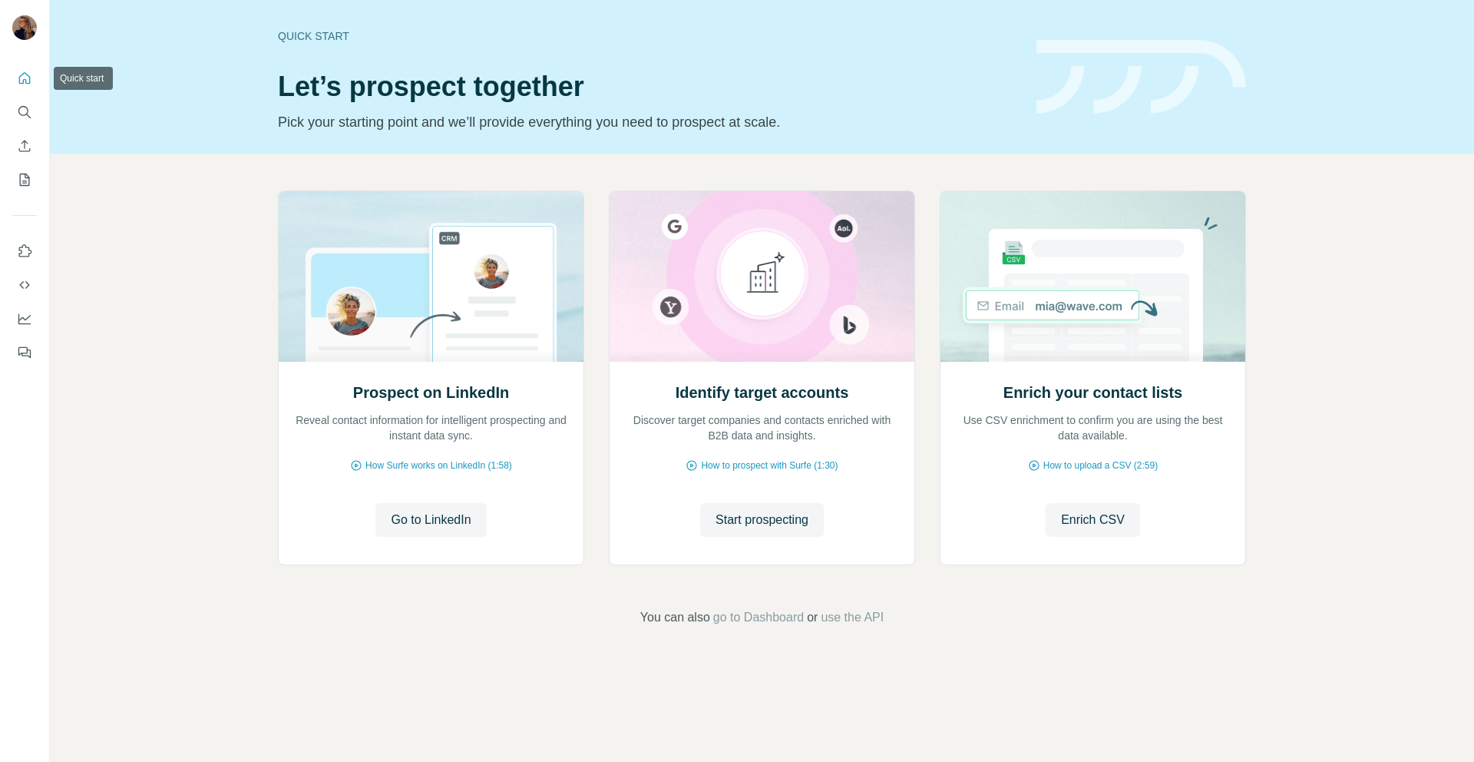
click at [35, 88] on button "Quick start" at bounding box center [24, 78] width 25 height 28
click at [25, 144] on icon "Enrich CSV" at bounding box center [24, 145] width 15 height 15
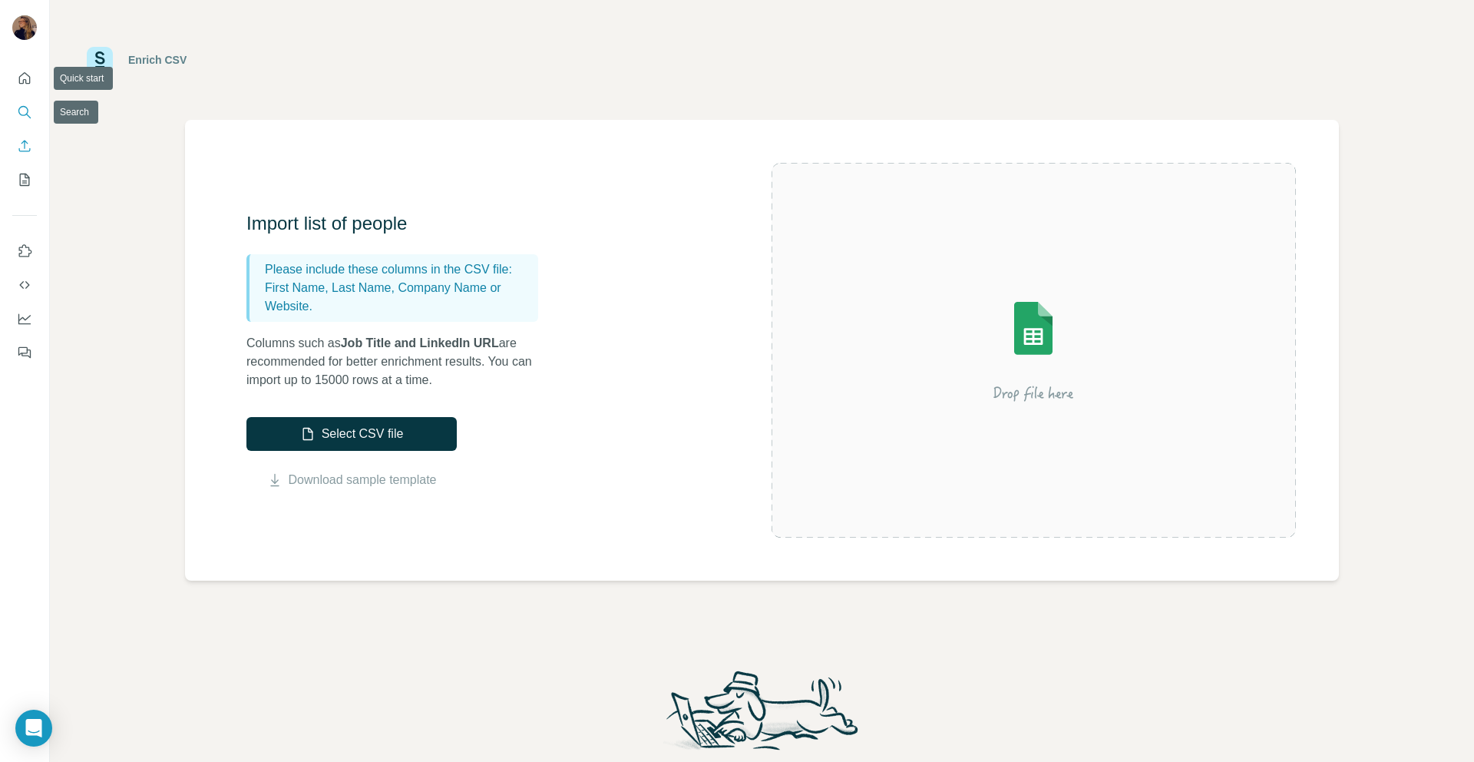
click at [19, 101] on button "Search" at bounding box center [24, 112] width 25 height 28
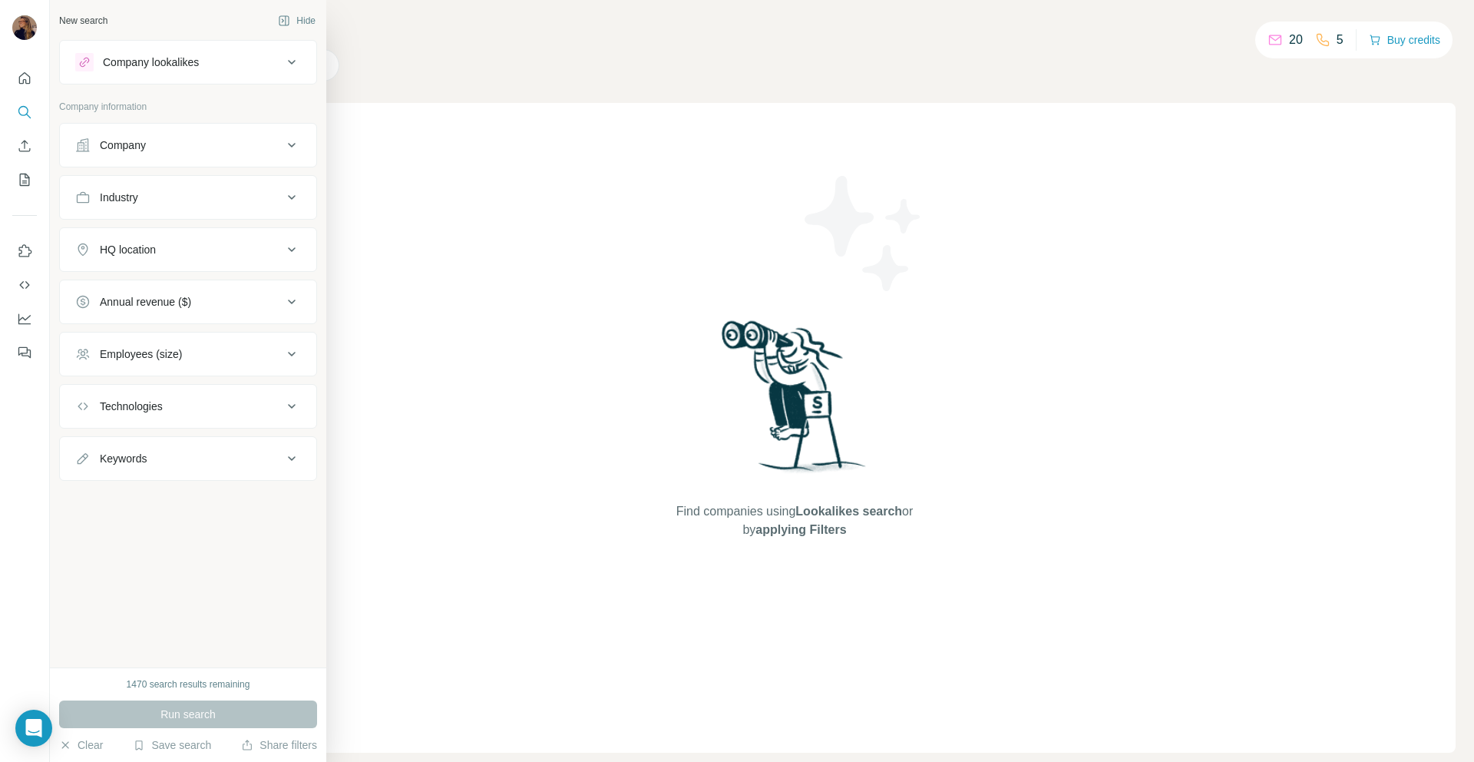
click at [215, 143] on div "Company" at bounding box center [178, 144] width 207 height 15
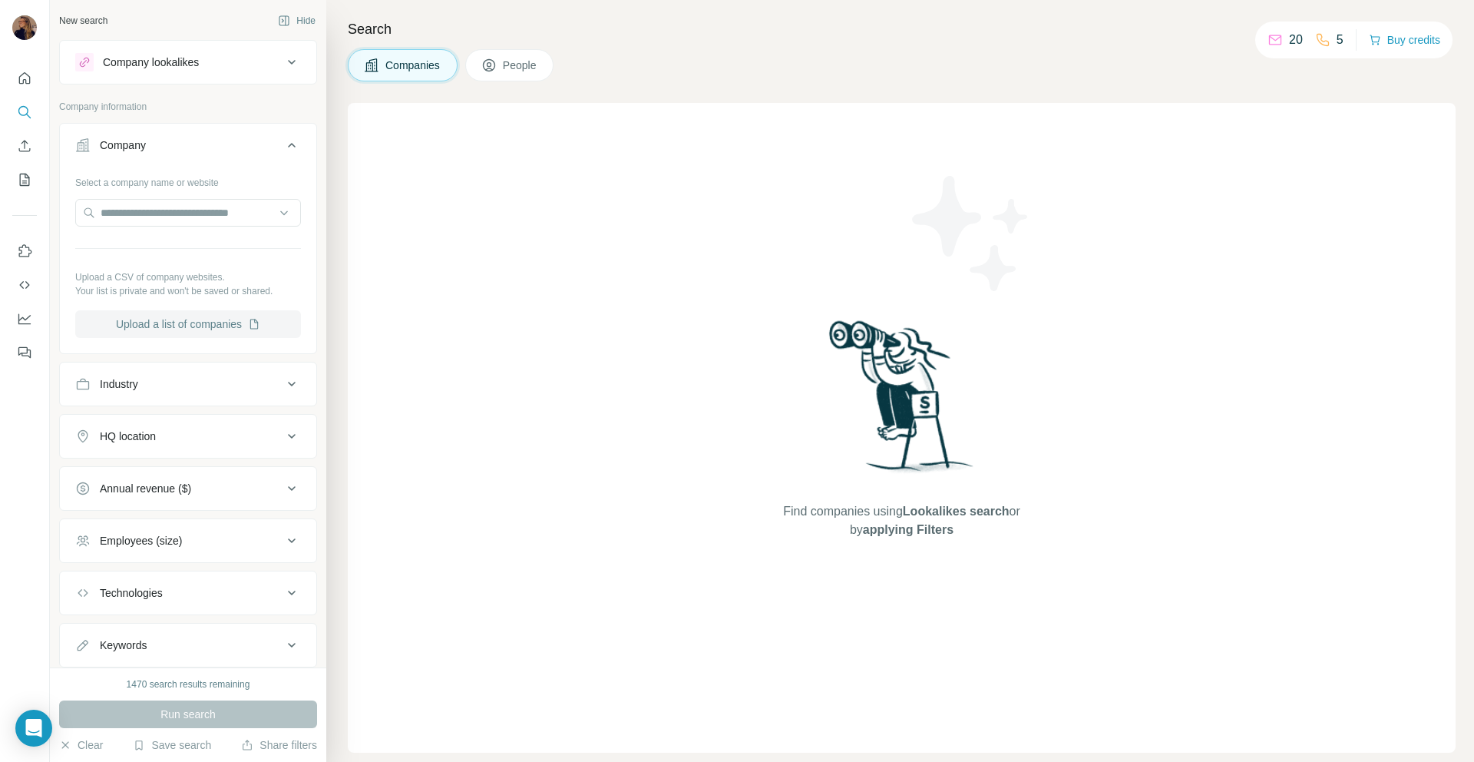
click at [174, 319] on button "Upload a list of companies" at bounding box center [188, 324] width 226 height 28
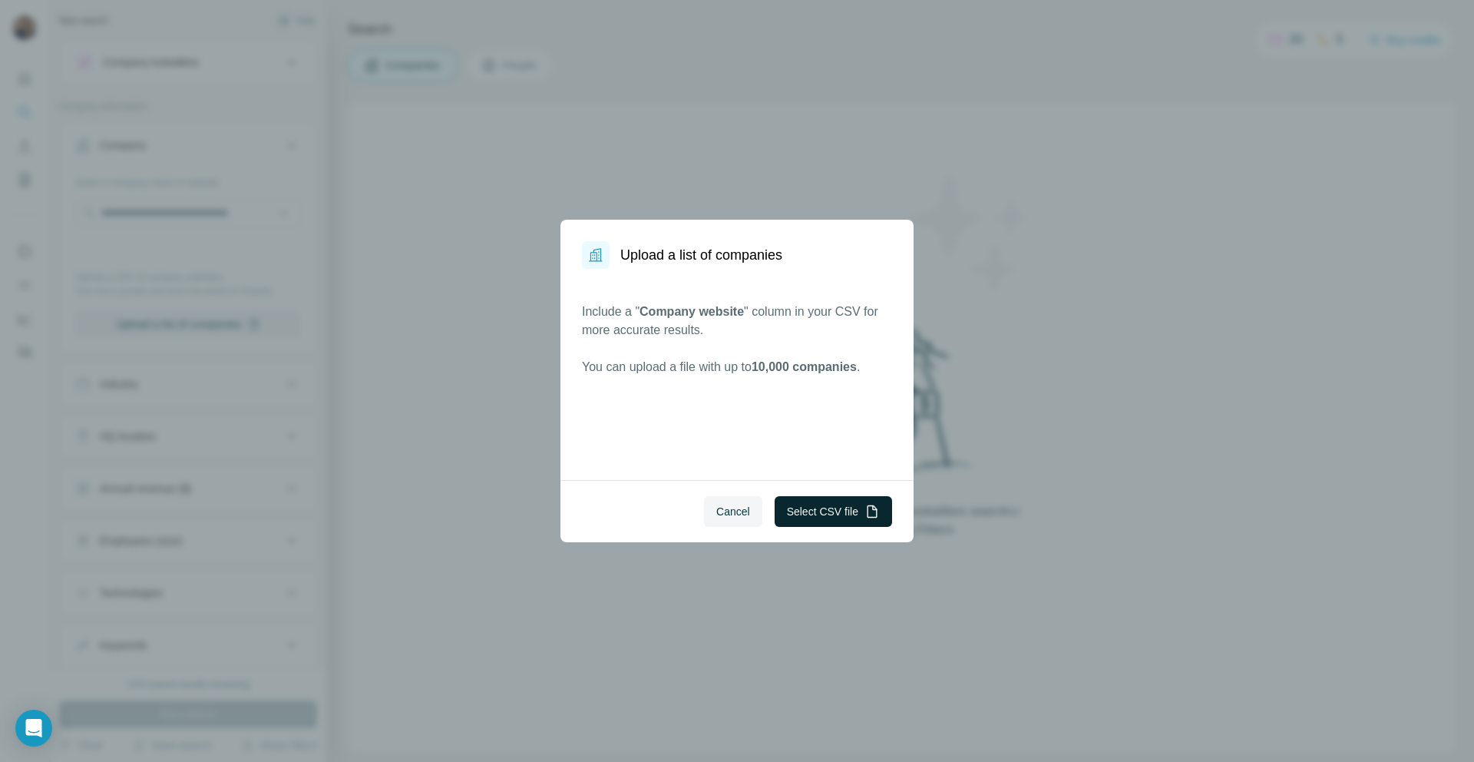
click at [831, 514] on button "Select CSV file" at bounding box center [833, 511] width 117 height 31
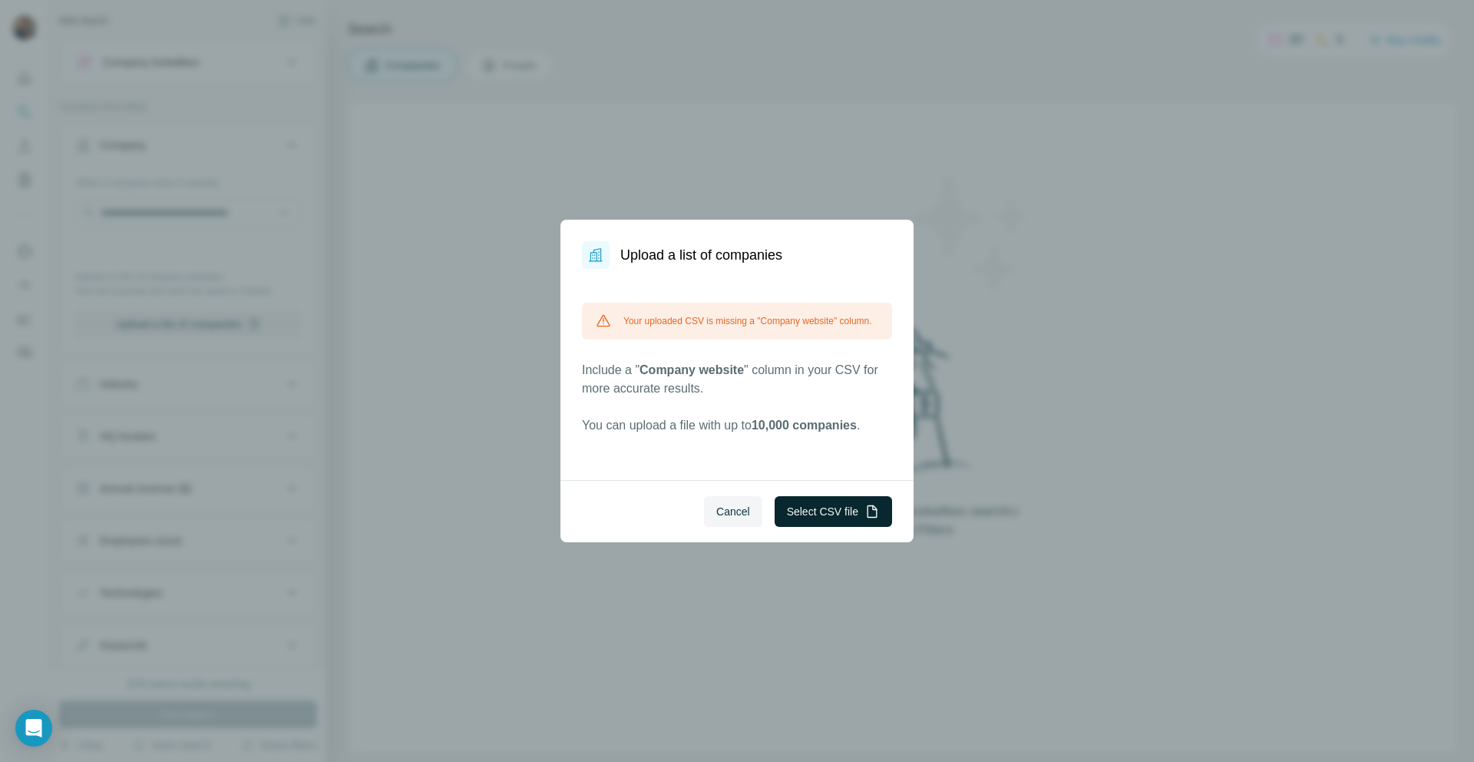
click at [819, 515] on button "Select CSV file" at bounding box center [833, 511] width 117 height 31
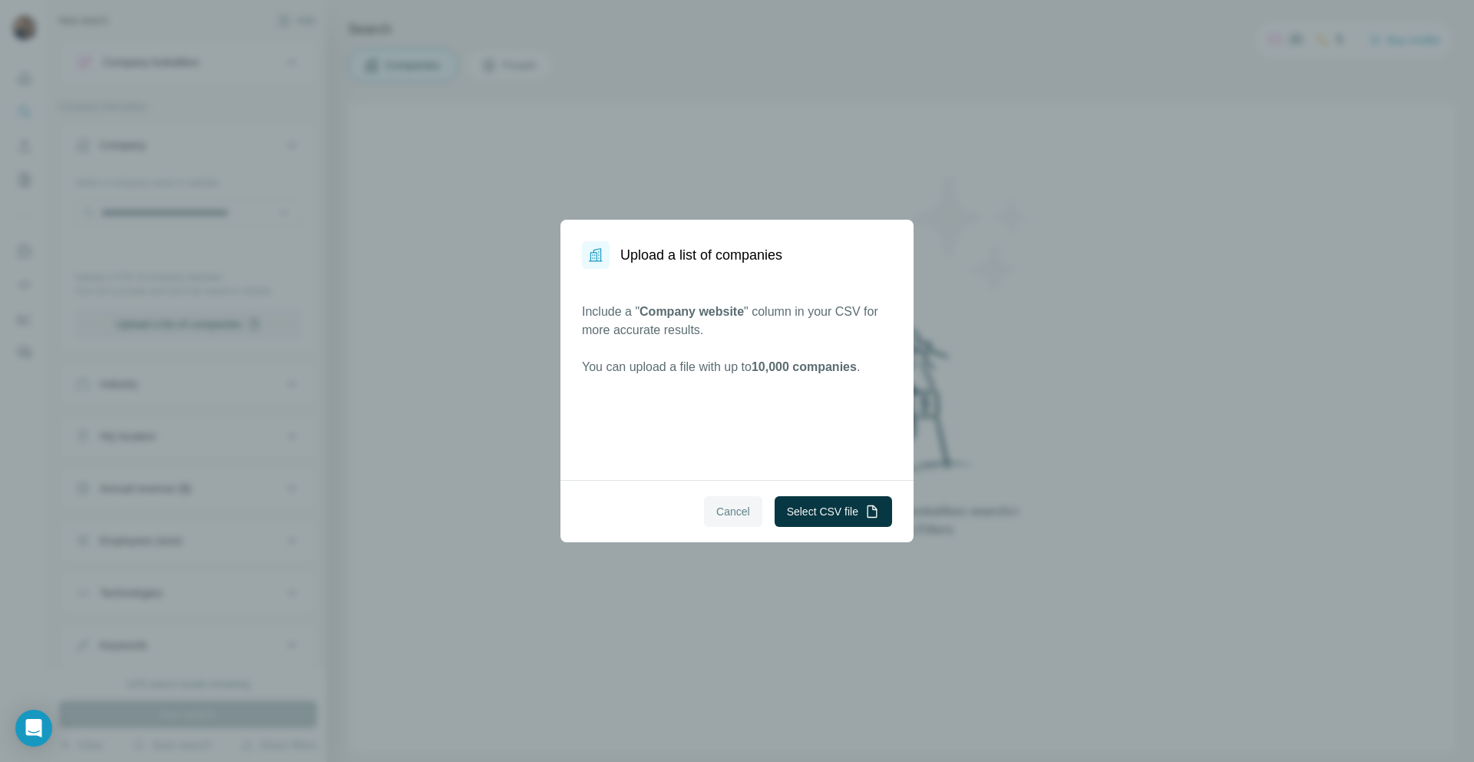
click at [726, 516] on span "Cancel" at bounding box center [733, 511] width 34 height 15
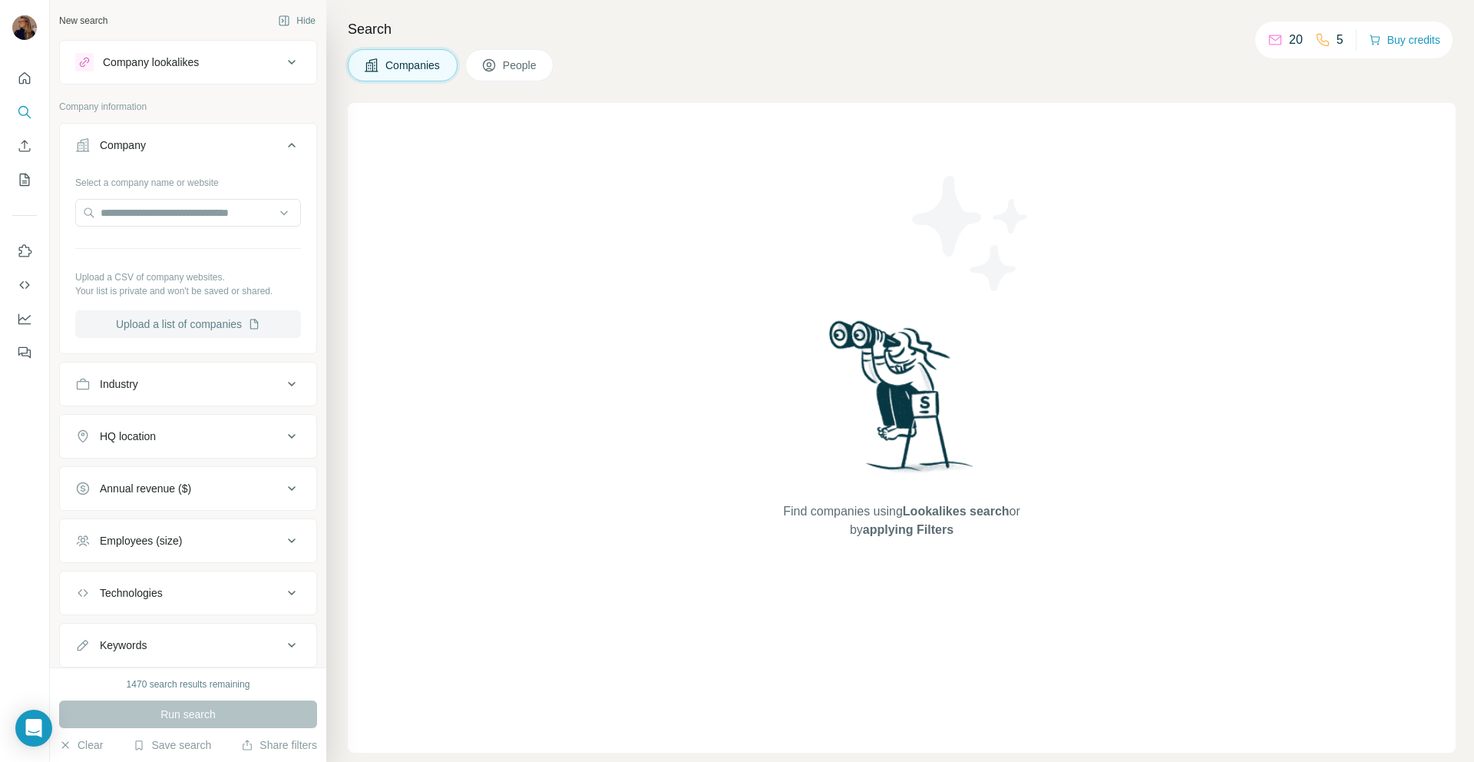
click at [200, 315] on button "Upload a list of companies" at bounding box center [188, 324] width 226 height 28
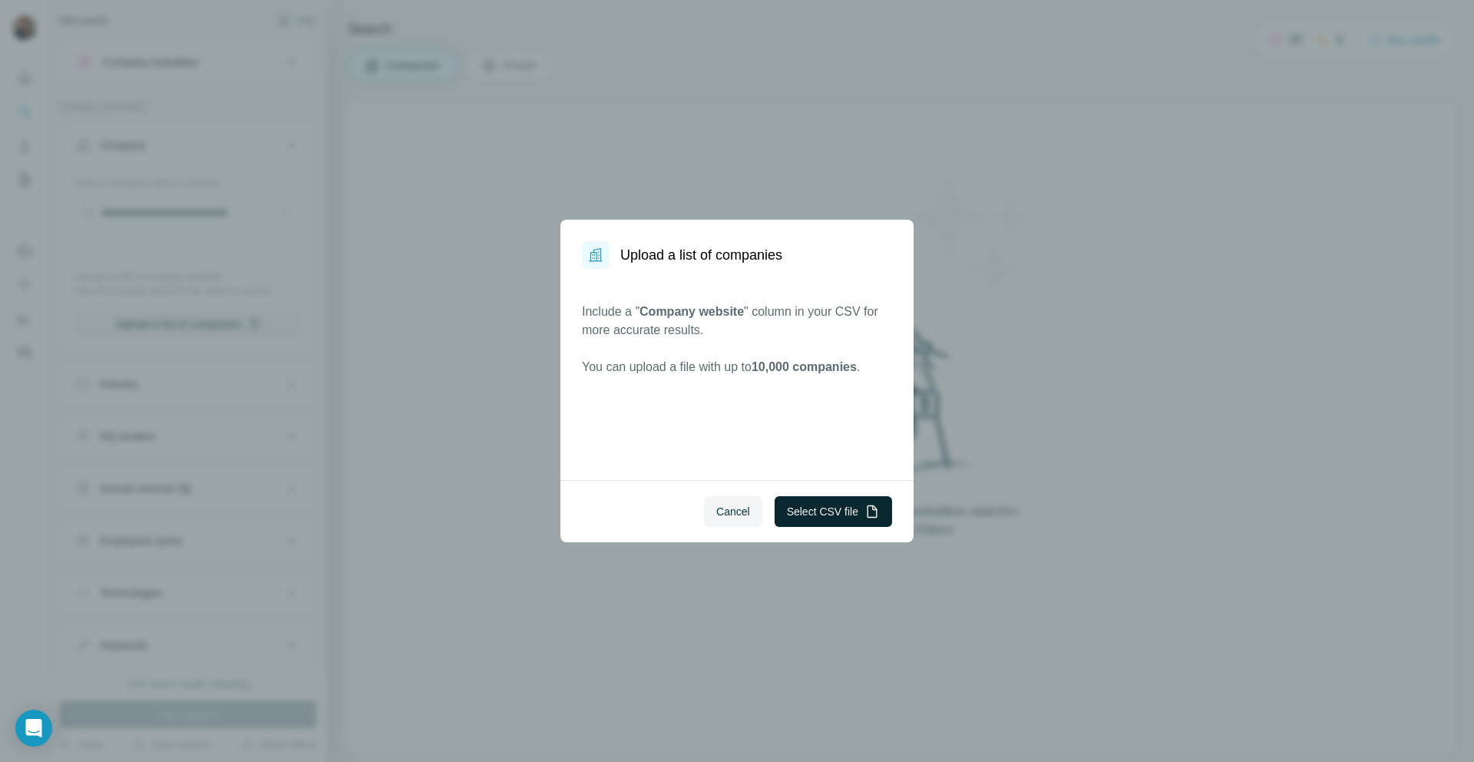
click at [790, 519] on button "Select CSV file" at bounding box center [833, 511] width 117 height 31
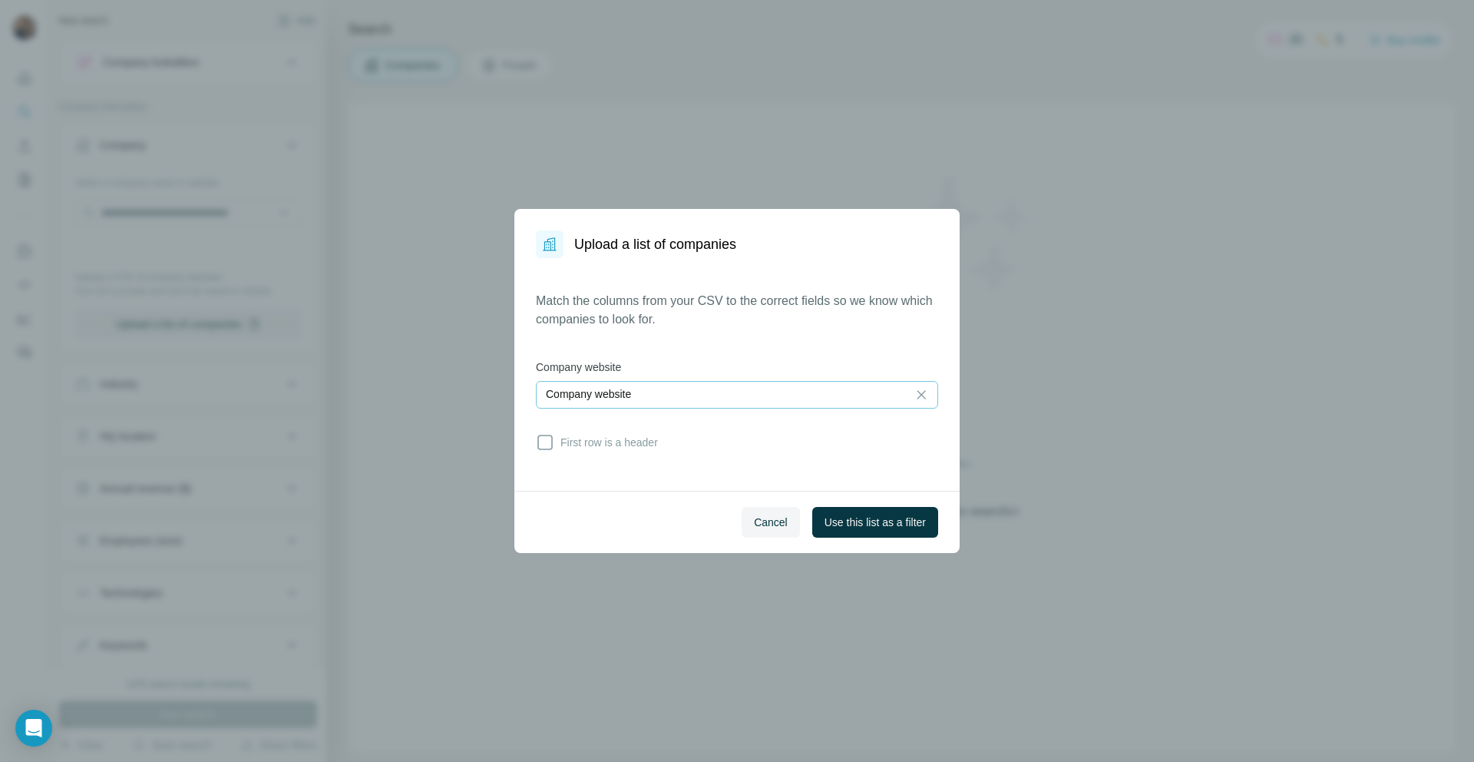
click at [718, 400] on div "Company website" at bounding box center [722, 393] width 352 height 15
click at [717, 393] on input at bounding box center [722, 394] width 352 height 17
click at [623, 438] on span "First row is a header" at bounding box center [606, 442] width 104 height 15
click at [891, 524] on span "Use this list as a filter" at bounding box center [875, 521] width 101 height 15
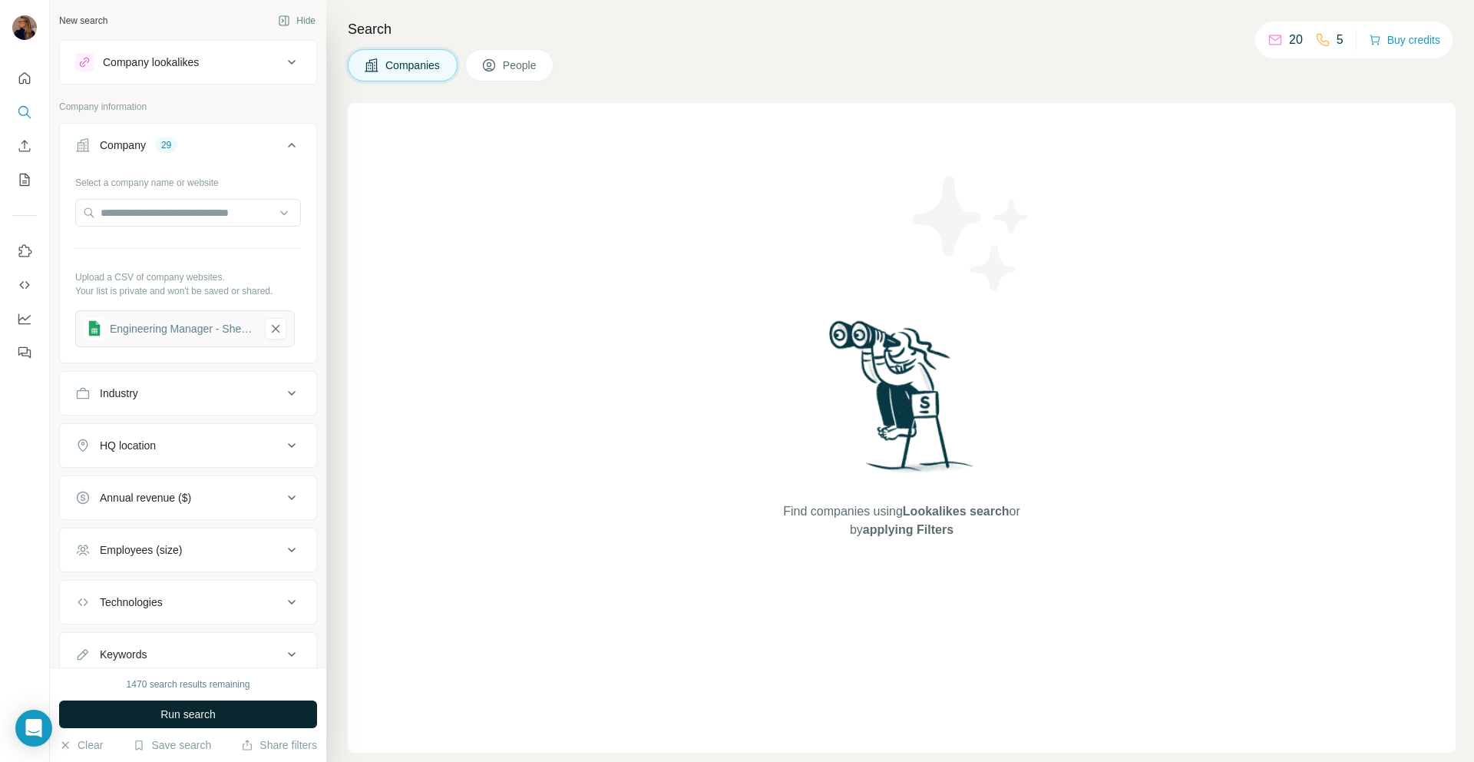
click at [217, 712] on button "Run search" at bounding box center [188, 714] width 258 height 28
click at [144, 717] on button "Run search" at bounding box center [188, 714] width 258 height 28
